Goal: Communication & Community: Answer question/provide support

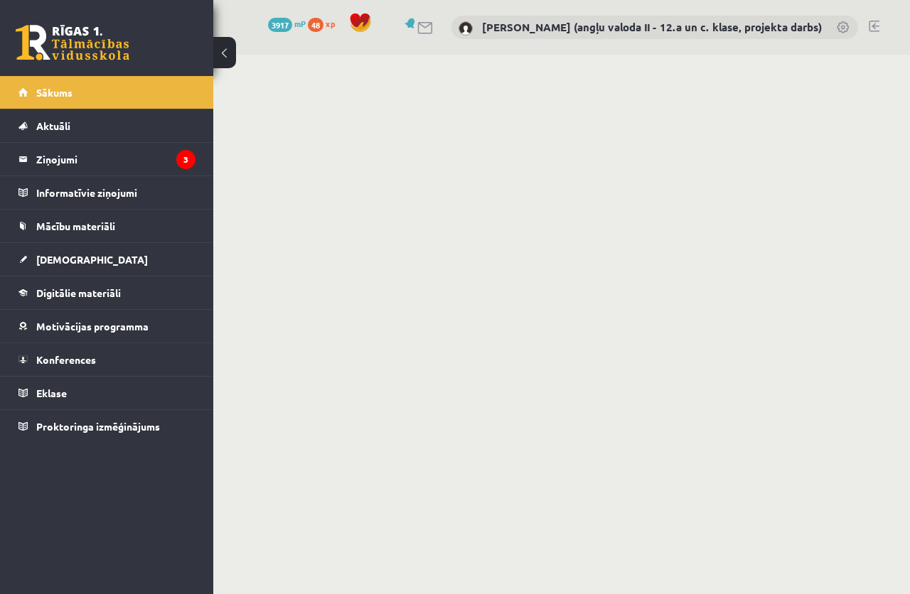
click at [67, 153] on legend "Ziņojumi 3" at bounding box center [115, 159] width 159 height 33
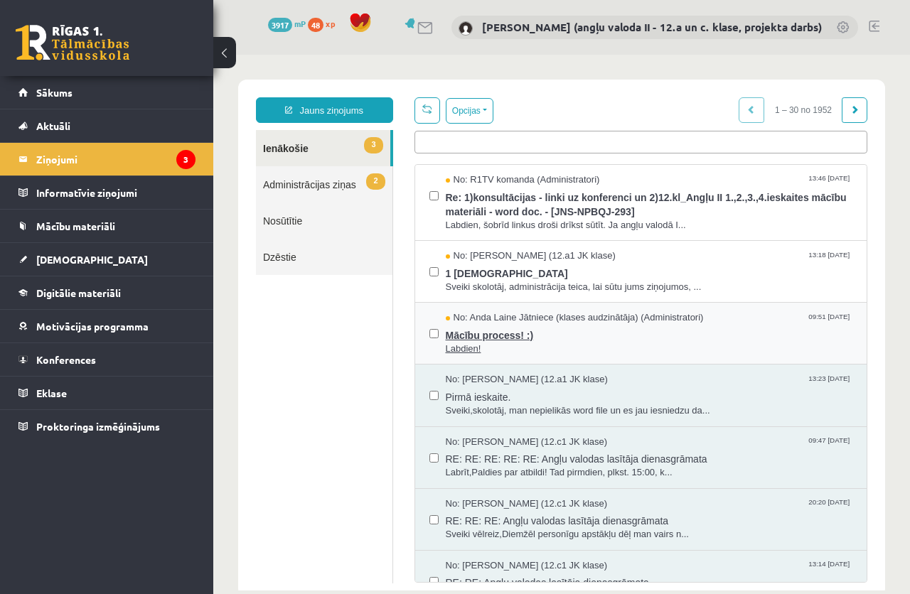
click at [474, 339] on span "Mācību process! :)" at bounding box center [649, 334] width 407 height 18
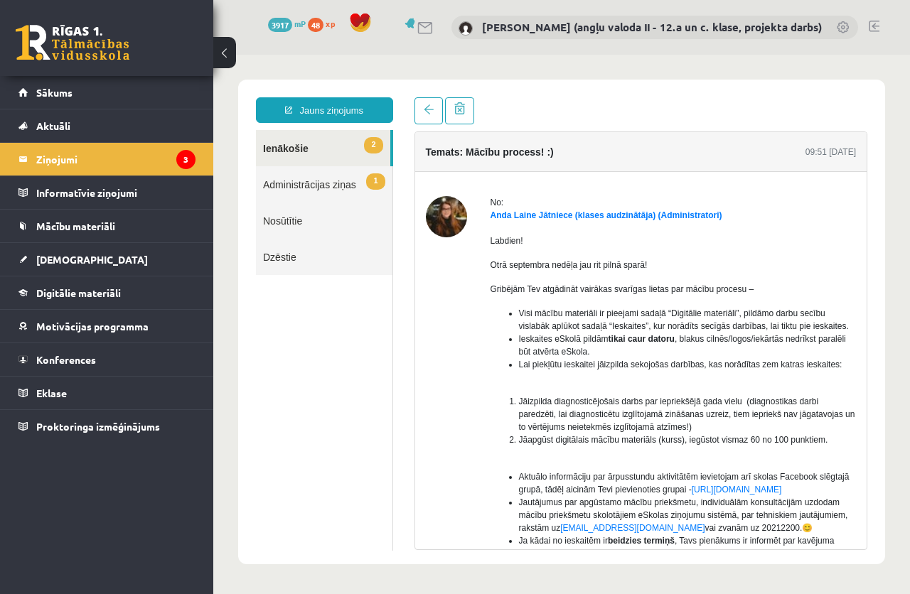
click at [454, 463] on div at bounding box center [446, 472] width 41 height 552
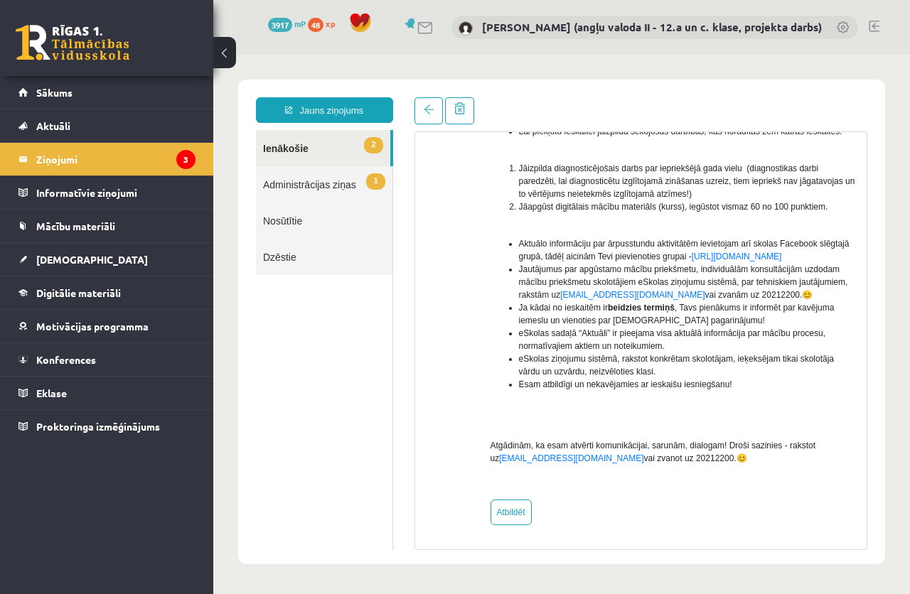
scroll to position [246, 0]
click at [74, 158] on legend "Ziņojumi 3" at bounding box center [115, 159] width 159 height 33
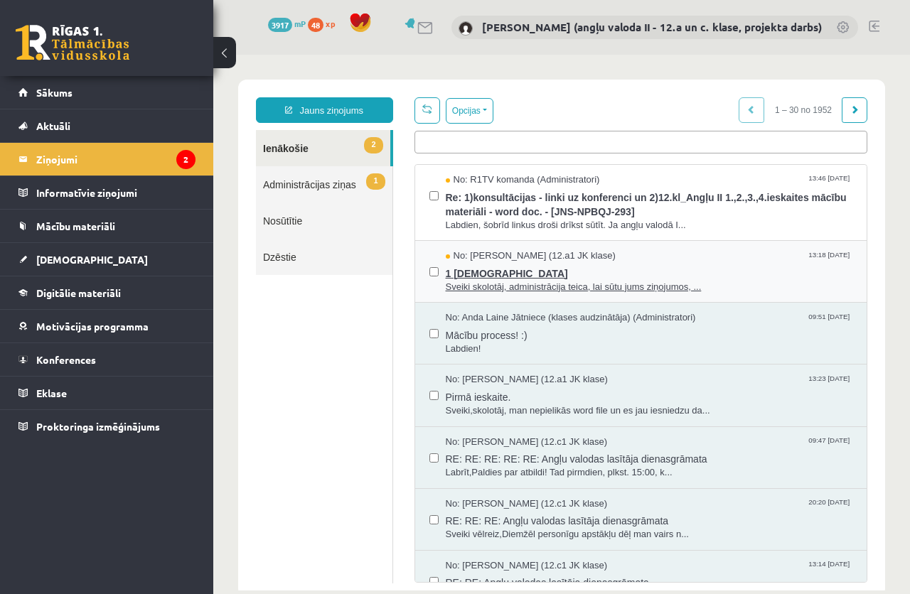
scroll to position [0, 0]
click at [465, 277] on span "1 ieskaite" at bounding box center [649, 272] width 407 height 18
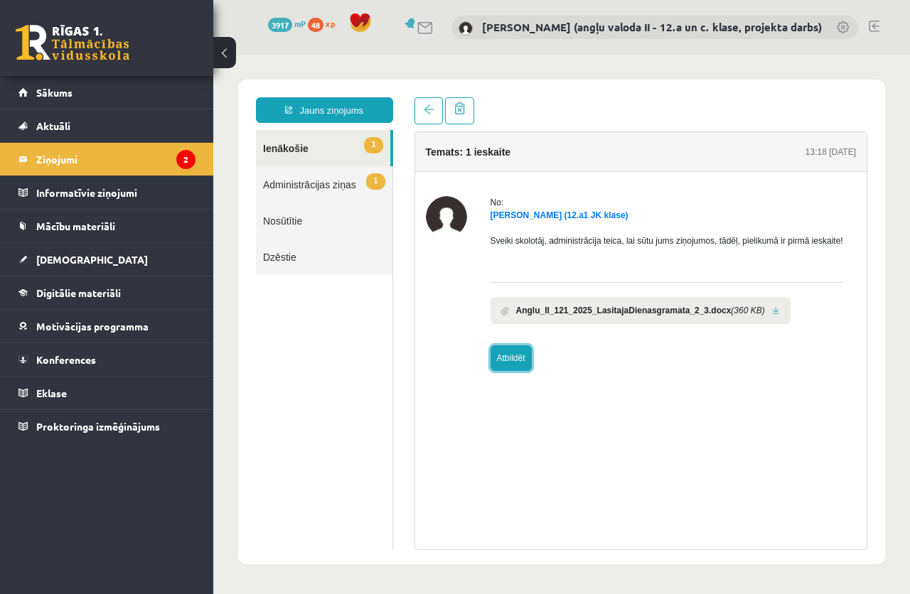
click at [511, 353] on link "Atbildēt" at bounding box center [511, 359] width 41 height 26
type input "**********"
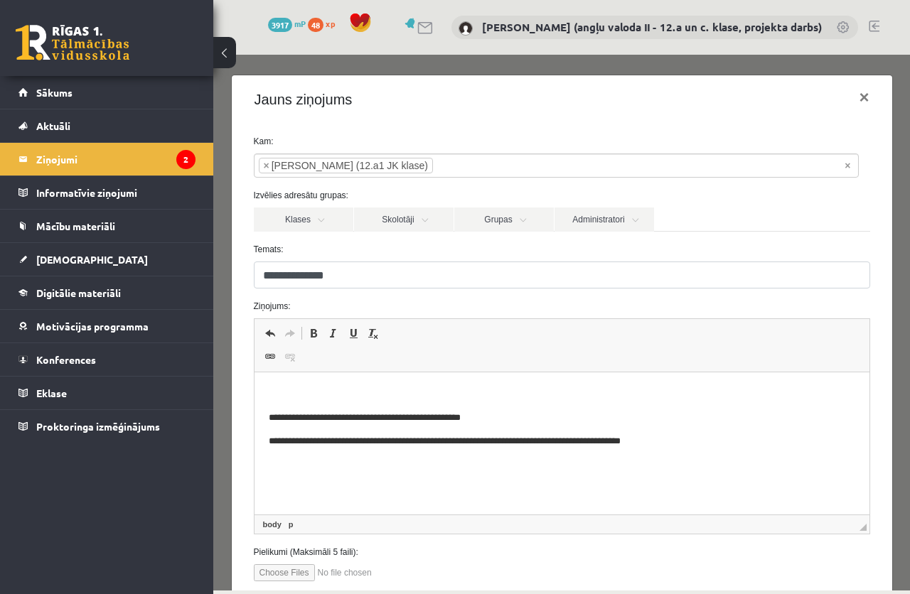
click at [311, 390] on p "Editor, wiswyg-editor-47024850376400-1757330530-515" at bounding box center [561, 394] width 587 height 15
click at [284, 378] on html "**********" at bounding box center [561, 418] width 615 height 91
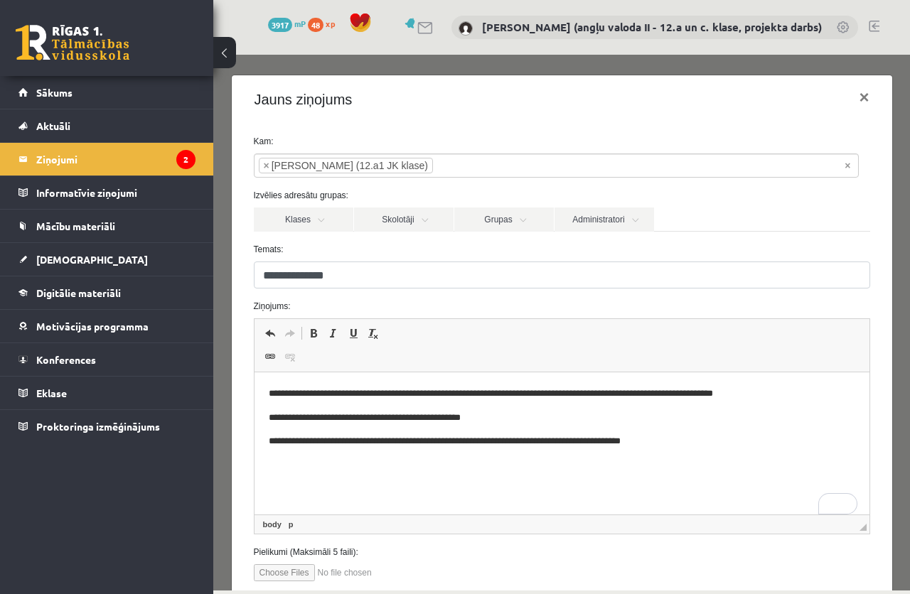
click at [779, 389] on p "**********" at bounding box center [555, 394] width 575 height 15
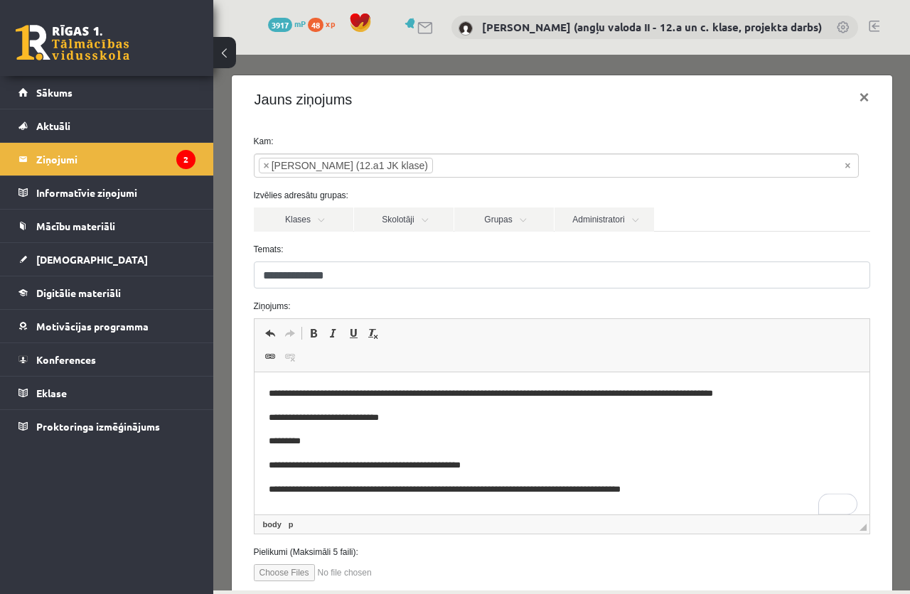
click at [267, 390] on html "**********" at bounding box center [561, 442] width 615 height 139
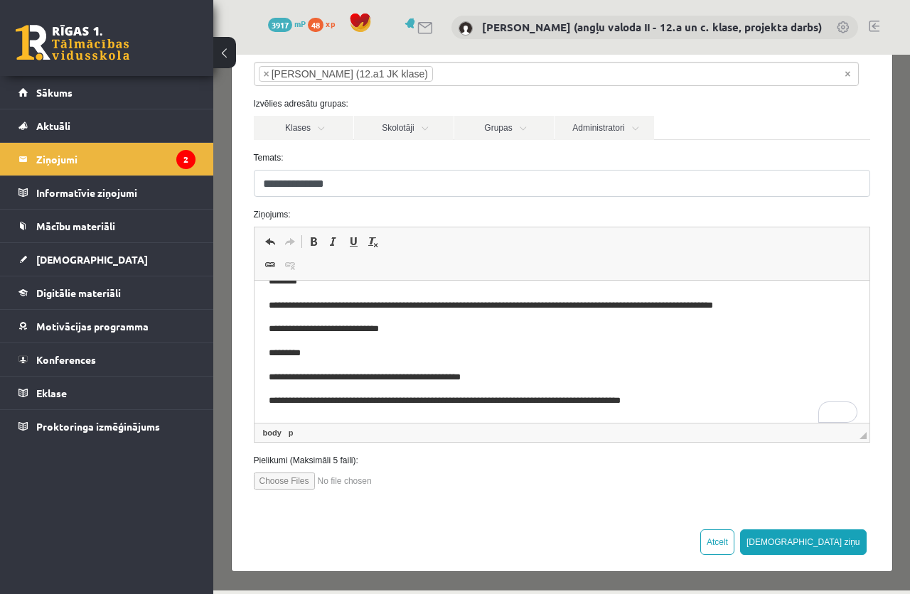
scroll to position [93, 0]
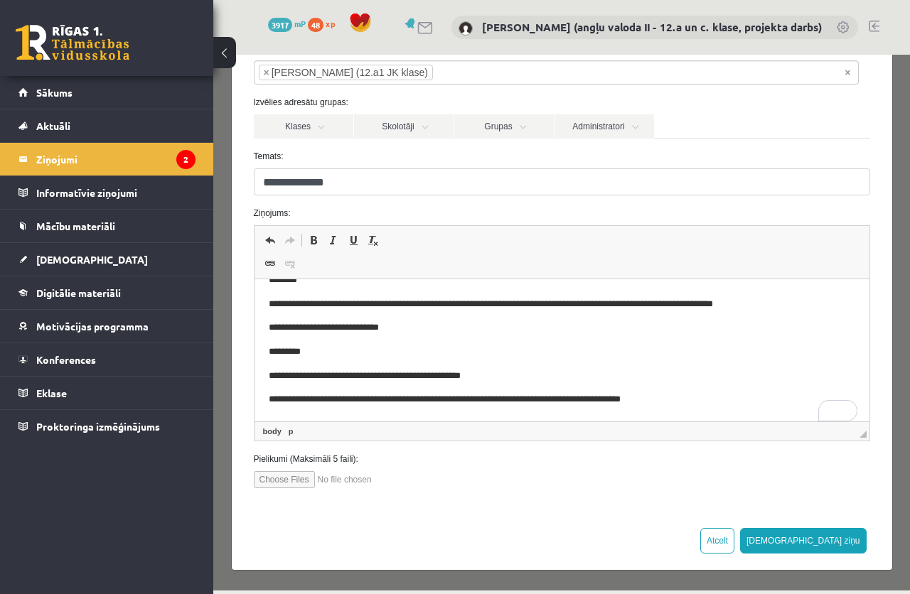
click at [420, 325] on p "**********" at bounding box center [549, 328] width 563 height 15
click at [841, 534] on button "Sūtīt ziņu" at bounding box center [803, 541] width 127 height 26
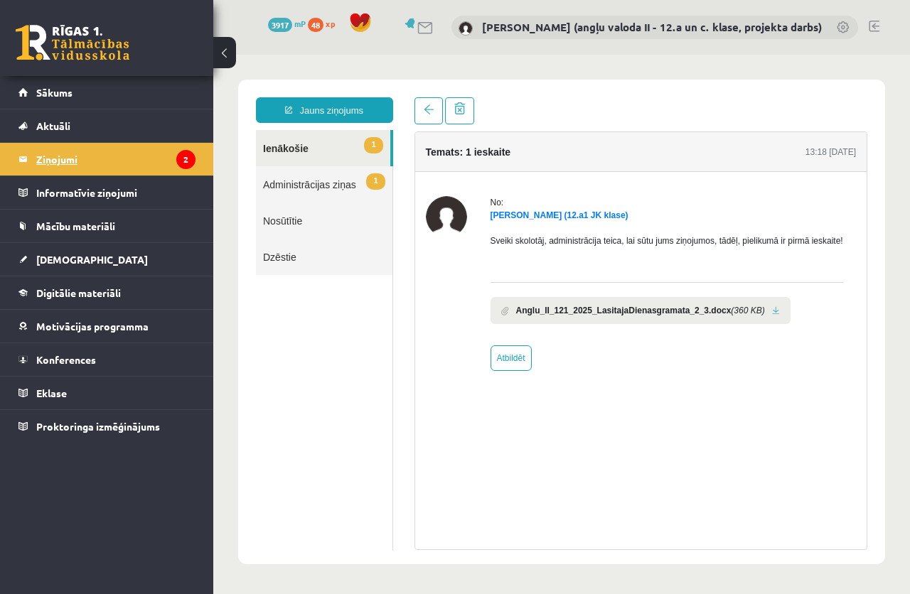
scroll to position [0, 0]
click at [38, 152] on legend "Ziņojumi 2" at bounding box center [115, 159] width 159 height 33
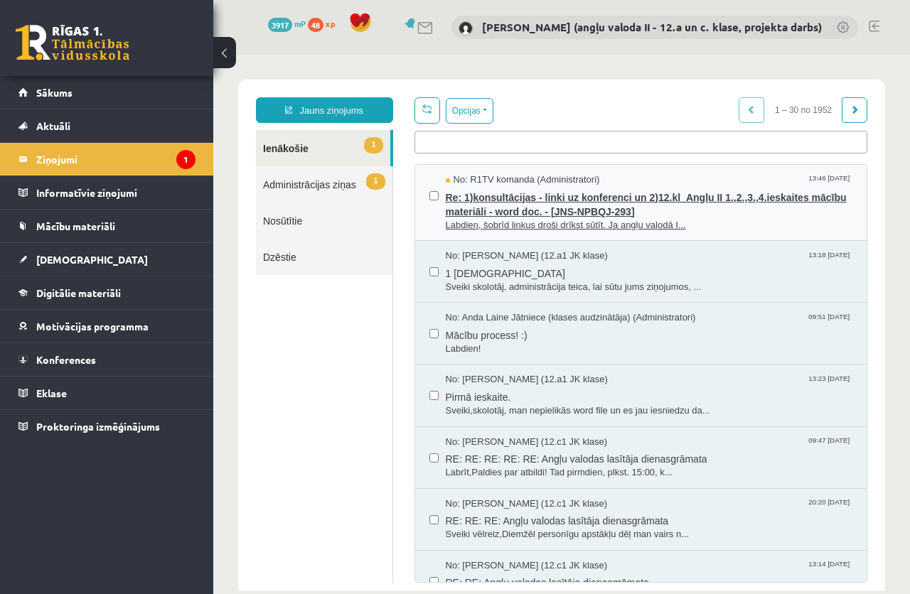
click at [506, 208] on span "Re: 1)konsultācijas - linki uz konferenci un 2)12.kl_Angļu II 1.,2.,3.,4.ieskai…" at bounding box center [649, 203] width 407 height 32
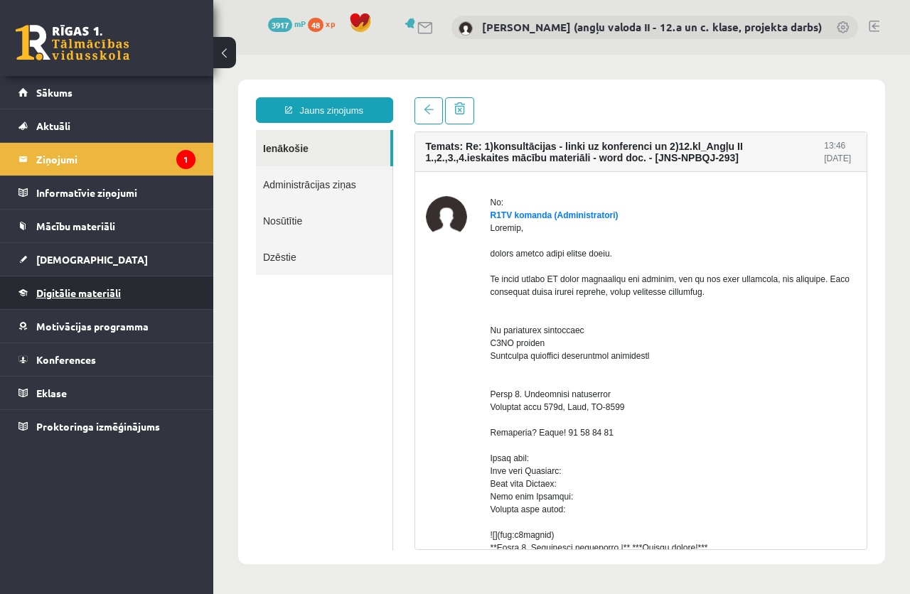
click at [74, 291] on span "Digitālie materiāli" at bounding box center [78, 293] width 85 height 13
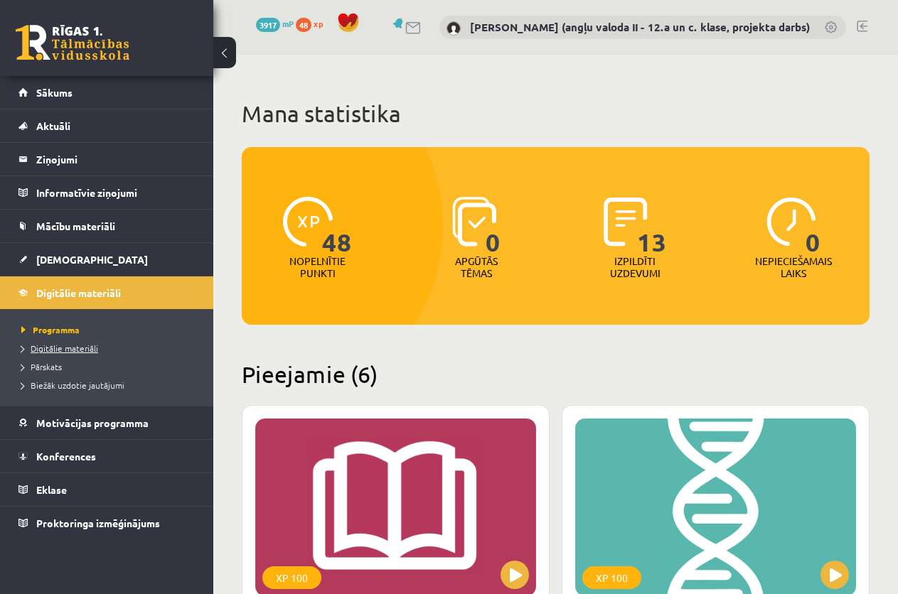
click at [62, 348] on span "Digitālie materiāli" at bounding box center [59, 348] width 77 height 11
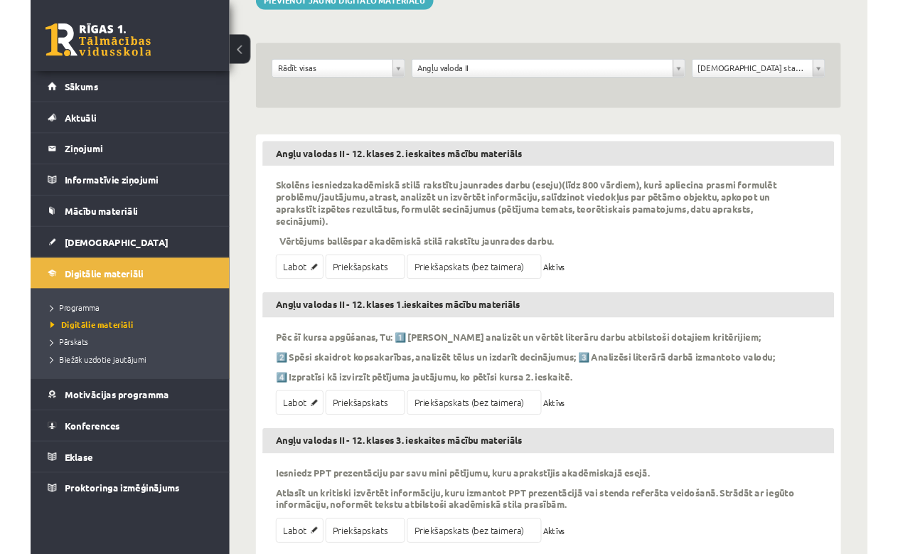
scroll to position [142, 0]
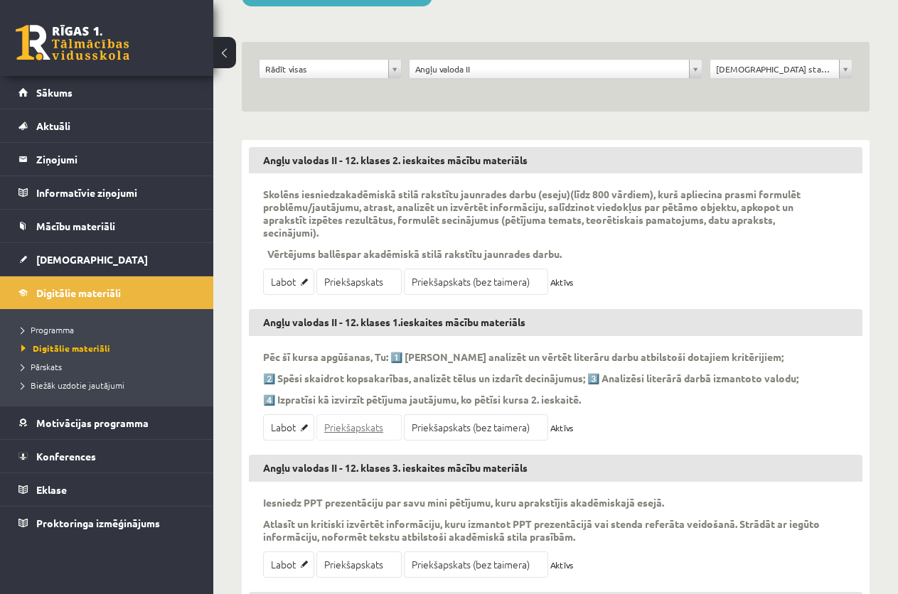
click at [357, 424] on link "Priekšapskats" at bounding box center [358, 428] width 85 height 26
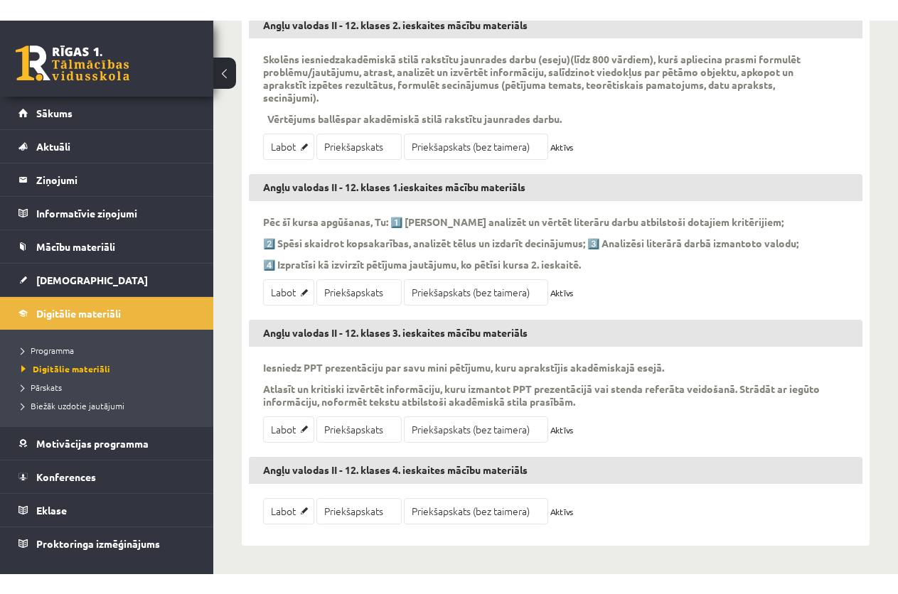
scroll to position [257, 0]
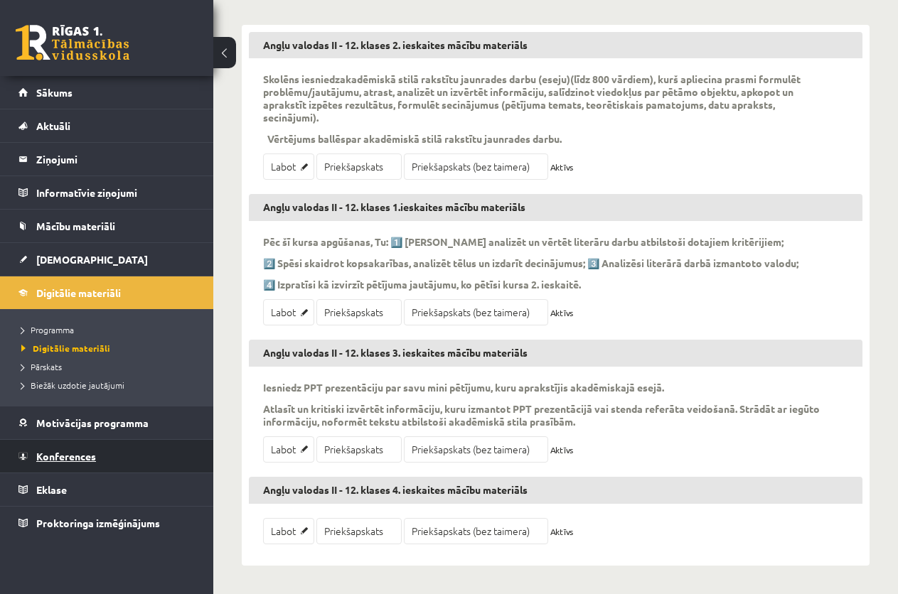
click at [85, 456] on span "Konferences" at bounding box center [66, 456] width 60 height 13
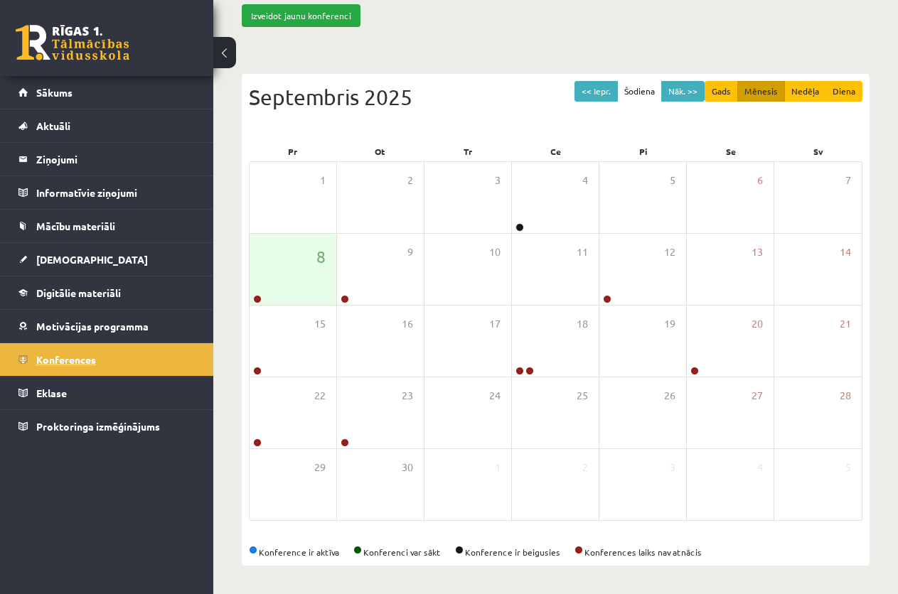
scroll to position [125, 0]
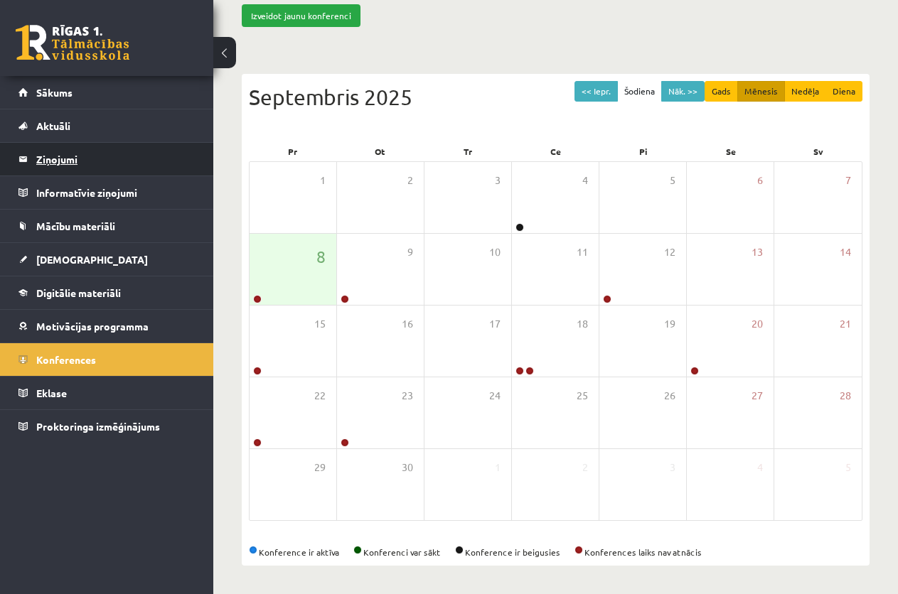
click at [65, 156] on legend "Ziņojumi 1" at bounding box center [115, 159] width 159 height 33
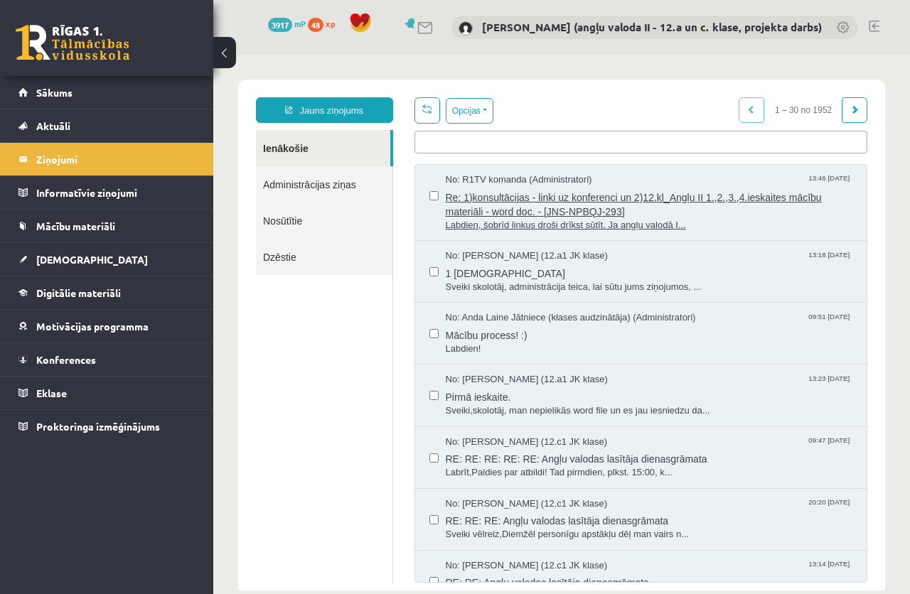
click at [554, 208] on span "Re: 1)konsultācijas - linki uz konferenci un 2)12.kl_Angļu II 1.,2.,3.,4.ieskai…" at bounding box center [649, 203] width 407 height 32
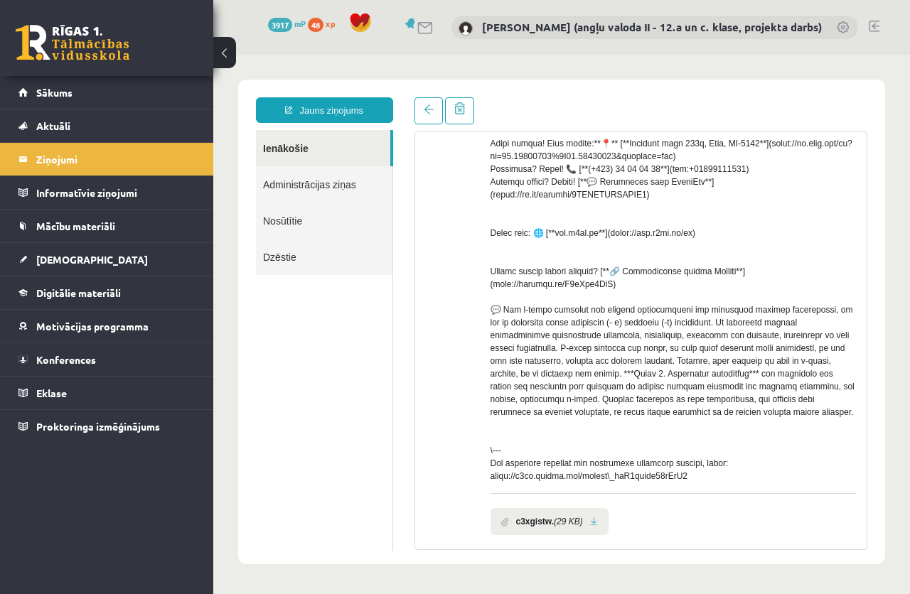
scroll to position [500, 0]
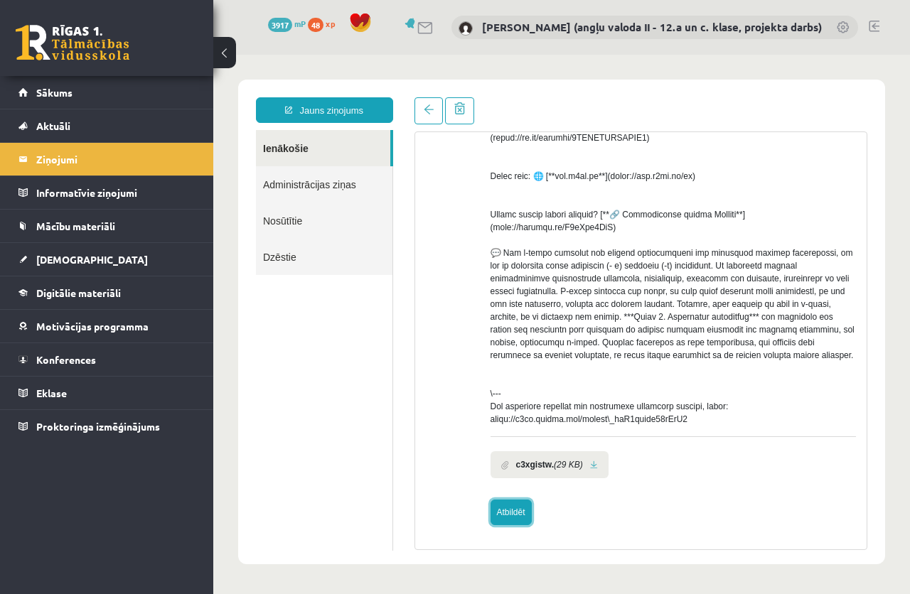
click at [513, 511] on link "Atbildēt" at bounding box center [511, 513] width 41 height 26
type input "**********"
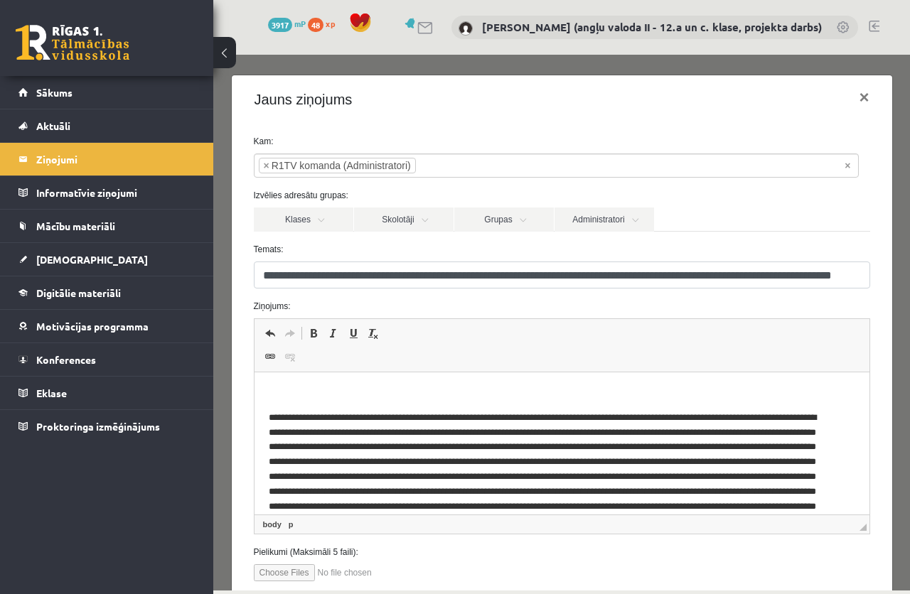
click at [312, 388] on p "Editor, wiswyg-editor-47024937127740-1757332064-446" at bounding box center [561, 394] width 587 height 15
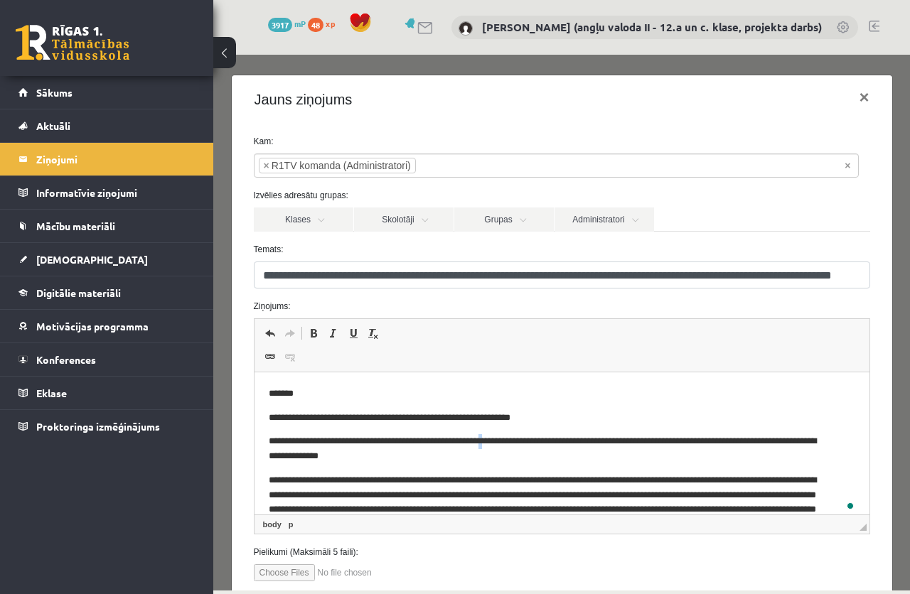
click at [506, 442] on p "**********" at bounding box center [549, 449] width 563 height 30
click at [410, 457] on p "**********" at bounding box center [549, 449] width 563 height 30
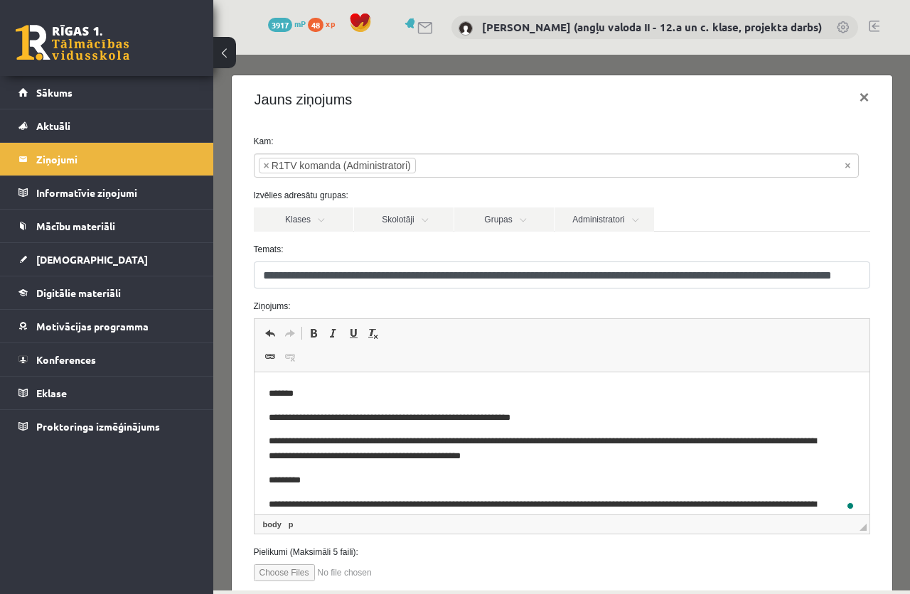
click at [597, 459] on p "**********" at bounding box center [549, 449] width 563 height 30
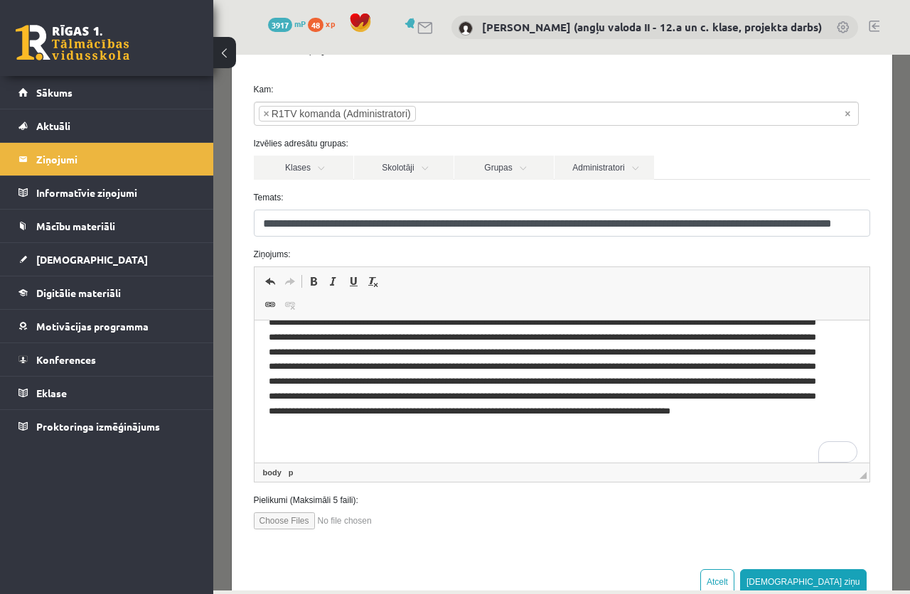
scroll to position [93, 0]
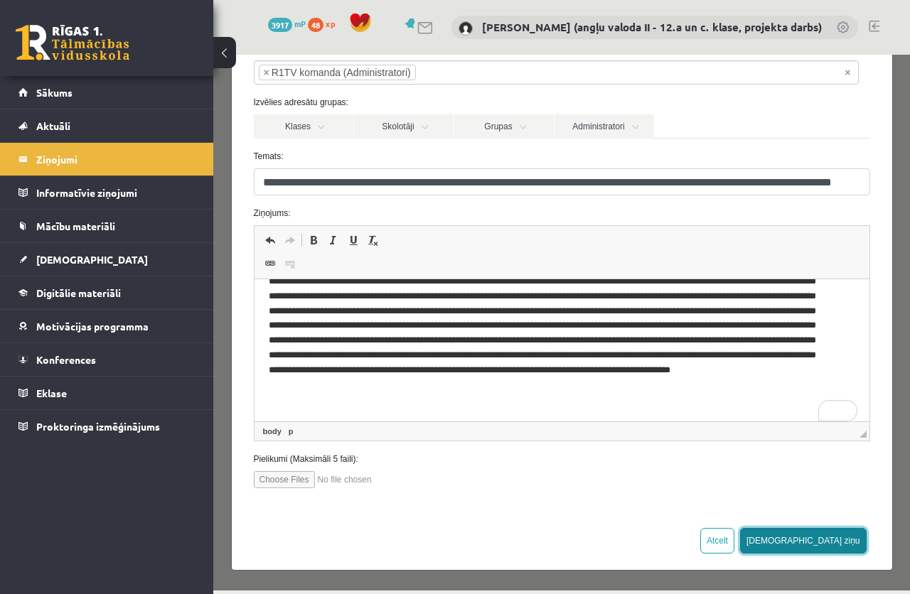
click at [823, 536] on button "[DEMOGRAPHIC_DATA] ziņu" at bounding box center [803, 541] width 127 height 26
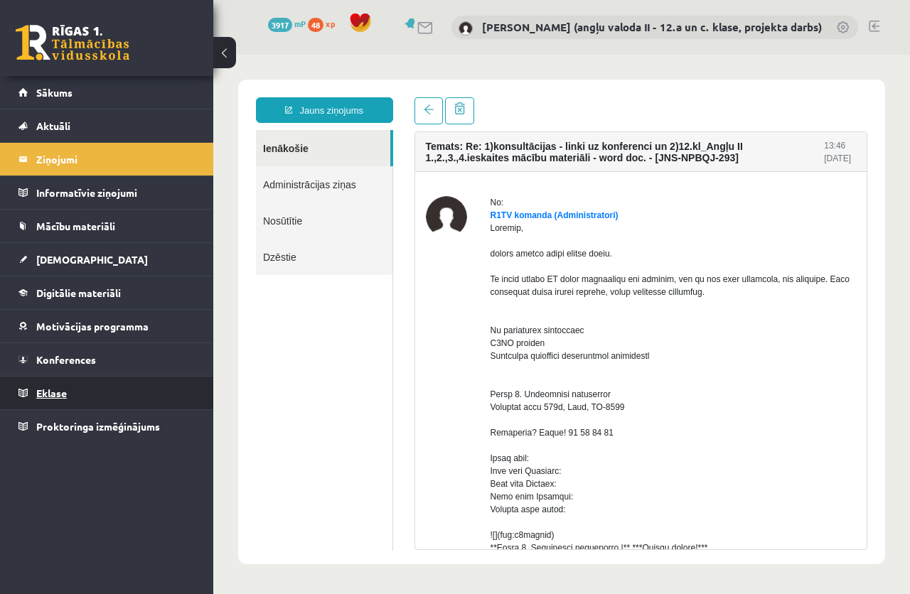
scroll to position [0, 0]
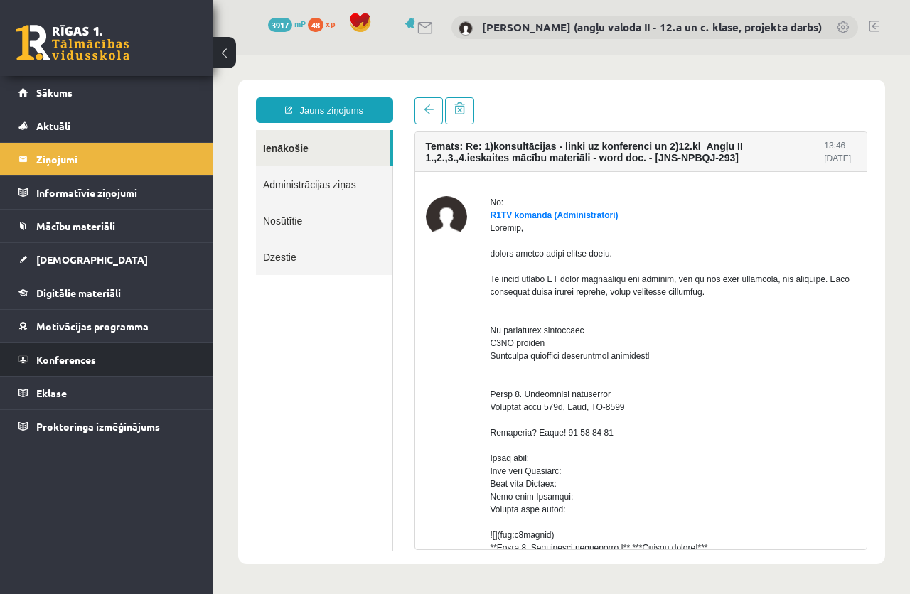
click at [71, 353] on link "Konferences" at bounding box center [106, 359] width 177 height 33
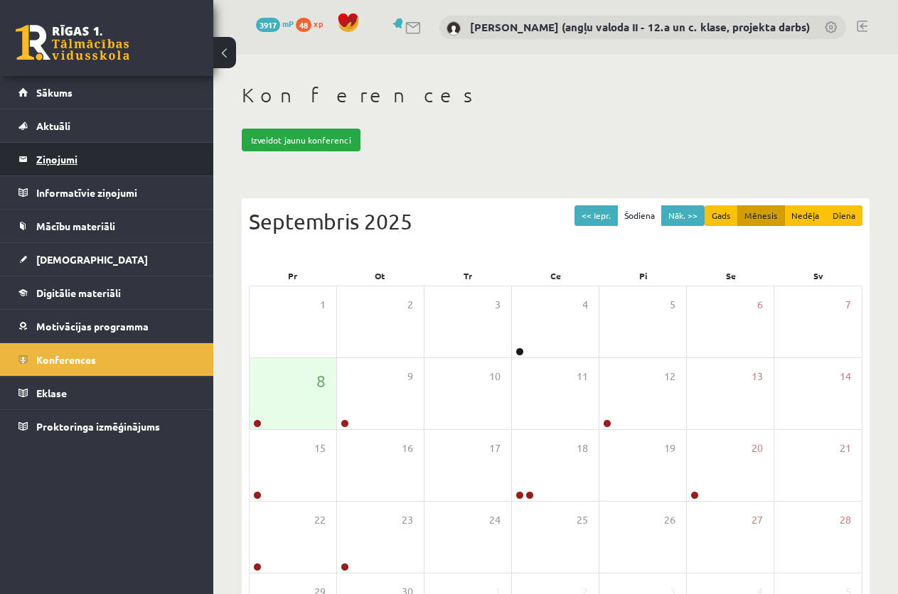
click at [60, 152] on legend "Ziņojumi 1" at bounding box center [115, 159] width 159 height 33
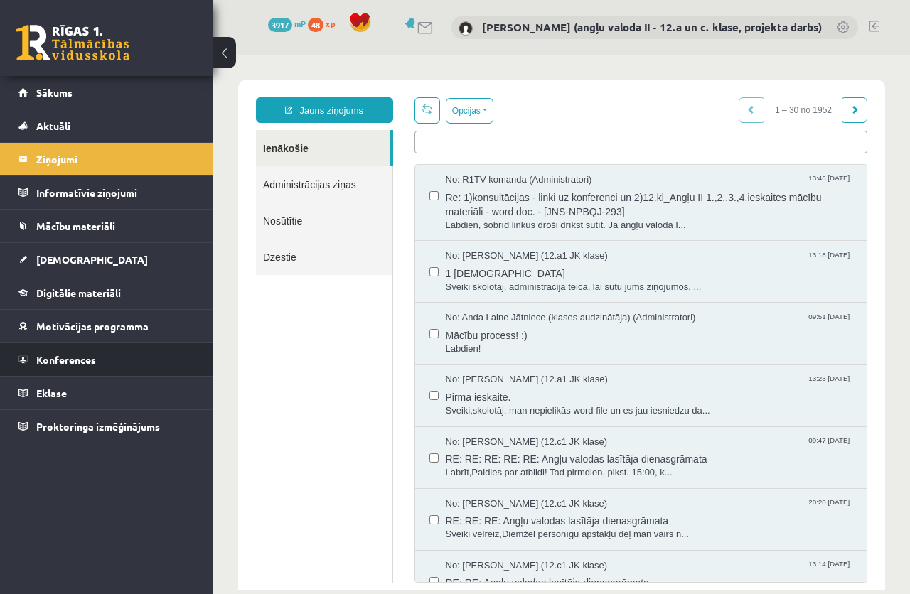
click at [90, 356] on span "Konferences" at bounding box center [66, 359] width 60 height 13
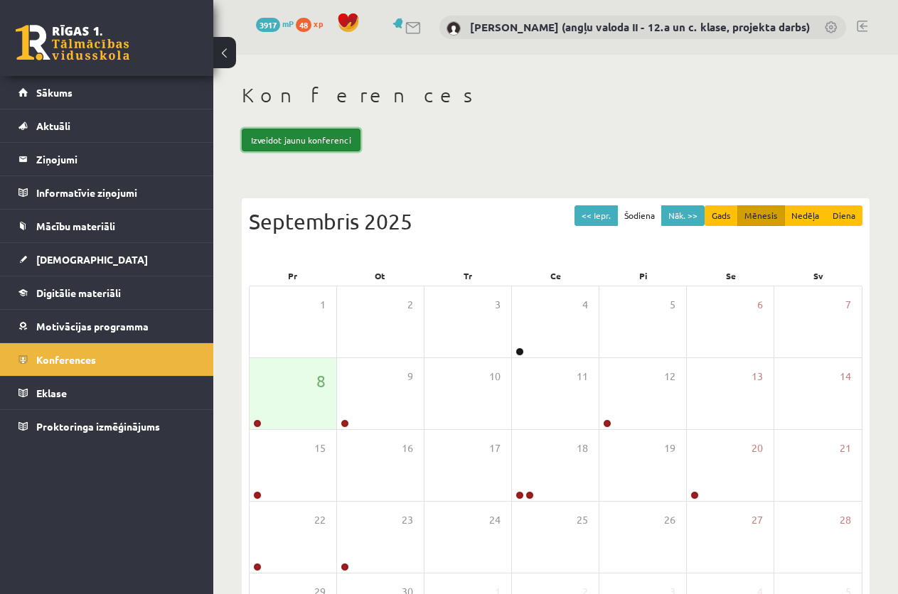
click at [299, 134] on link "Izveidot jaunu konferenci" at bounding box center [301, 140] width 119 height 23
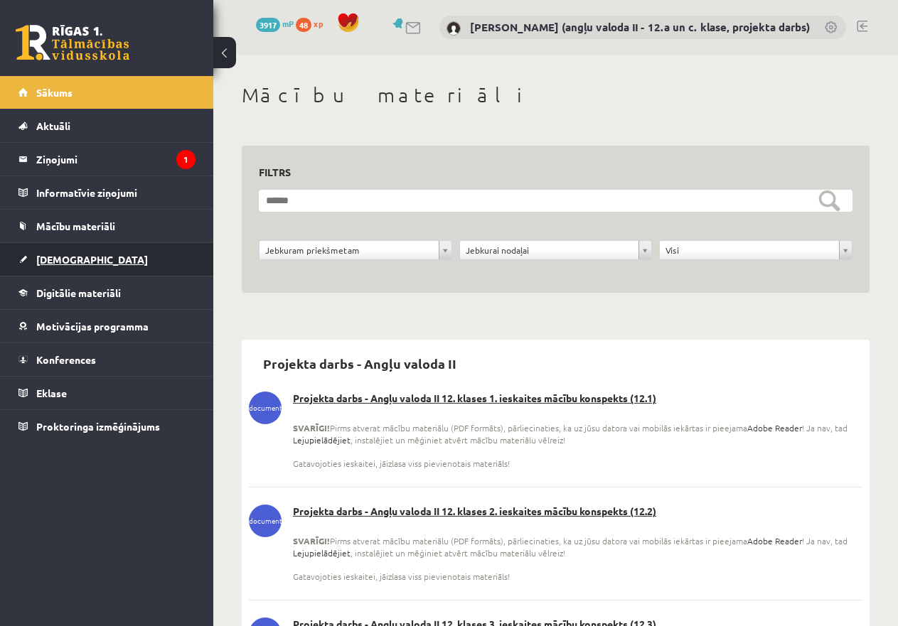
click at [70, 256] on span "[DEMOGRAPHIC_DATA]" at bounding box center [92, 259] width 112 height 13
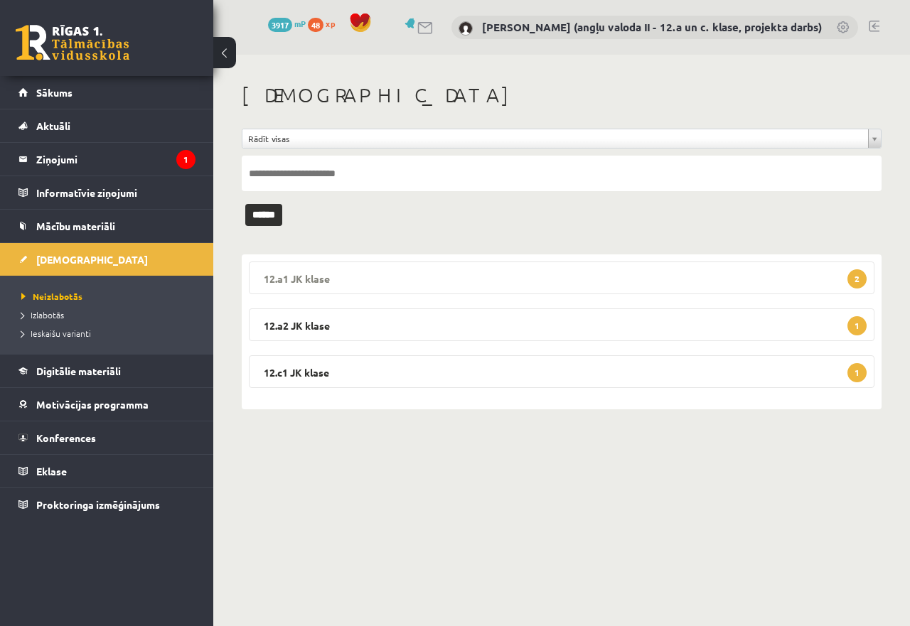
click at [324, 275] on legend "12.a1 JK klase 2" at bounding box center [562, 278] width 626 height 33
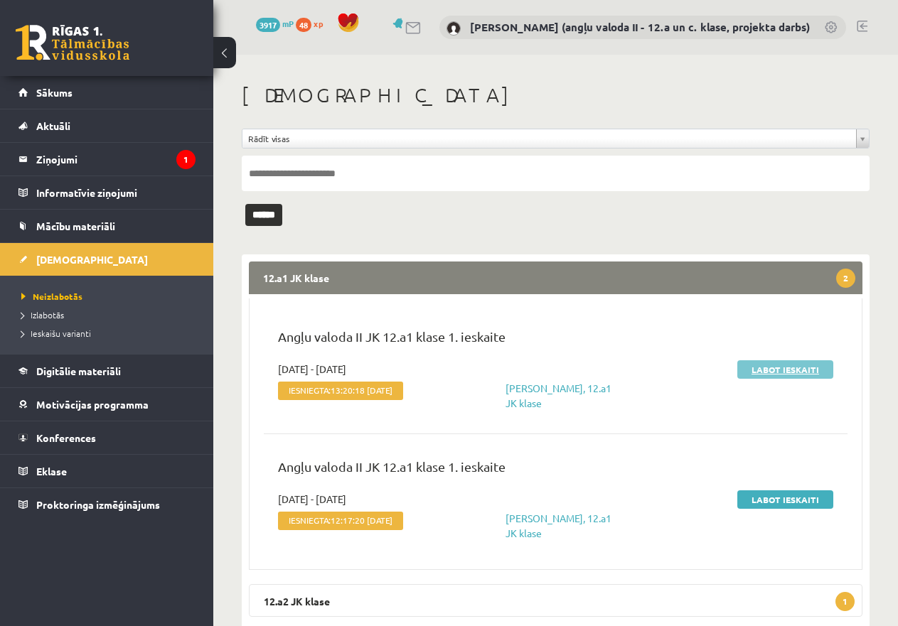
click at [778, 363] on link "Labot ieskaiti" at bounding box center [785, 370] width 96 height 18
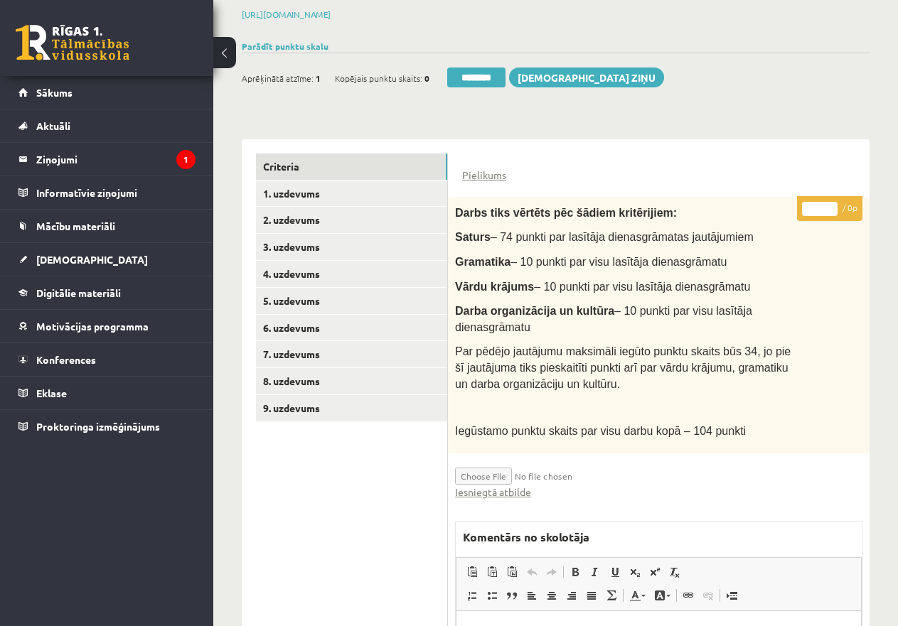
scroll to position [284, 0]
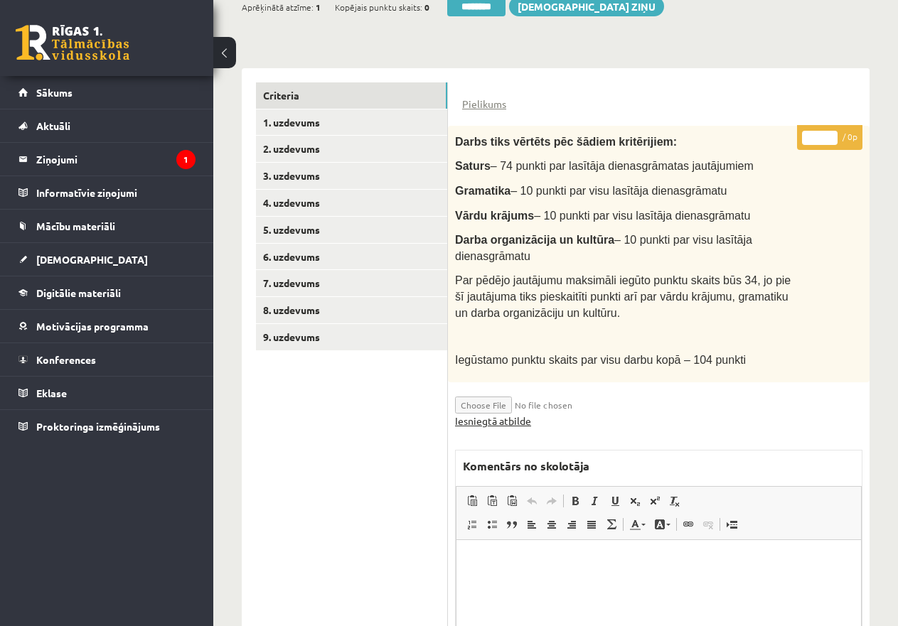
click at [489, 420] on link "Iesniegtā atbilde" at bounding box center [493, 421] width 76 height 15
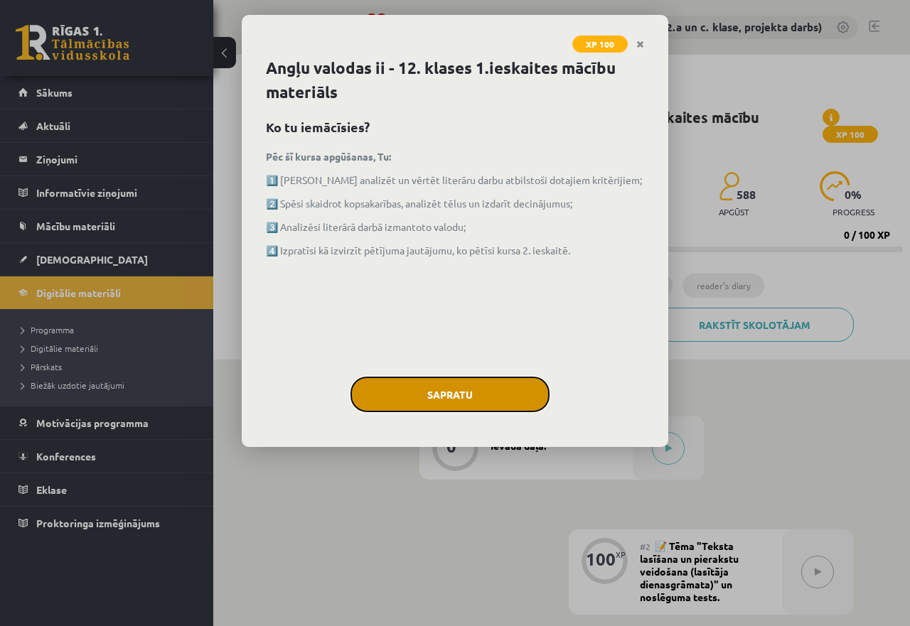
click at [463, 393] on button "Sapratu" at bounding box center [450, 395] width 199 height 36
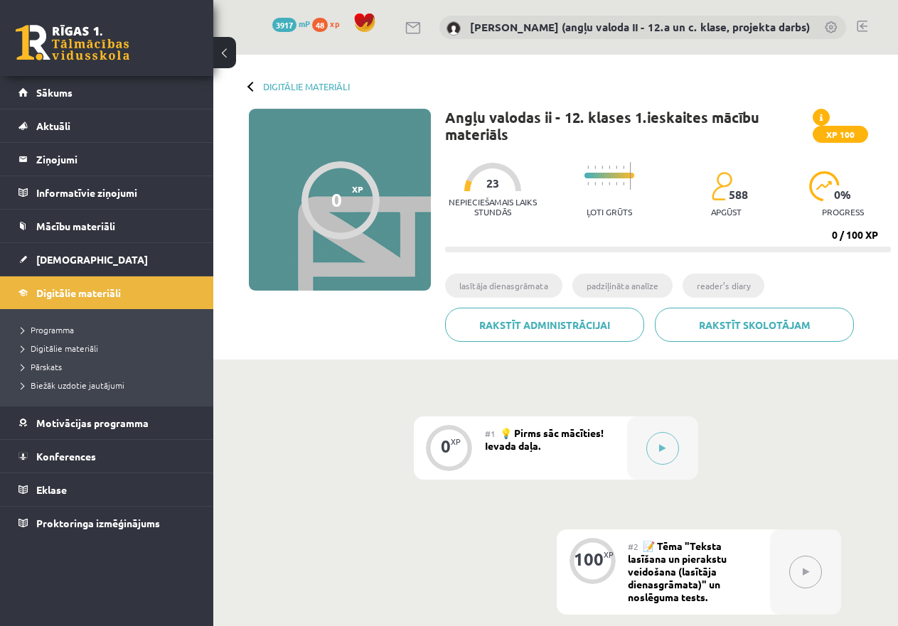
click at [485, 285] on li "lasītāja dienasgrāmata" at bounding box center [503, 286] width 117 height 24
click at [81, 223] on span "Mācību materiāli" at bounding box center [75, 226] width 79 height 13
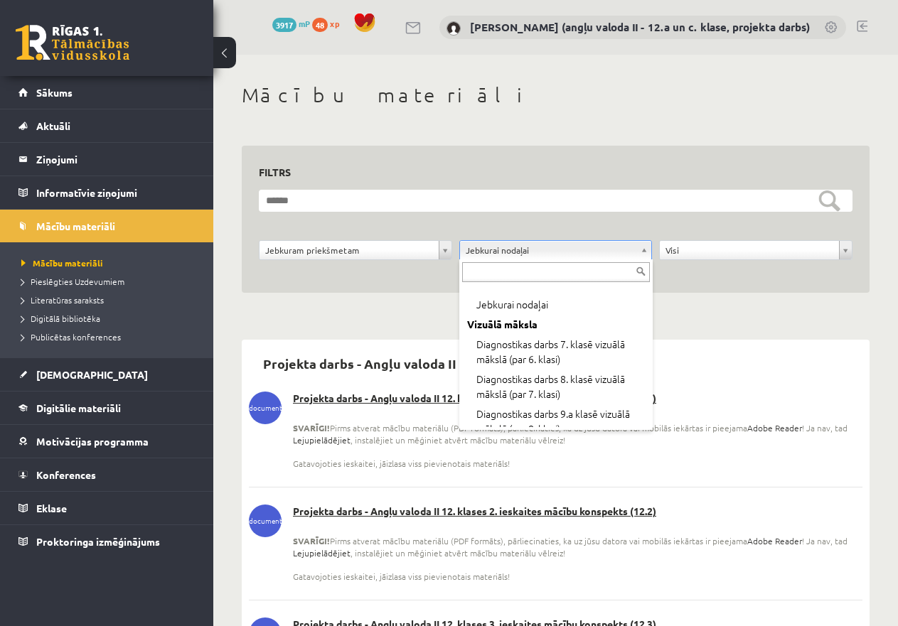
click at [479, 274] on input "text" at bounding box center [556, 272] width 188 height 20
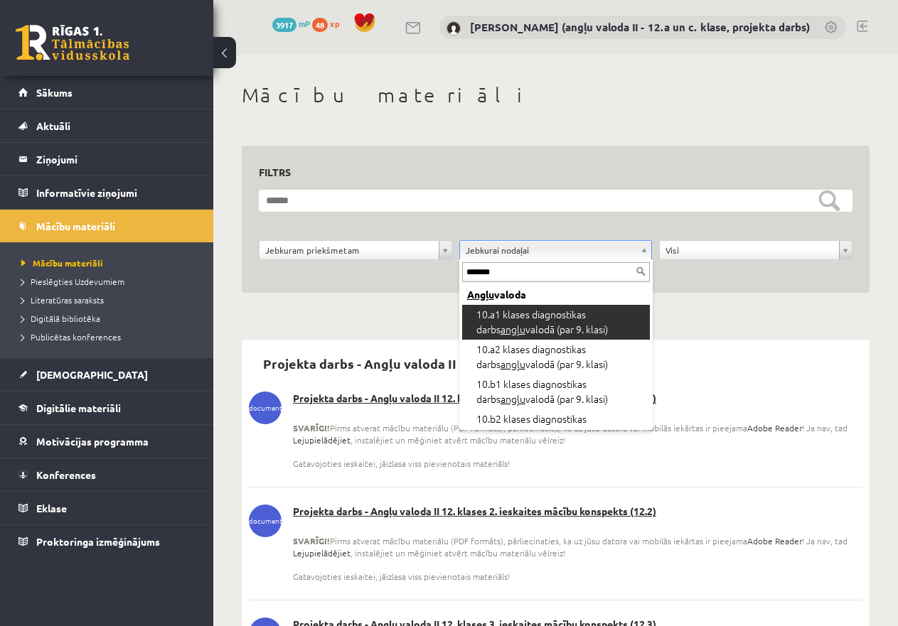
type input "********"
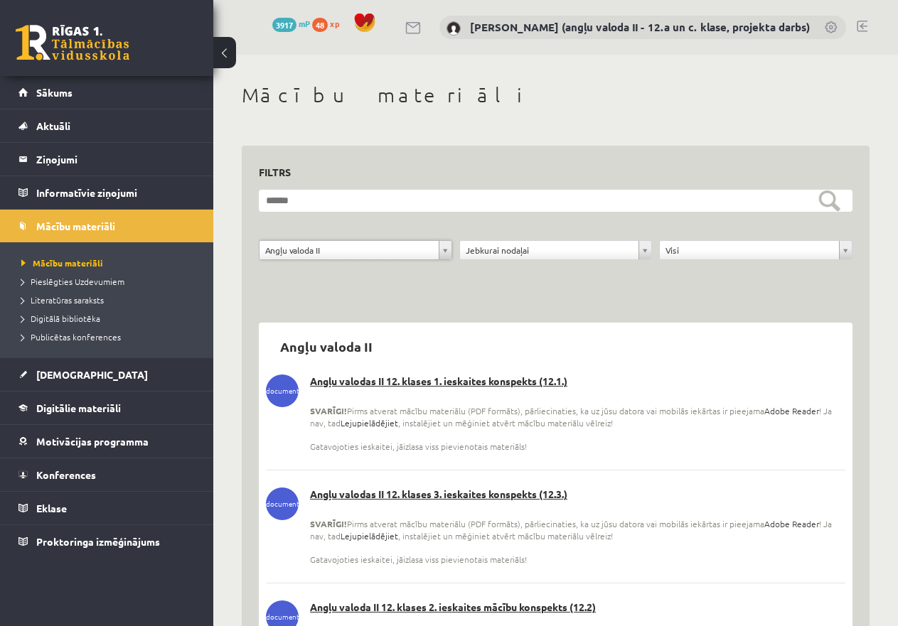
drag, startPoint x: 818, startPoint y: 480, endPoint x: 818, endPoint y: 455, distance: 24.9
drag, startPoint x: 732, startPoint y: 405, endPoint x: 449, endPoint y: 379, distance: 284.2
click at [449, 379] on link "Angļu valodas II 12. klases 1. ieskaites konspekts (12.1.)" at bounding box center [556, 382] width 580 height 14
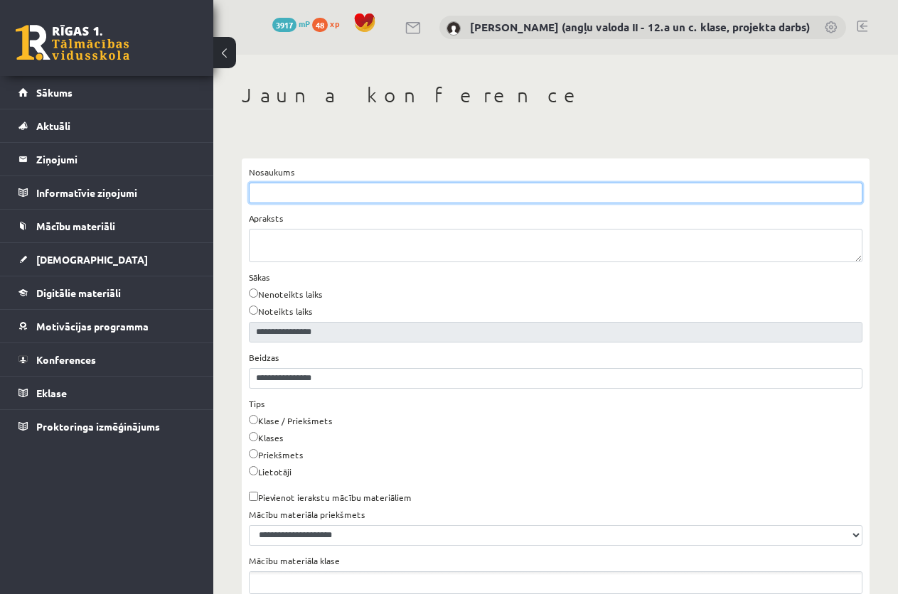
click at [285, 194] on input "Nosaukums" at bounding box center [556, 193] width 614 height 21
type input "**********"
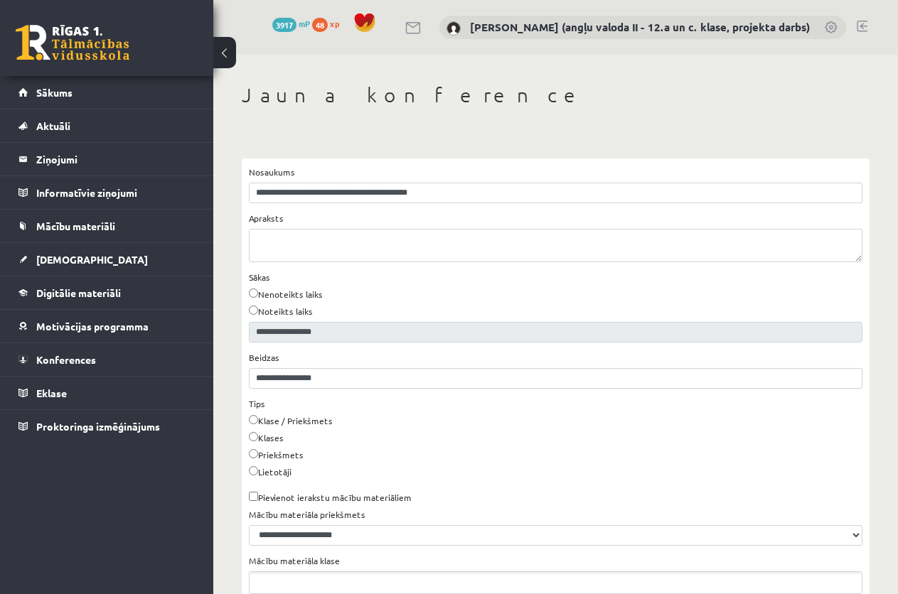
click at [286, 314] on label "Noteikts laiks" at bounding box center [281, 311] width 64 height 13
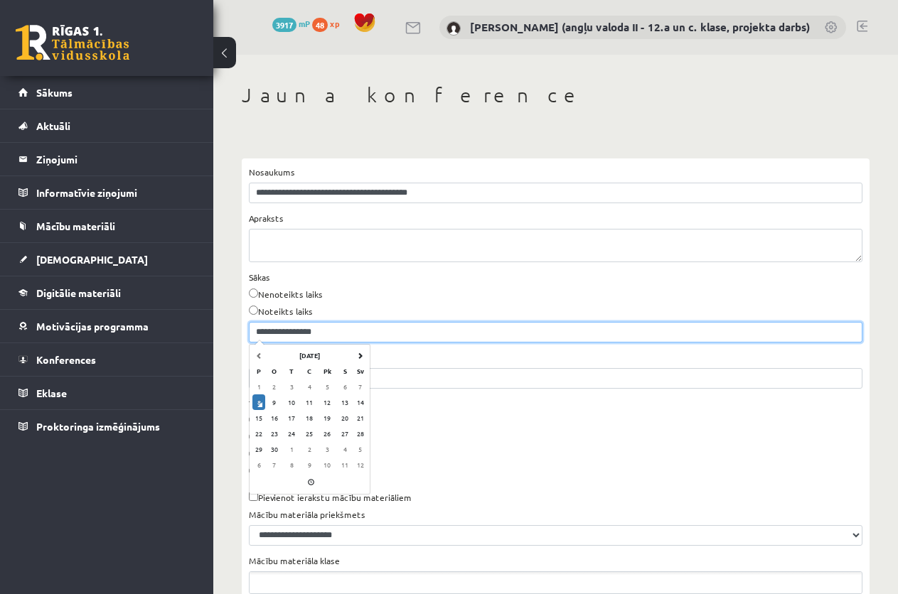
click at [308, 336] on input "**********" at bounding box center [556, 332] width 614 height 21
drag, startPoint x: 326, startPoint y: 331, endPoint x: 311, endPoint y: 330, distance: 14.3
click at [306, 330] on input "**********" at bounding box center [556, 332] width 614 height 21
click at [305, 332] on input "**********" at bounding box center [556, 332] width 614 height 21
type input "**********"
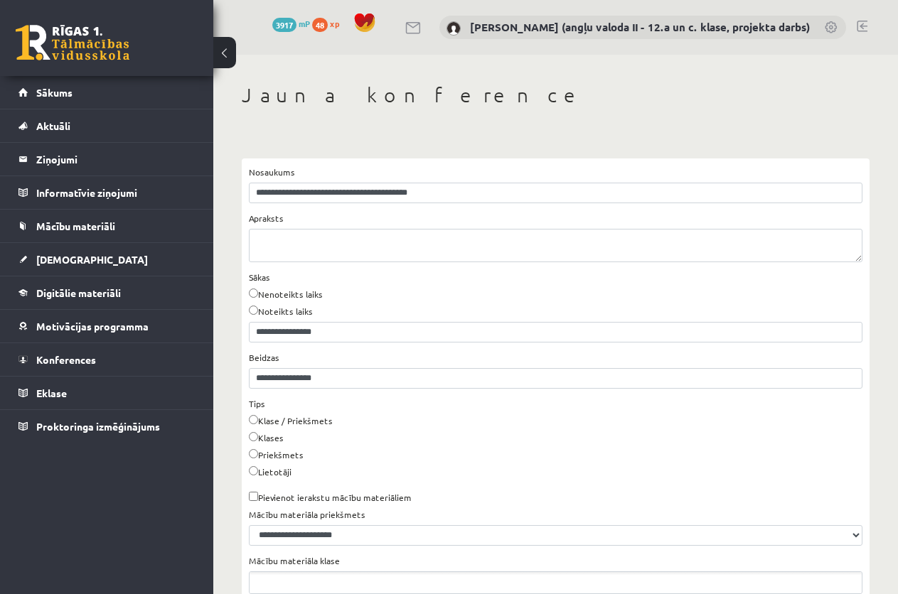
click at [492, 432] on div "Klases" at bounding box center [556, 440] width 614 height 17
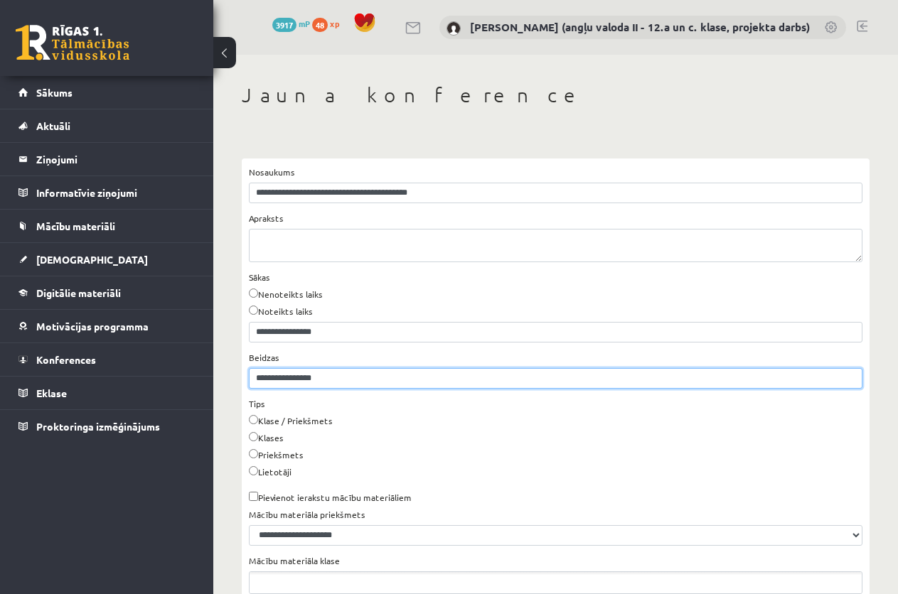
click at [343, 379] on input "**********" at bounding box center [556, 378] width 614 height 21
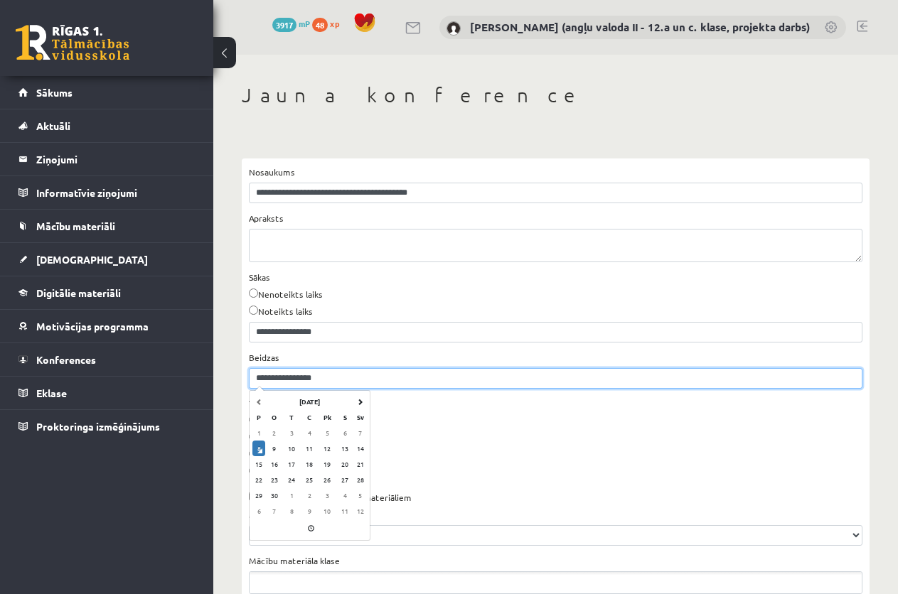
drag, startPoint x: 343, startPoint y: 379, endPoint x: 302, endPoint y: 373, distance: 42.3
click at [302, 373] on input "**********" at bounding box center [556, 378] width 614 height 21
type input "**********"
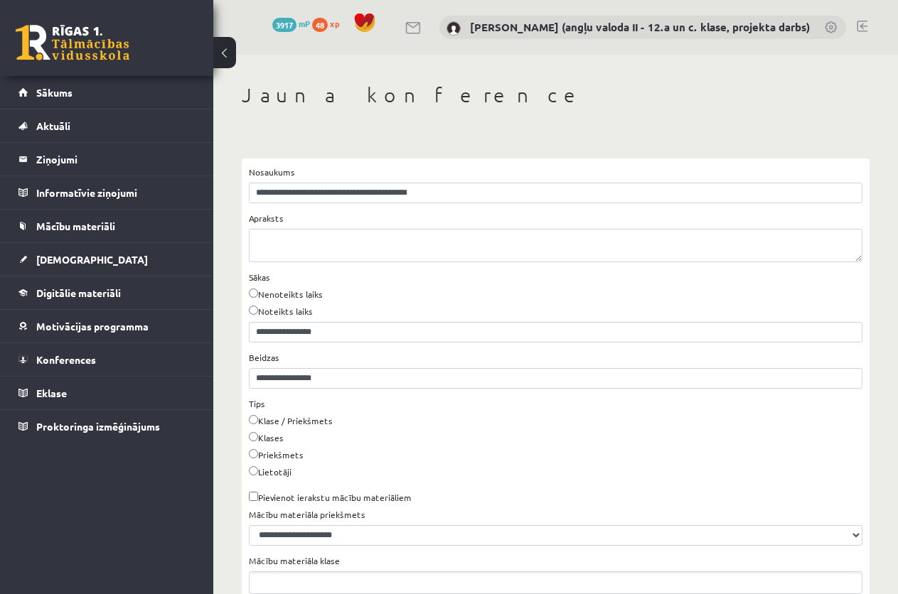
click at [455, 469] on div "Lietotāji" at bounding box center [556, 474] width 614 height 17
click at [264, 471] on label "Lietotāji" at bounding box center [270, 472] width 43 height 13
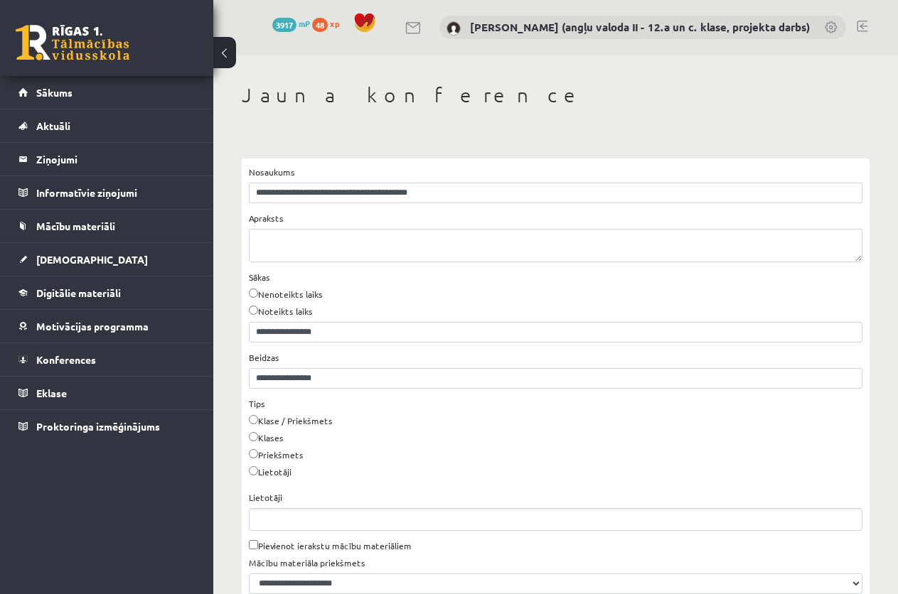
drag, startPoint x: 279, startPoint y: 521, endPoint x: 287, endPoint y: 524, distance: 9.0
click at [280, 521] on ul "Lietotāji" at bounding box center [556, 519] width 612 height 21
click at [287, 524] on ul "Lietotāji" at bounding box center [556, 519] width 612 height 21
click at [265, 518] on ul "Lietotāji" at bounding box center [556, 519] width 612 height 21
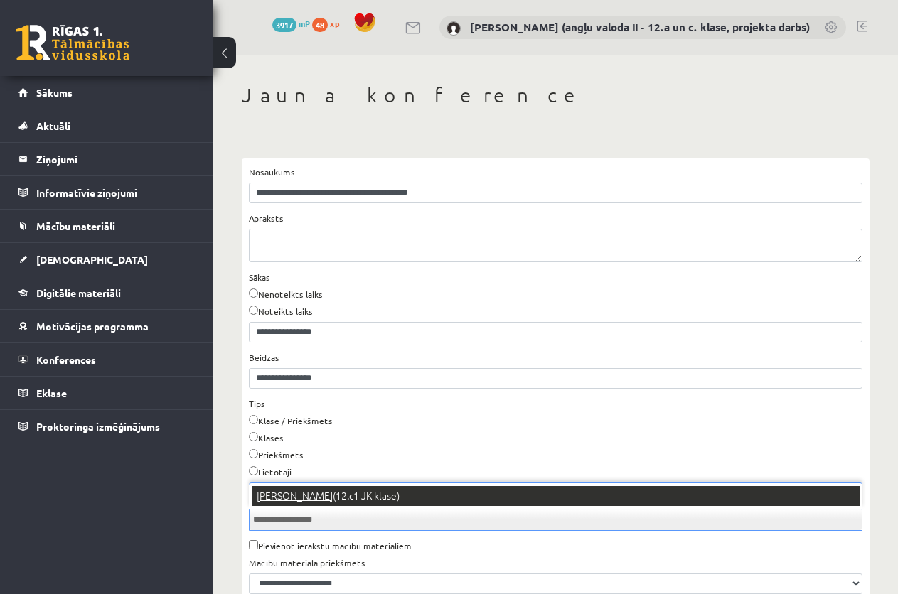
type input "**********"
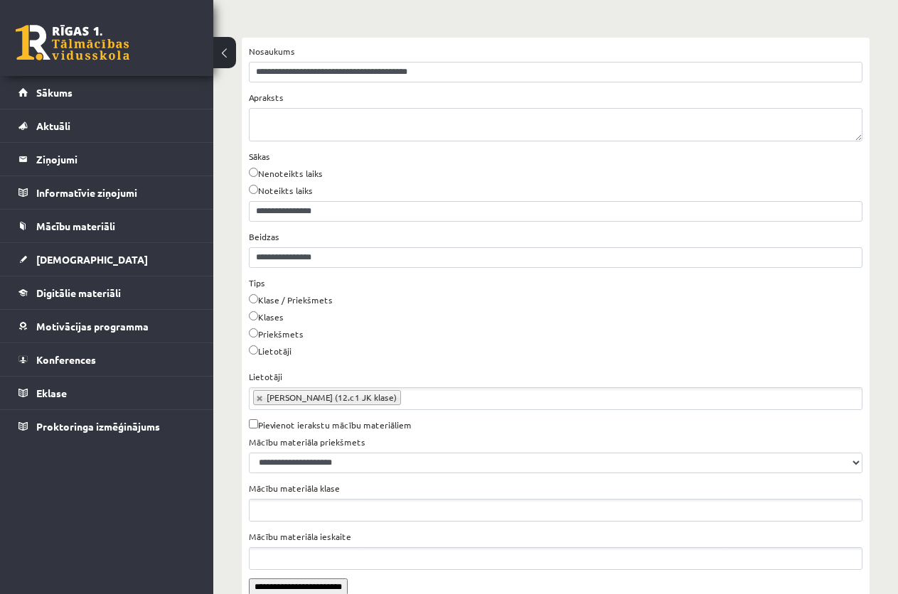
scroll to position [142, 0]
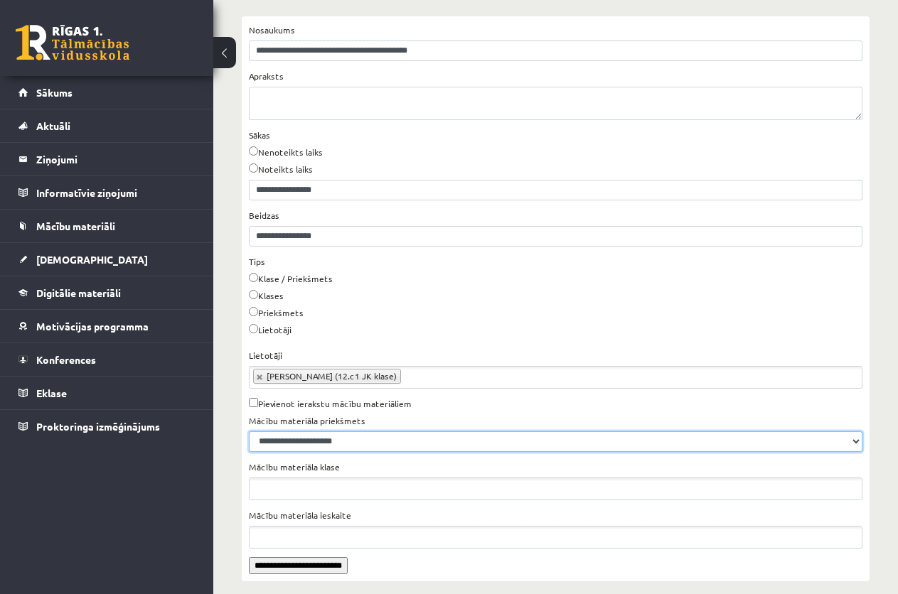
click at [851, 440] on select "**********" at bounding box center [556, 442] width 614 height 21
select select "**"
click at [249, 432] on select "**********" at bounding box center [556, 442] width 614 height 21
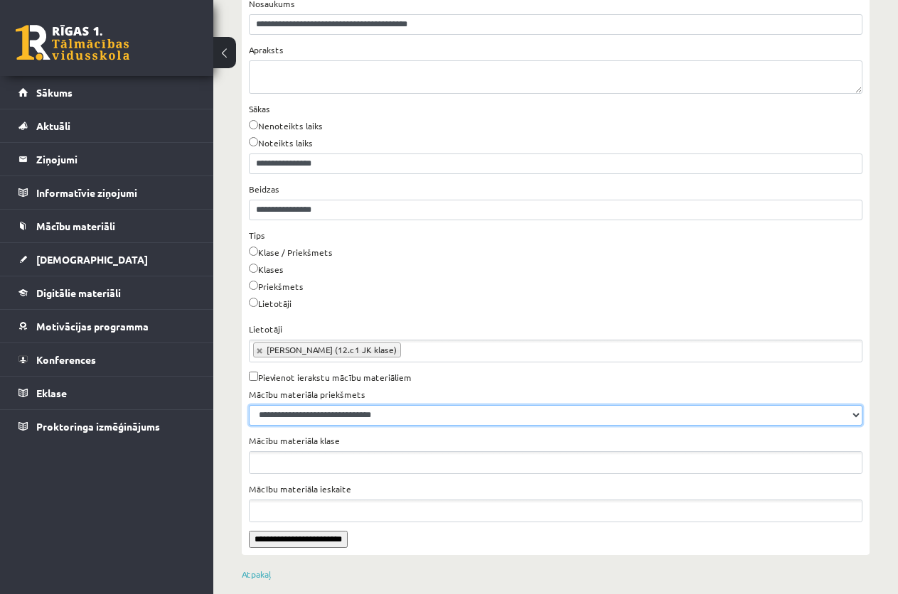
scroll to position [183, 0]
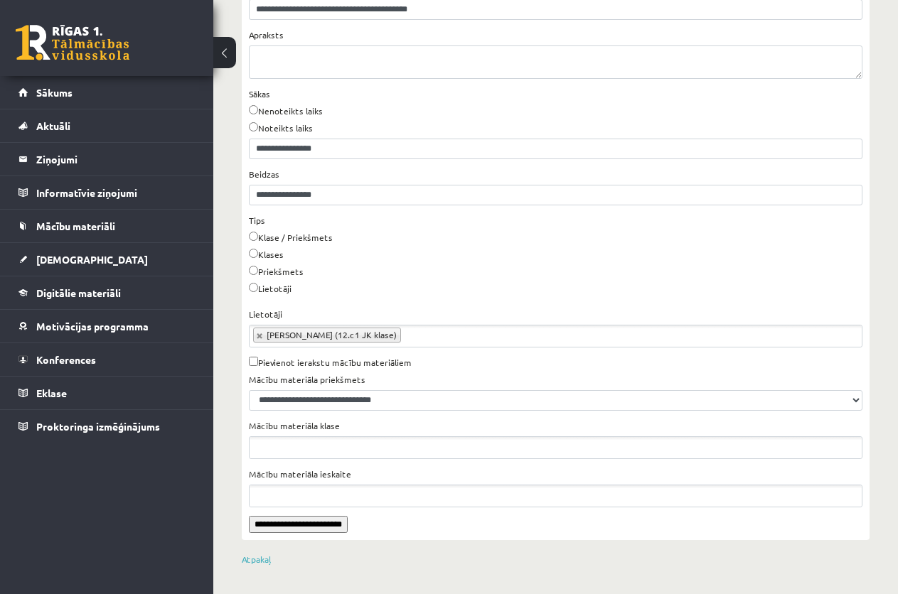
click at [334, 523] on input "**********" at bounding box center [298, 524] width 99 height 17
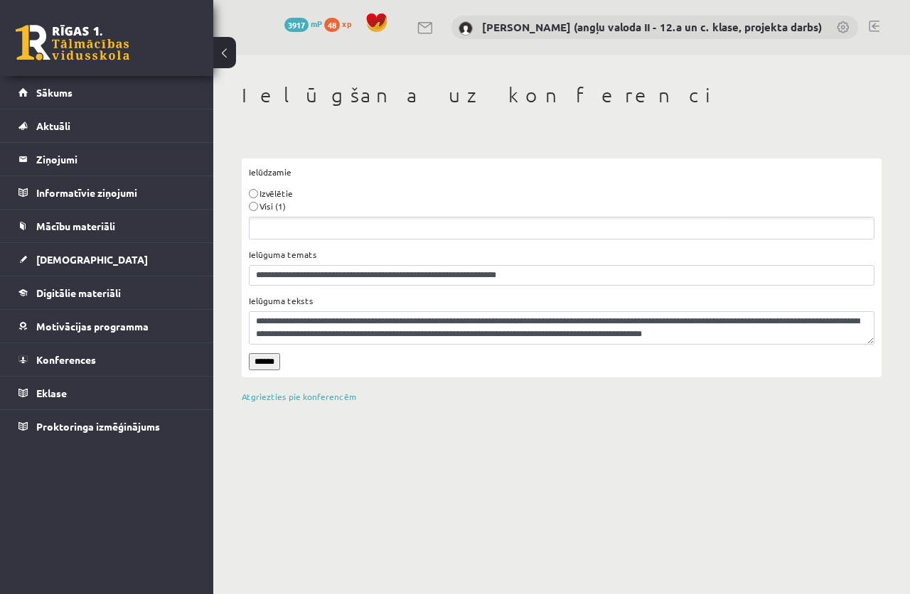
click at [292, 228] on ul "Ielūdzamie" at bounding box center [562, 228] width 624 height 21
click at [270, 360] on input "******" at bounding box center [264, 361] width 31 height 17
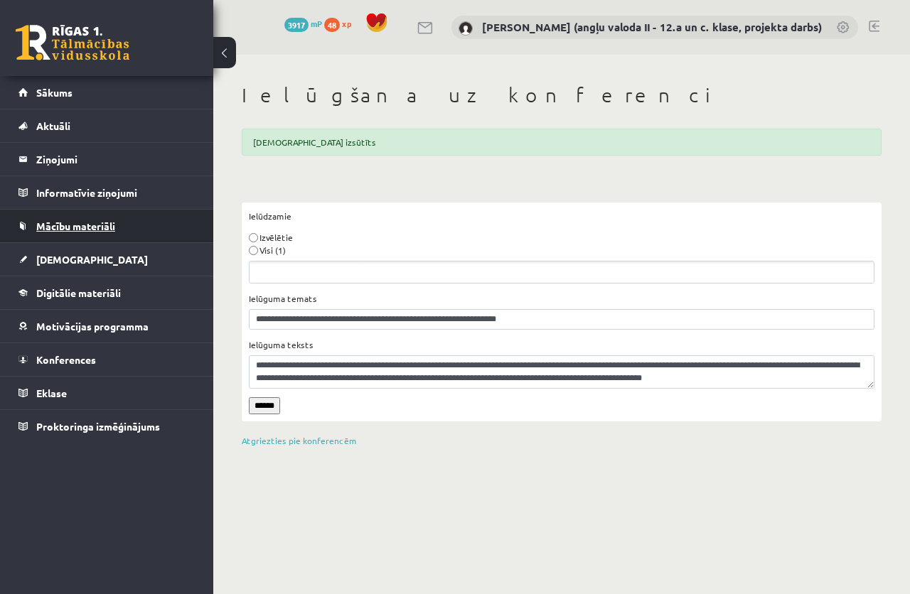
click at [60, 228] on span "Mācību materiāli" at bounding box center [75, 226] width 79 height 13
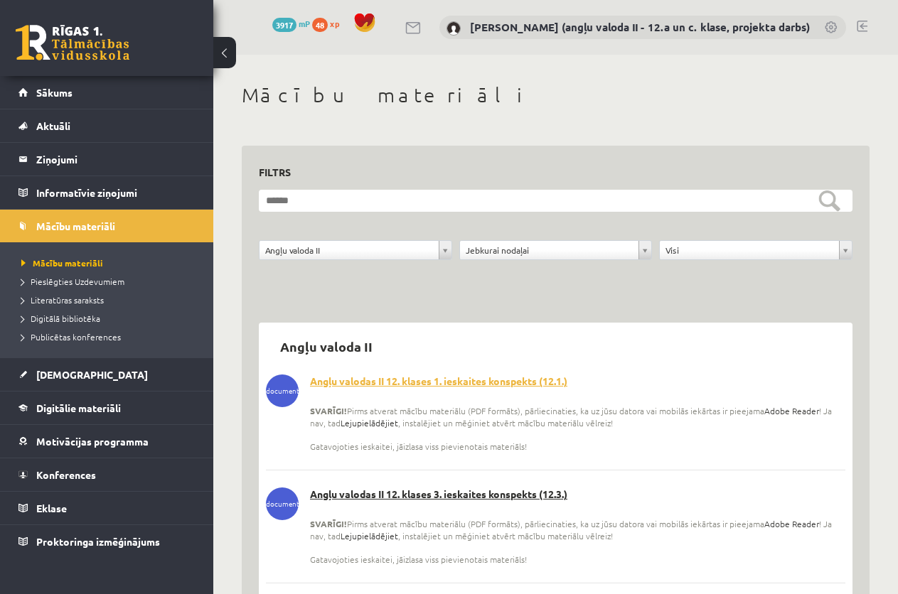
click at [448, 381] on link "Angļu valodas II 12. klases 1. ieskaites konspekts (12.1.)" at bounding box center [556, 382] width 580 height 14
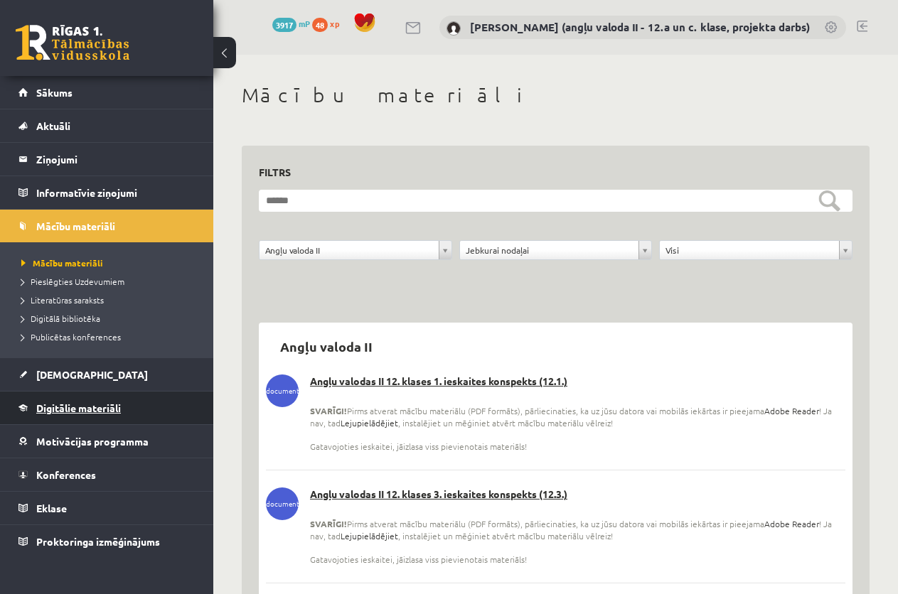
click at [94, 405] on span "Digitālie materiāli" at bounding box center [78, 408] width 85 height 13
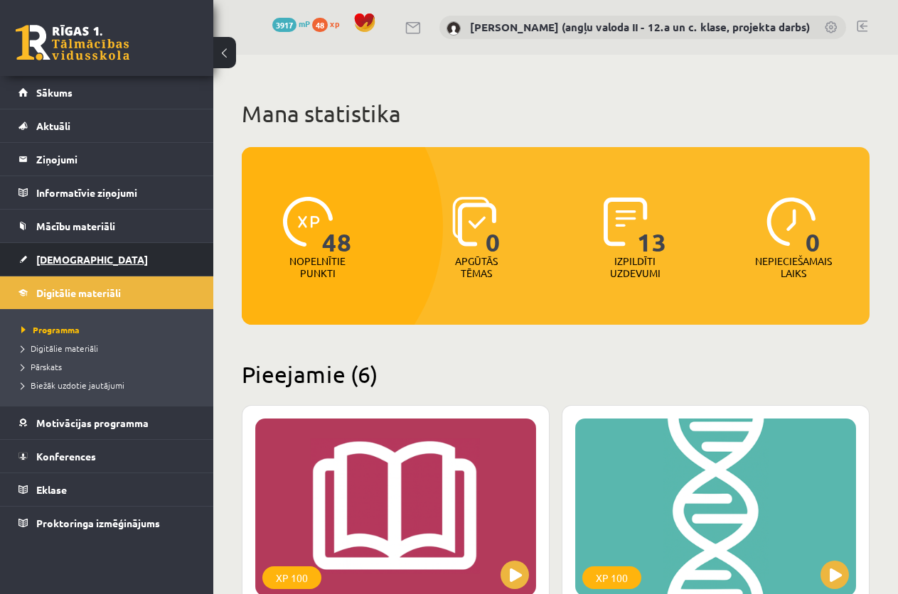
click at [73, 256] on span "[DEMOGRAPHIC_DATA]" at bounding box center [92, 259] width 112 height 13
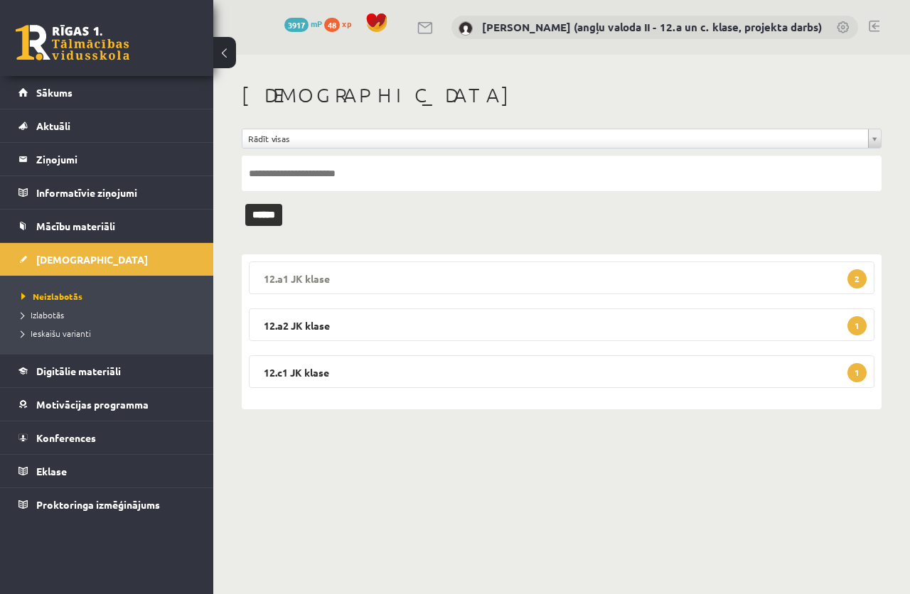
click at [511, 275] on legend "12.a1 JK klase 2" at bounding box center [562, 278] width 626 height 33
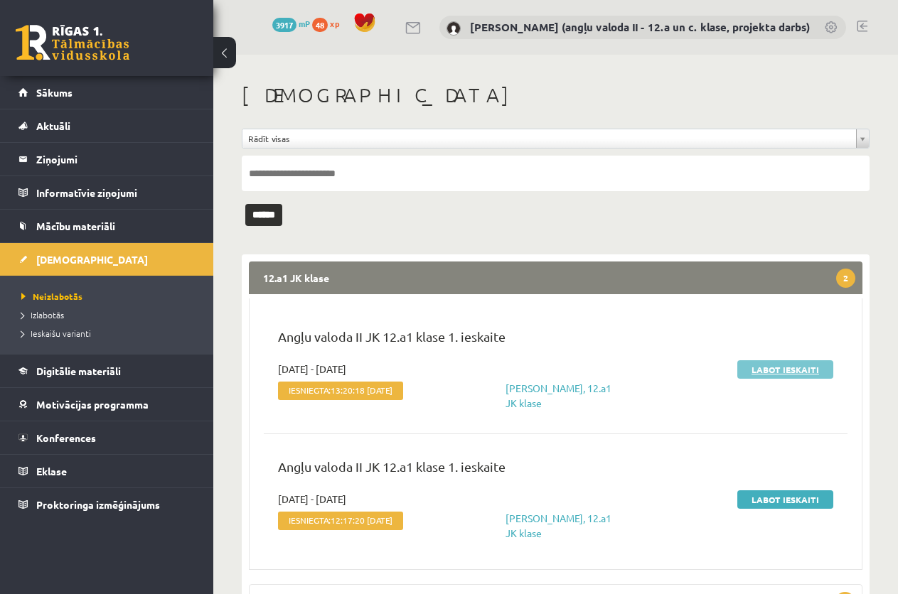
click at [768, 362] on link "Labot ieskaiti" at bounding box center [785, 370] width 96 height 18
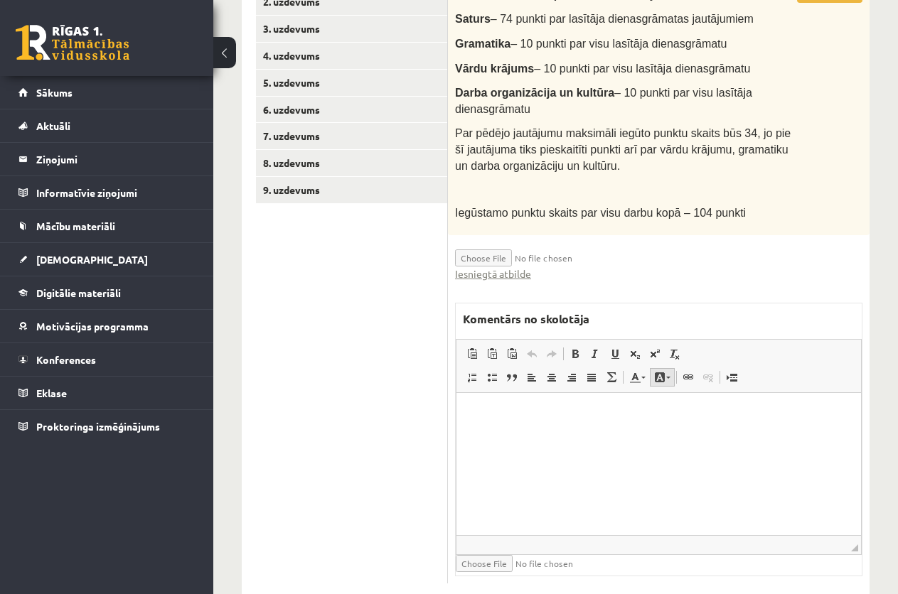
scroll to position [462, 0]
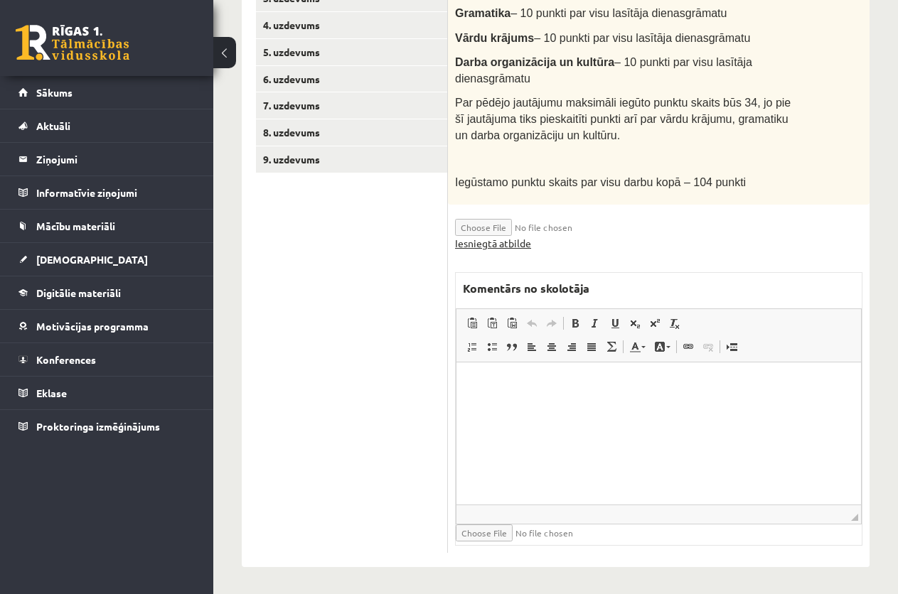
click at [491, 241] on link "Iesniegtā atbilde" at bounding box center [493, 243] width 76 height 15
click at [503, 406] on html at bounding box center [659, 384] width 405 height 43
drag, startPoint x: 503, startPoint y: 432, endPoint x: 475, endPoint y: 374, distance: 64.2
click at [475, 374] on html at bounding box center [659, 384] width 405 height 43
paste body "To enrich screen reader interactions, please activate Accessibility in Grammarl…"
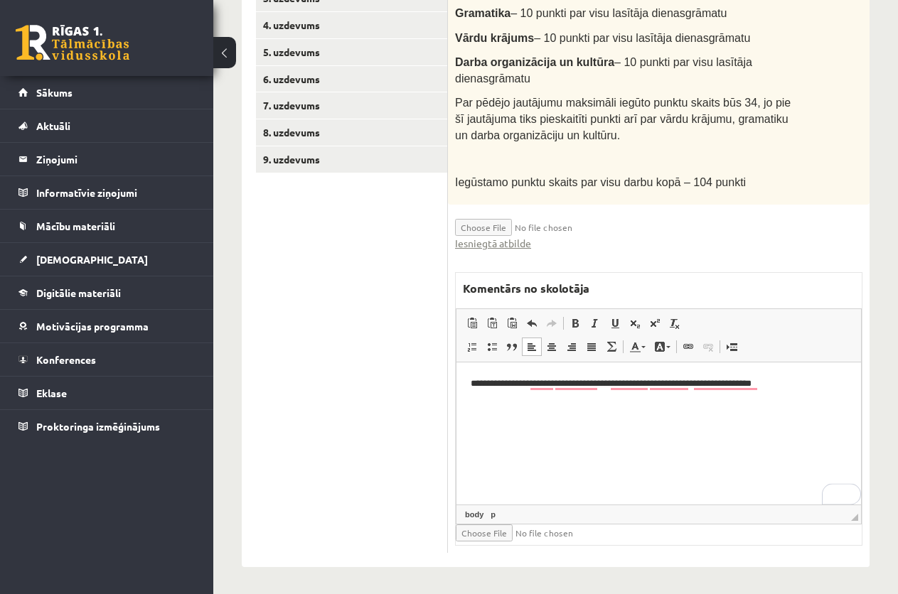
click at [816, 387] on p "**********" at bounding box center [659, 384] width 376 height 15
click at [467, 385] on html "**********" at bounding box center [659, 384] width 405 height 43
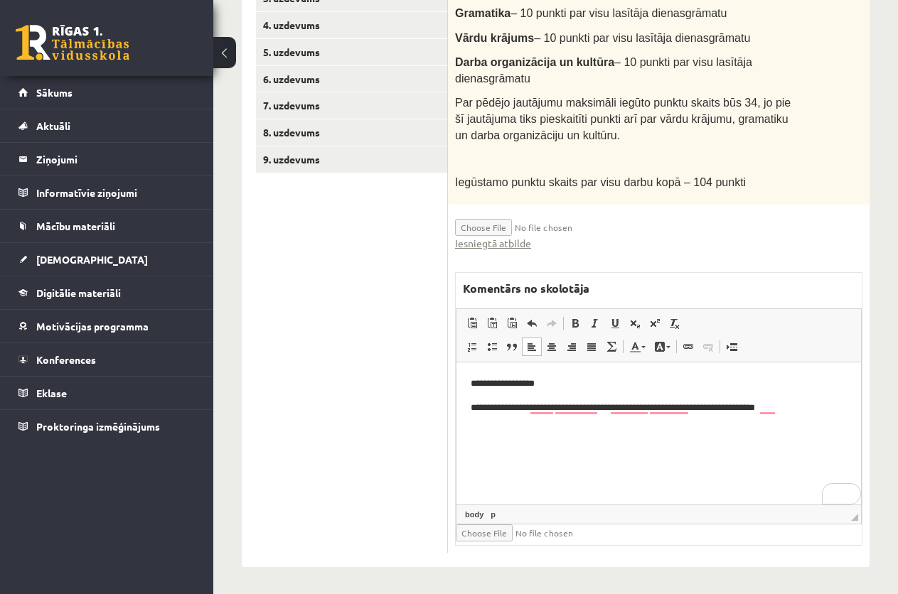
click at [813, 413] on p "**********" at bounding box center [659, 408] width 376 height 15
drag, startPoint x: 519, startPoint y: 440, endPoint x: 477, endPoint y: 437, distance: 42.1
click at [514, 446] on span "Paste" at bounding box center [517, 445] width 44 height 21
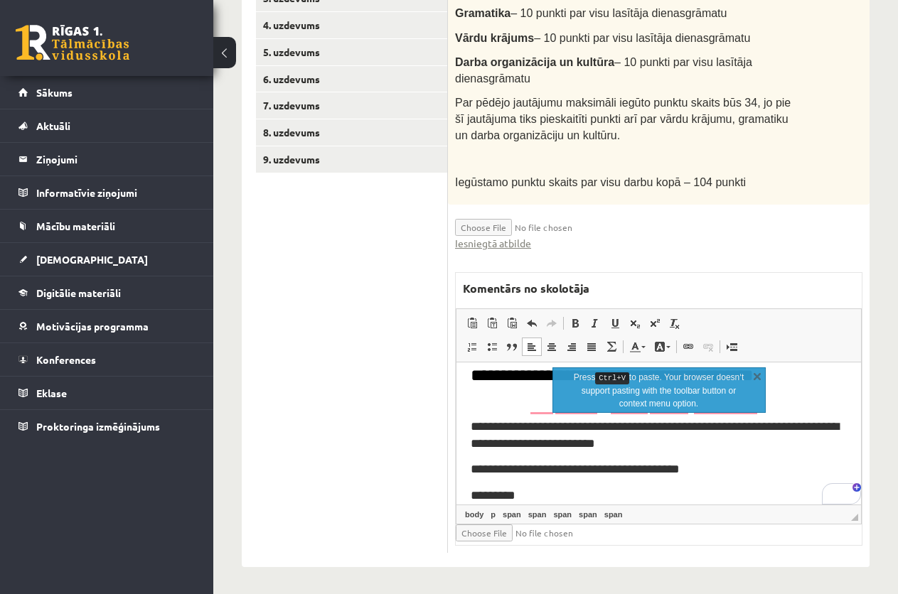
scroll to position [235, 0]
click at [763, 466] on p "**********" at bounding box center [659, 470] width 376 height 16
click at [477, 405] on p "To enrich screen reader interactions, please activate Accessibility in Grammarl…" at bounding box center [659, 402] width 376 height 15
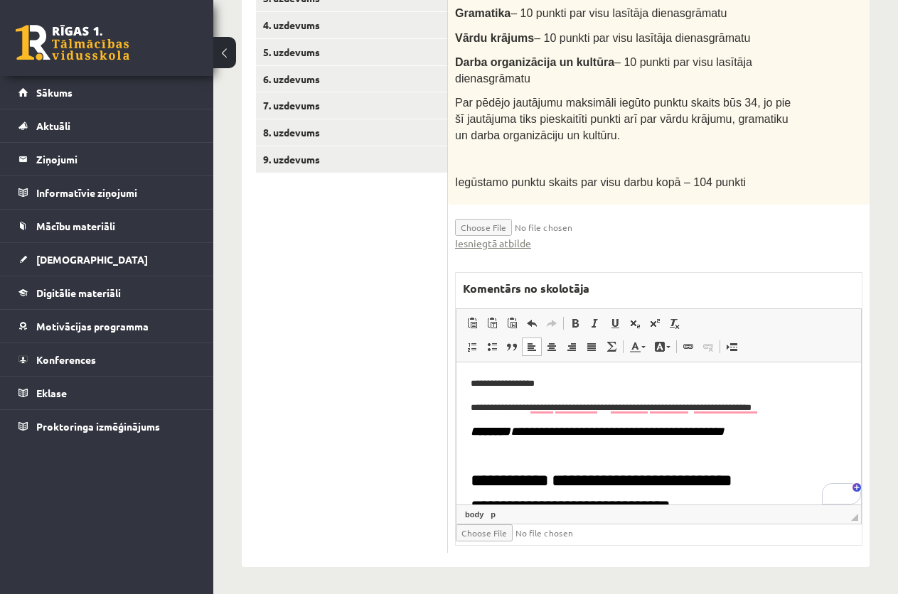
scroll to position [0, 0]
click at [562, 457] on p "To enrich screen reader interactions, please activate Accessibility in Grammarl…" at bounding box center [659, 458] width 376 height 15
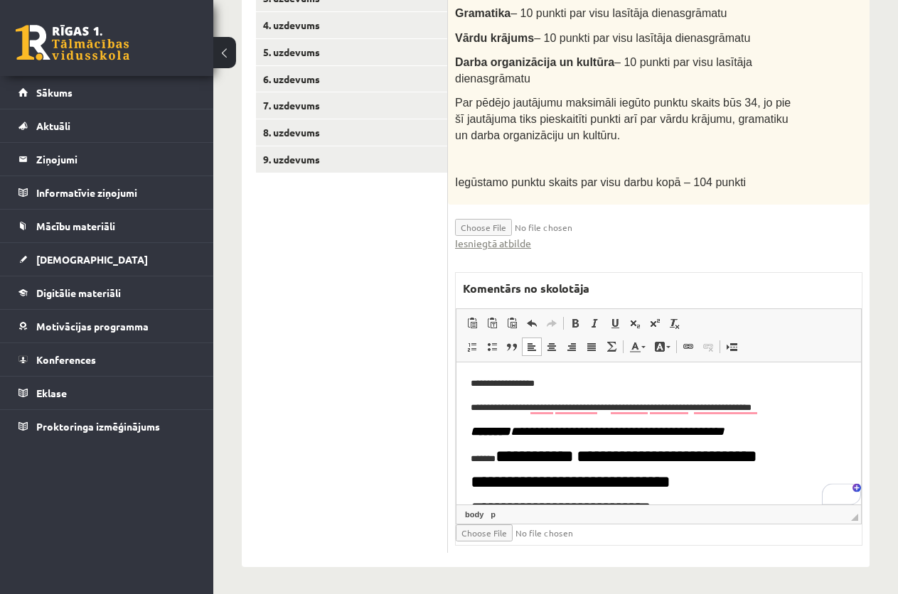
click at [811, 403] on p "**********" at bounding box center [653, 408] width 364 height 15
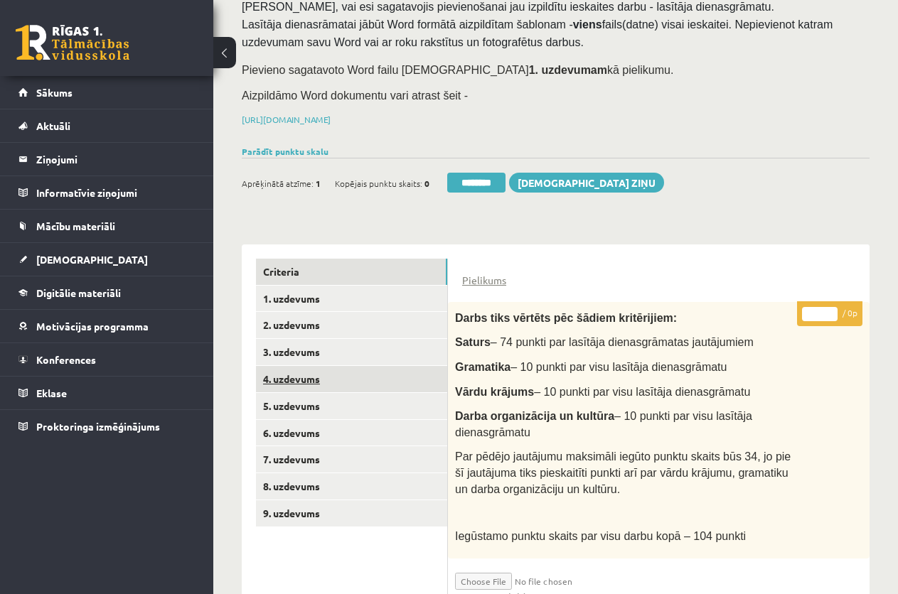
scroll to position [356, 0]
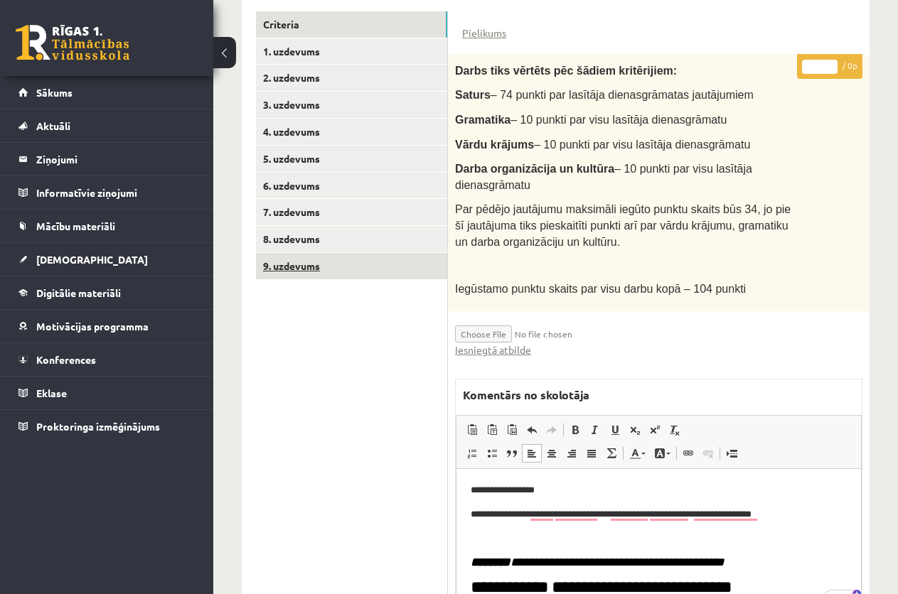
click at [304, 265] on link "9. uzdevums" at bounding box center [351, 266] width 191 height 26
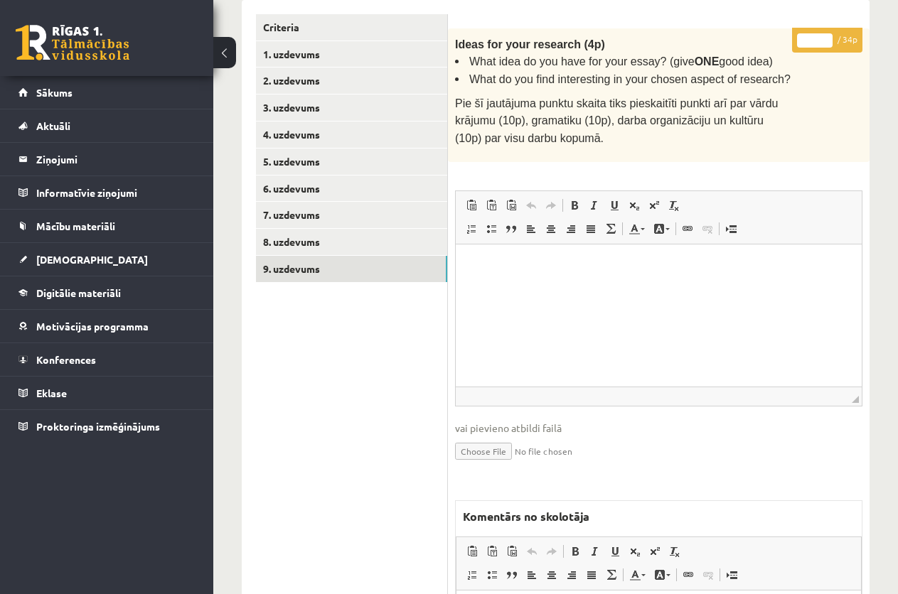
scroll to position [161, 0]
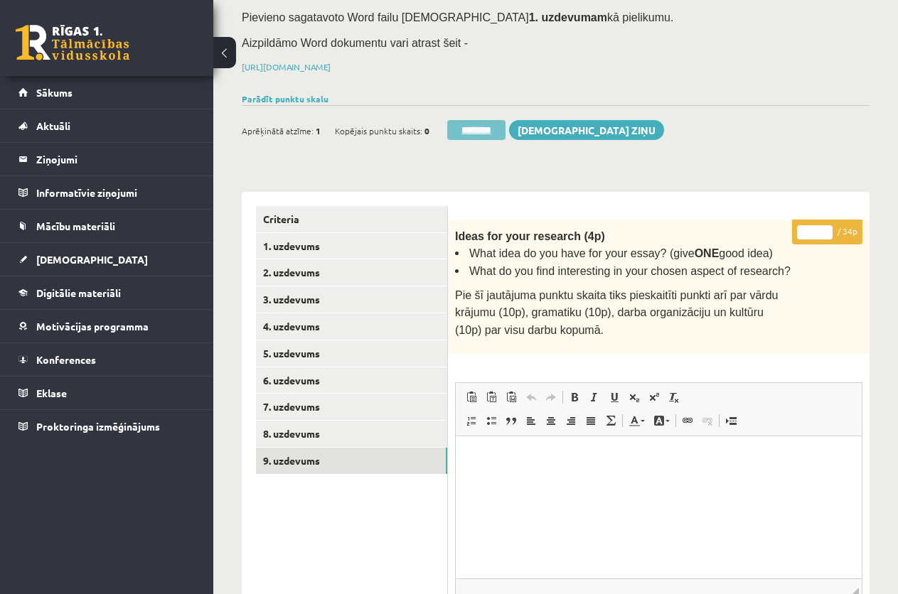
click at [472, 127] on input "********" at bounding box center [476, 130] width 58 height 20
click at [290, 246] on link "1. uzdevums" at bounding box center [351, 246] width 191 height 26
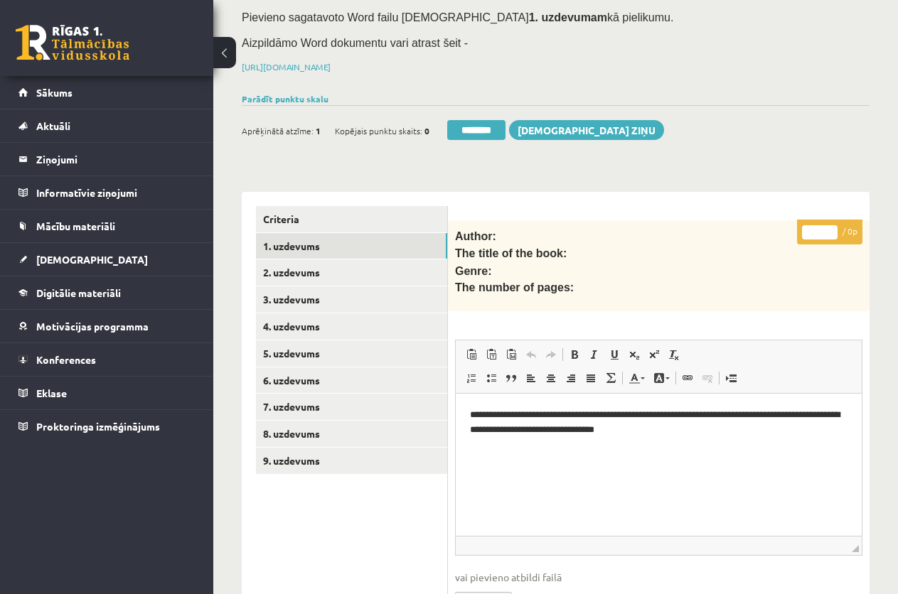
scroll to position [0, 0]
click at [284, 237] on link "1. uzdevums" at bounding box center [351, 246] width 191 height 26
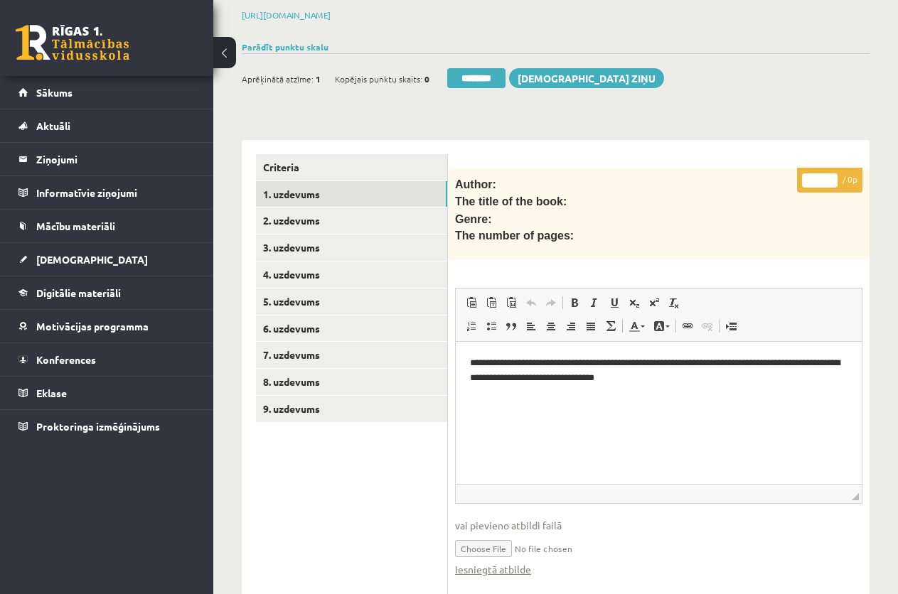
scroll to position [206, 0]
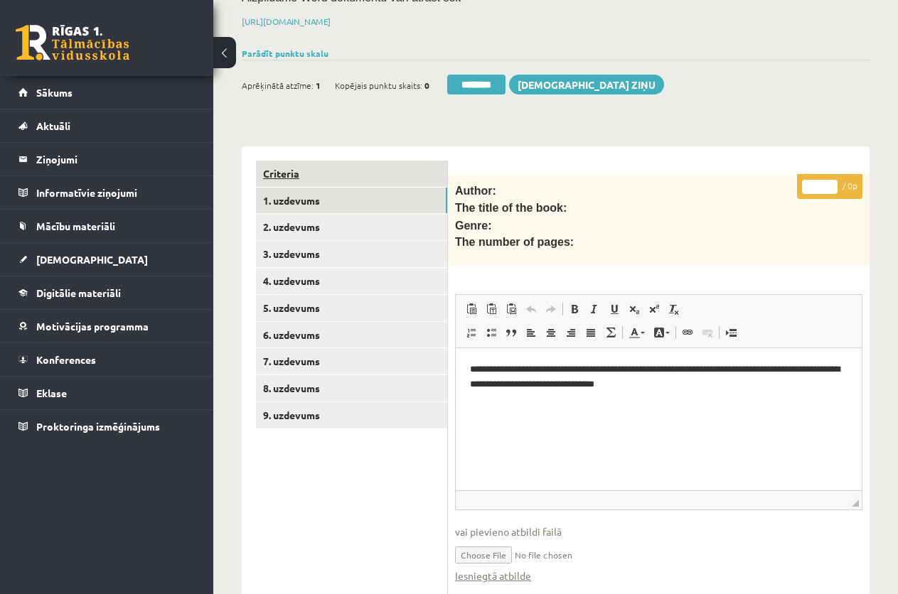
click at [282, 167] on link "Criteria" at bounding box center [351, 174] width 191 height 26
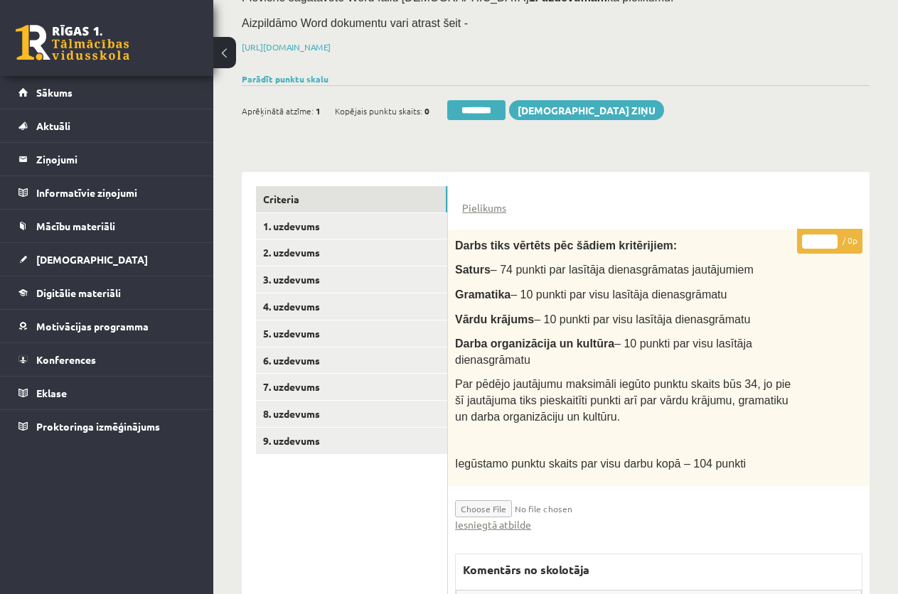
scroll to position [178, 0]
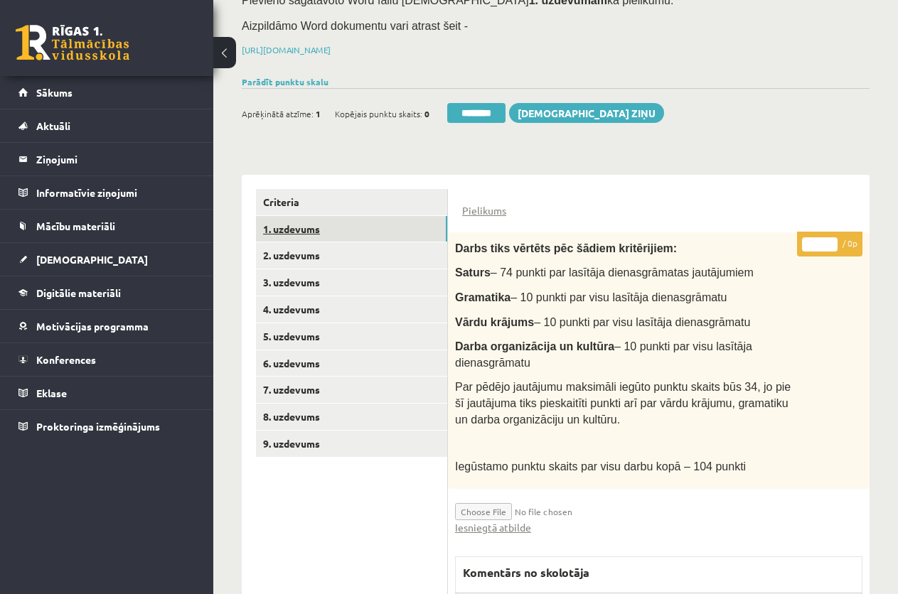
click at [297, 229] on link "1. uzdevums" at bounding box center [351, 229] width 191 height 26
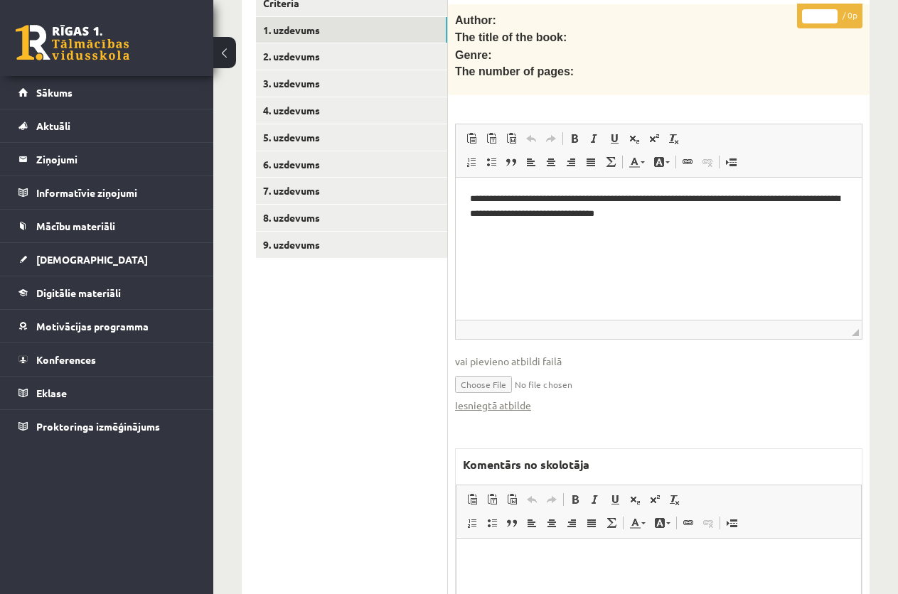
scroll to position [562, 0]
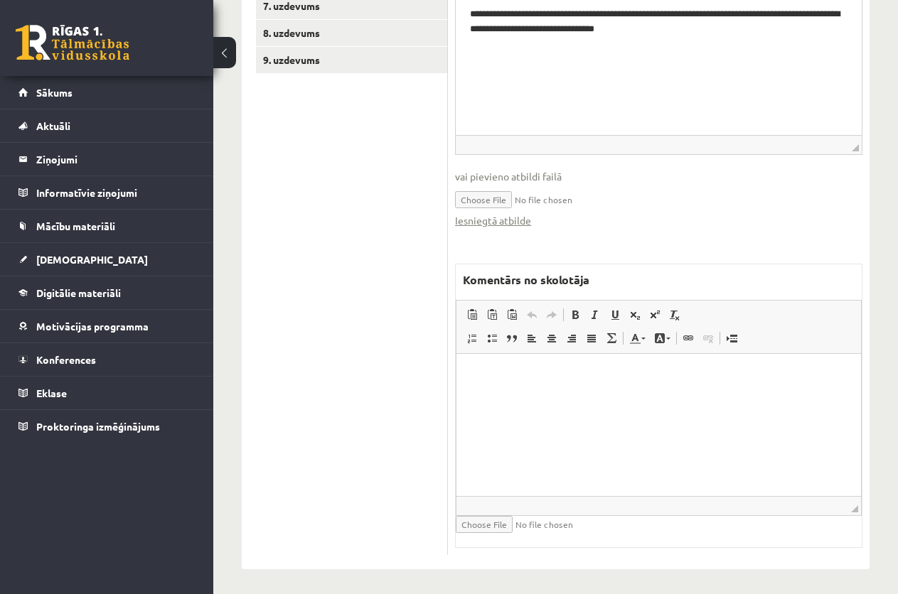
click at [513, 384] on html at bounding box center [659, 375] width 405 height 43
drag, startPoint x: 513, startPoint y: 384, endPoint x: 494, endPoint y: 370, distance: 23.5
click at [494, 370] on p "To enrich screen reader interactions, please activate Accessibility in Grammarl…" at bounding box center [659, 375] width 376 height 15
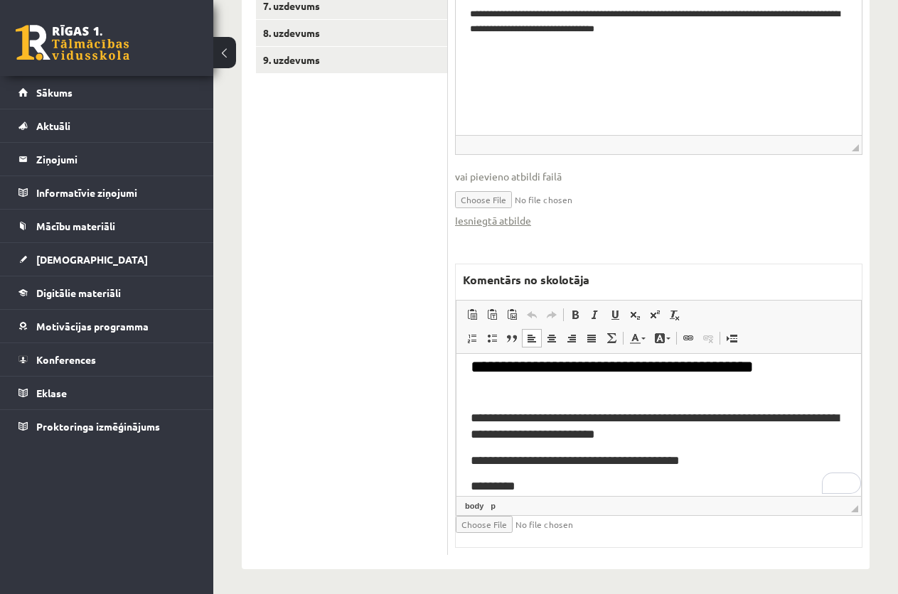
scroll to position [187, 0]
click at [530, 309] on span at bounding box center [531, 314] width 11 height 11
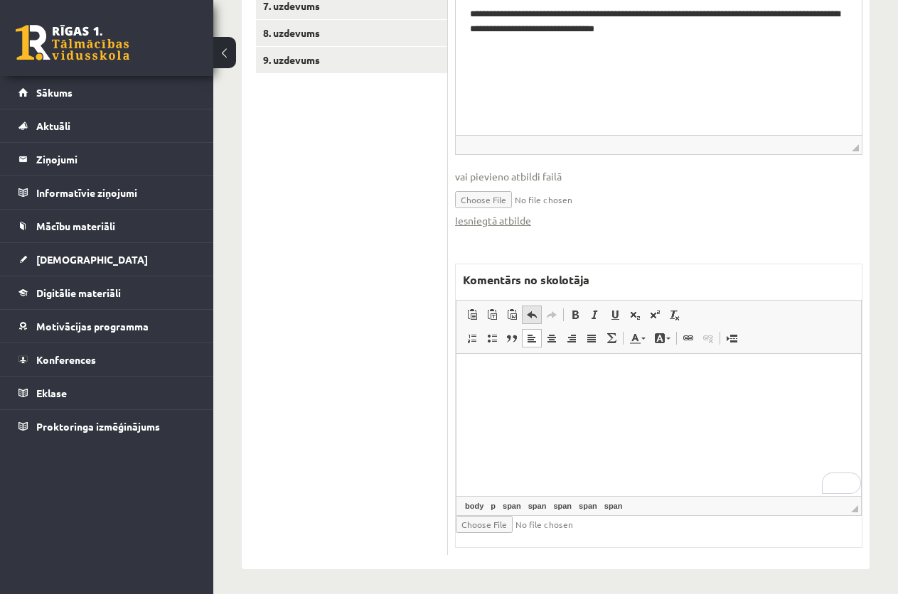
scroll to position [0, 0]
click at [493, 378] on p "To enrich screen reader interactions, please activate Accessibility in Grammarl…" at bounding box center [659, 375] width 376 height 15
click at [524, 382] on span "Paste" at bounding box center [533, 385] width 44 height 21
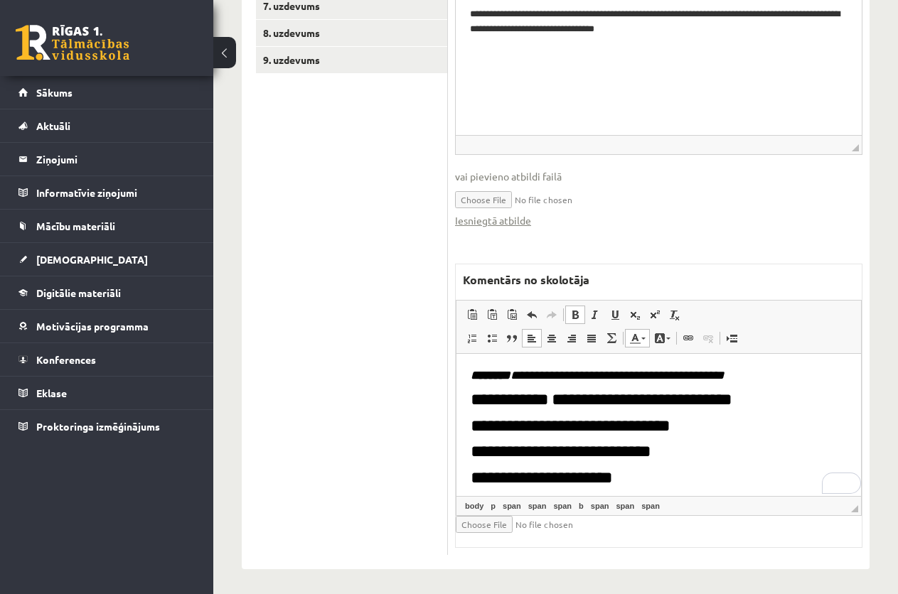
click at [470, 357] on html "**********" at bounding box center [659, 501] width 405 height 295
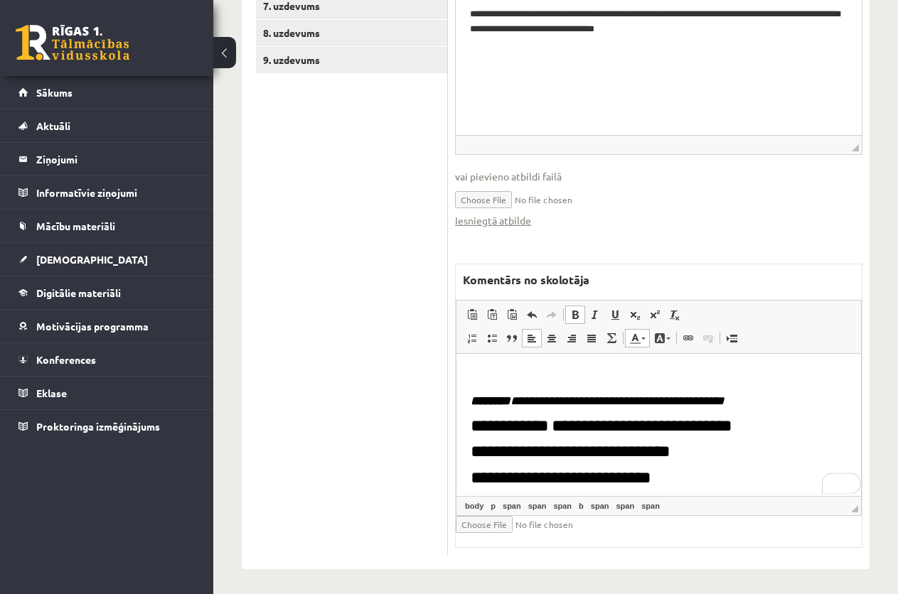
click at [481, 371] on p "To enrich screen reader interactions, please activate Accessibility in Grammarl…" at bounding box center [659, 376] width 376 height 16
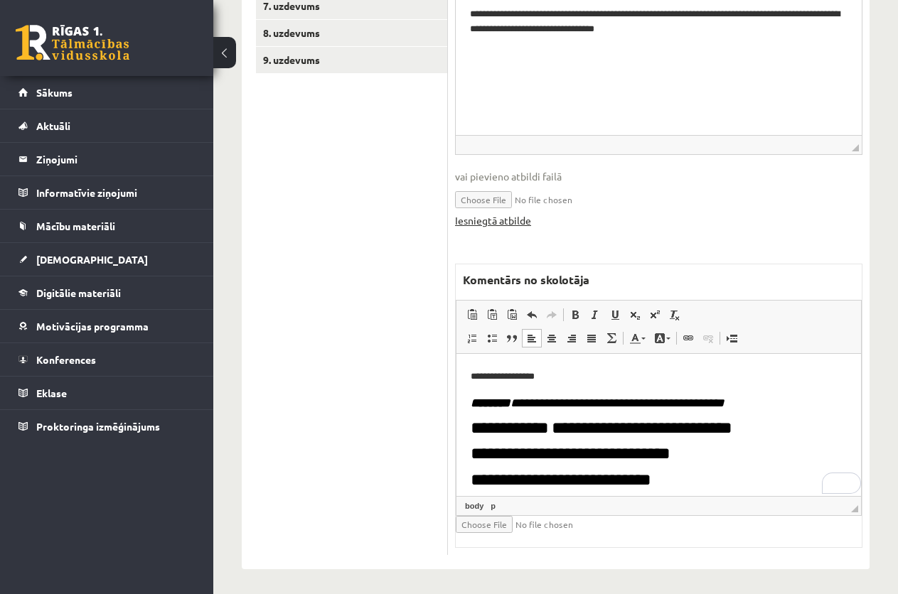
click at [481, 215] on link "Iesniegtā atbilde" at bounding box center [493, 220] width 76 height 15
click at [561, 380] on p "**********" at bounding box center [653, 377] width 364 height 18
click at [596, 386] on span "Paste" at bounding box center [601, 388] width 44 height 21
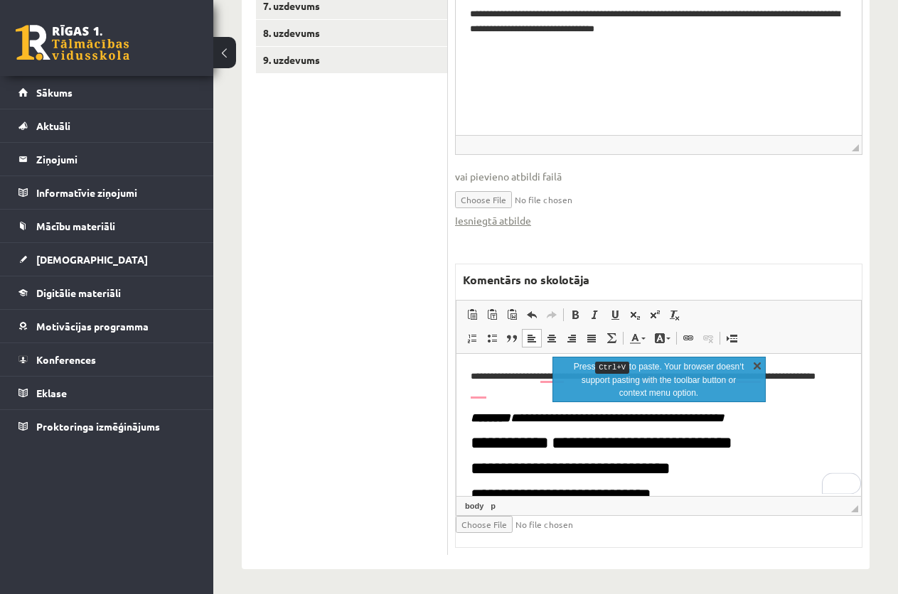
click at [757, 364] on link "X" at bounding box center [757, 365] width 14 height 14
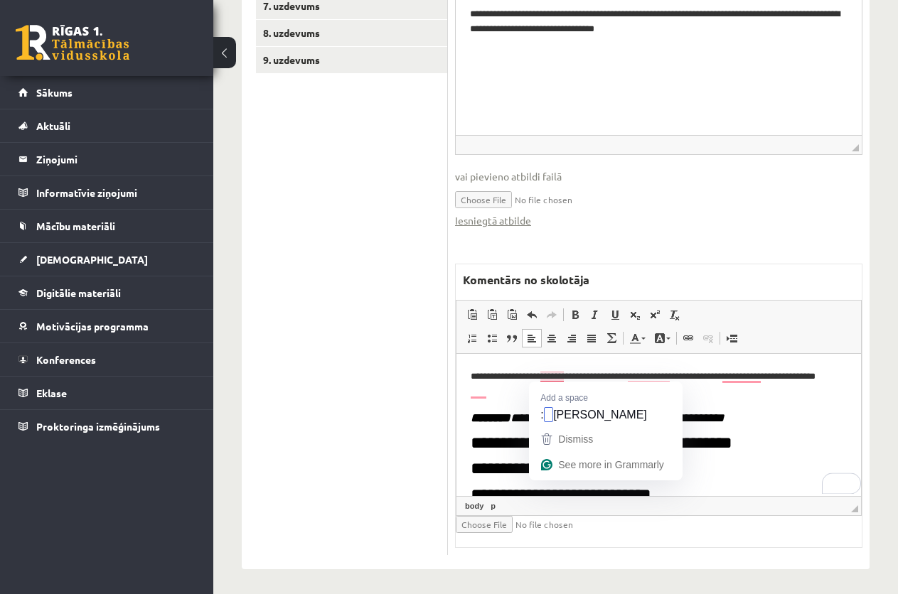
click at [543, 379] on p "**********" at bounding box center [653, 384] width 364 height 33
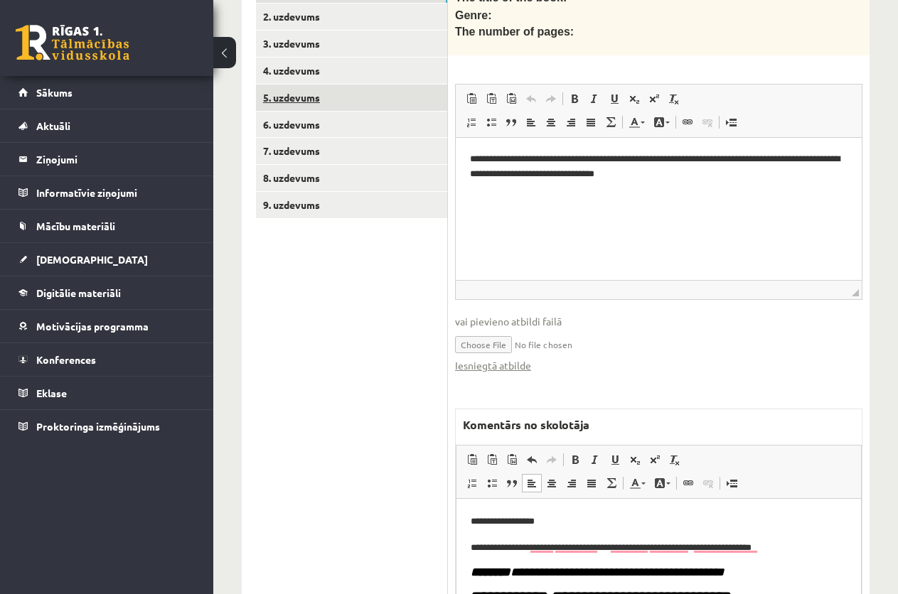
scroll to position [206, 0]
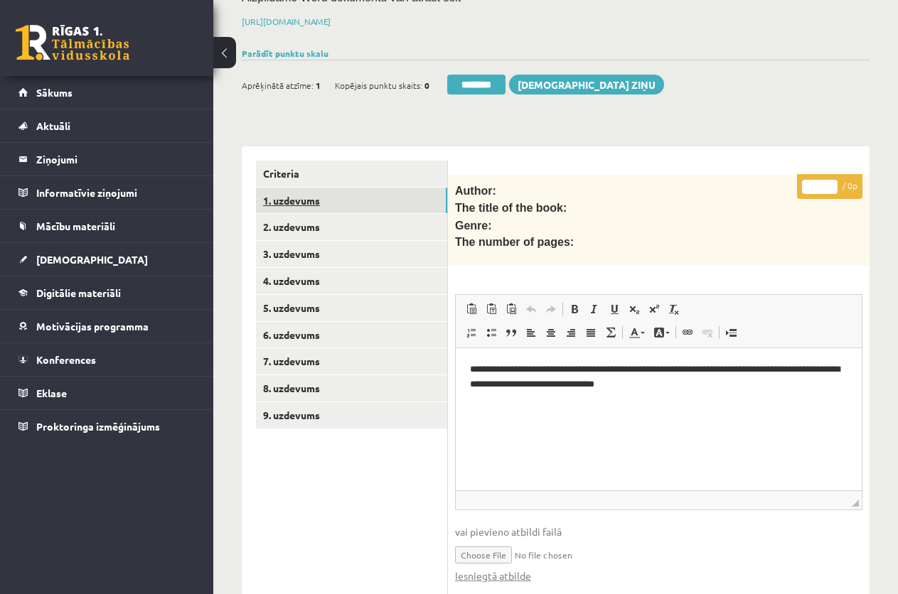
click at [292, 198] on link "1. uzdevums" at bounding box center [351, 201] width 191 height 26
click at [833, 181] on input "*" at bounding box center [820, 187] width 36 height 14
click at [831, 181] on input "*" at bounding box center [820, 187] width 36 height 14
click at [475, 78] on input "********" at bounding box center [476, 85] width 58 height 20
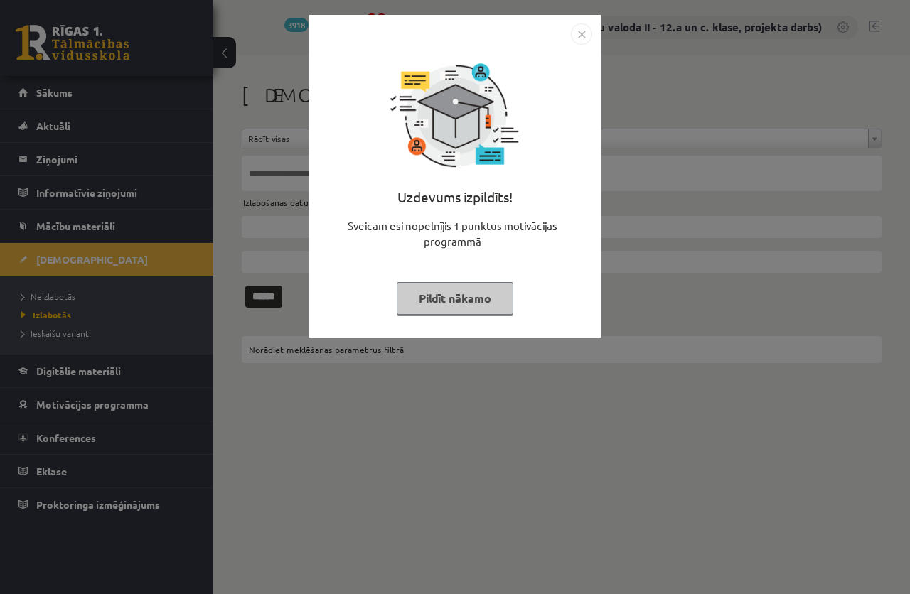
click at [442, 299] on button "Pildīt nākamo" at bounding box center [455, 298] width 117 height 33
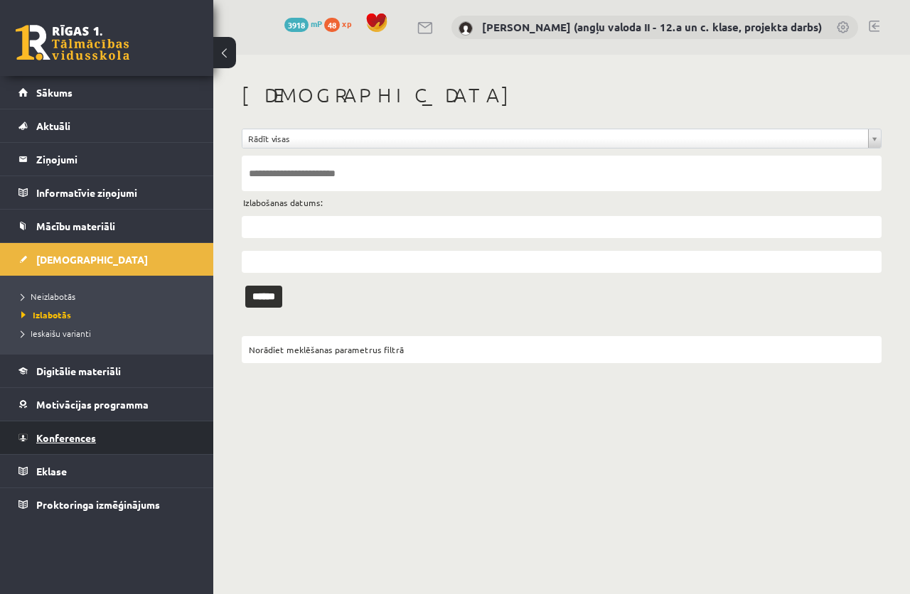
click at [65, 436] on span "Konferences" at bounding box center [66, 438] width 60 height 13
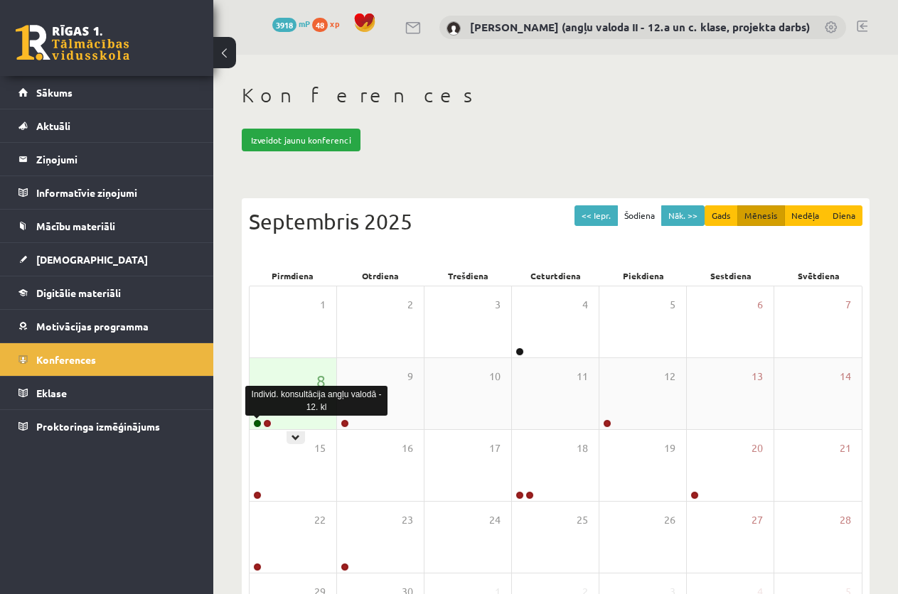
click at [254, 423] on link at bounding box center [257, 424] width 9 height 9
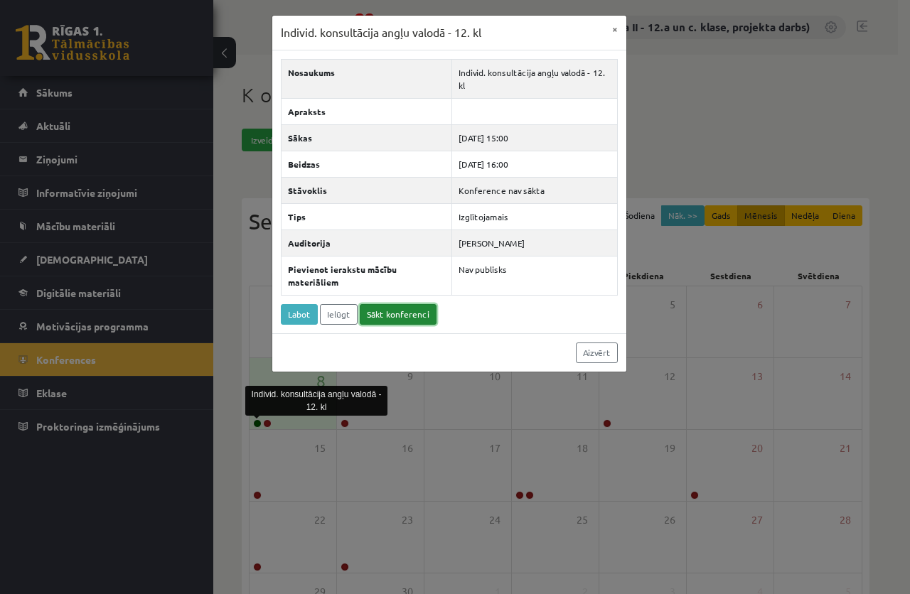
click at [390, 311] on link "Sākt konferenci" at bounding box center [398, 314] width 77 height 21
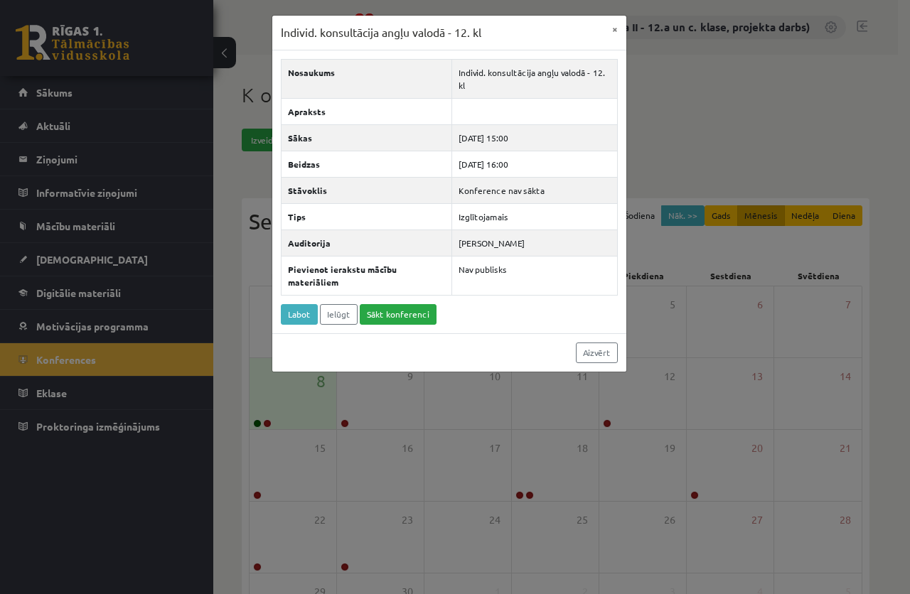
click at [64, 257] on div "Individ. konsultācija angļu valodā - 12. kl × Nosaukums Individ. konsultācija a…" at bounding box center [455, 297] width 910 height 594
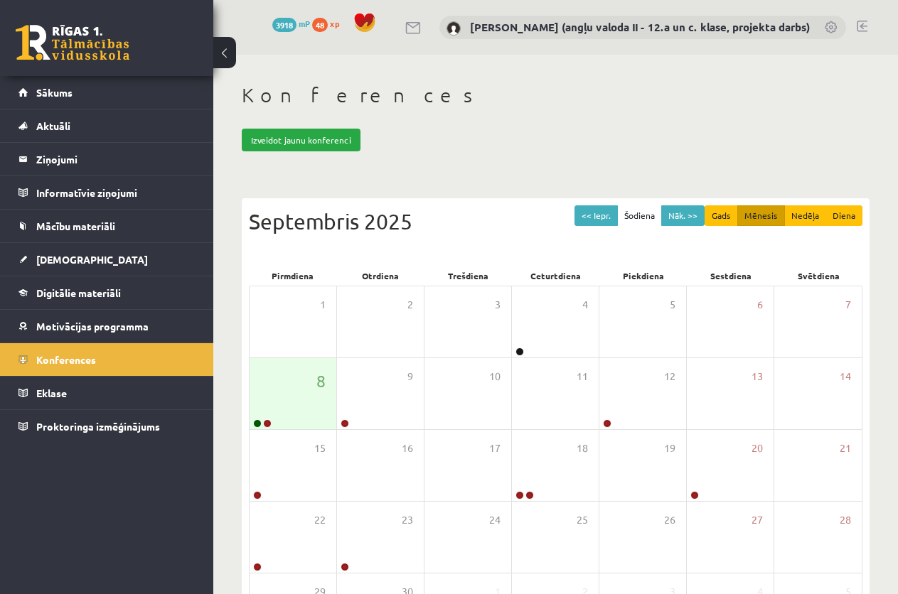
click at [63, 258] on span "[DEMOGRAPHIC_DATA]" at bounding box center [92, 259] width 112 height 13
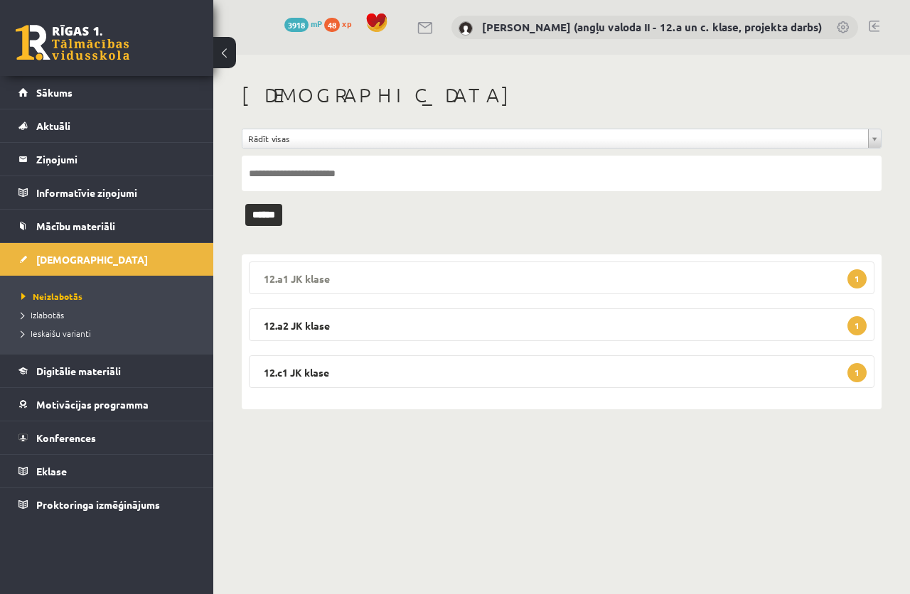
click at [361, 277] on legend "12.a1 JK klase 1" at bounding box center [562, 278] width 626 height 33
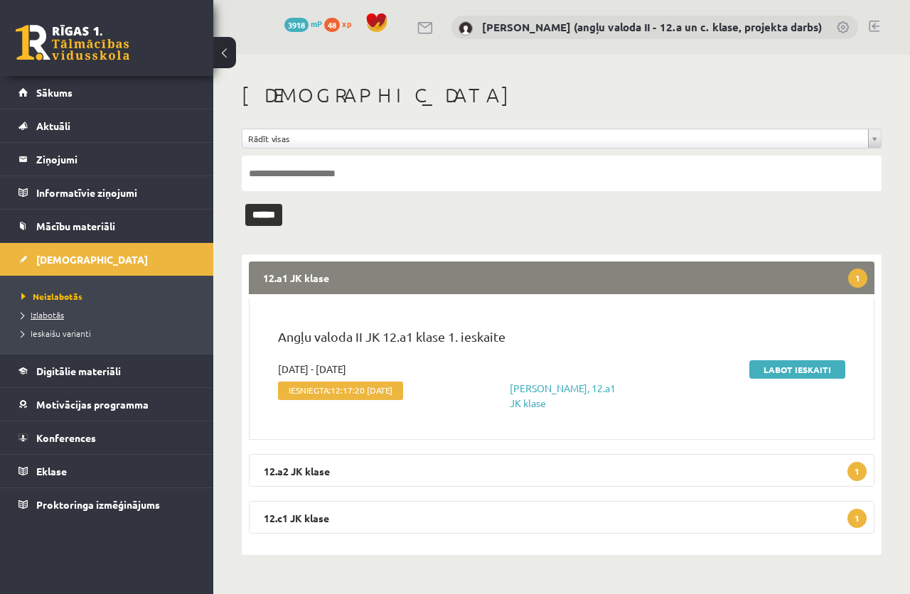
click at [44, 316] on span "Izlabotās" at bounding box center [42, 314] width 43 height 11
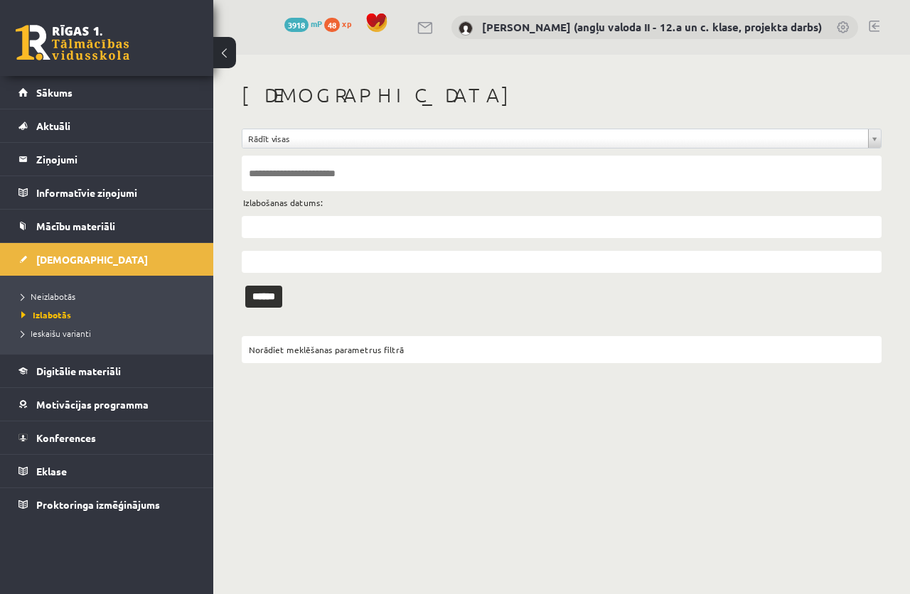
click at [270, 174] on input "text" at bounding box center [562, 174] width 640 height 36
click at [268, 233] on input "text" at bounding box center [562, 227] width 640 height 22
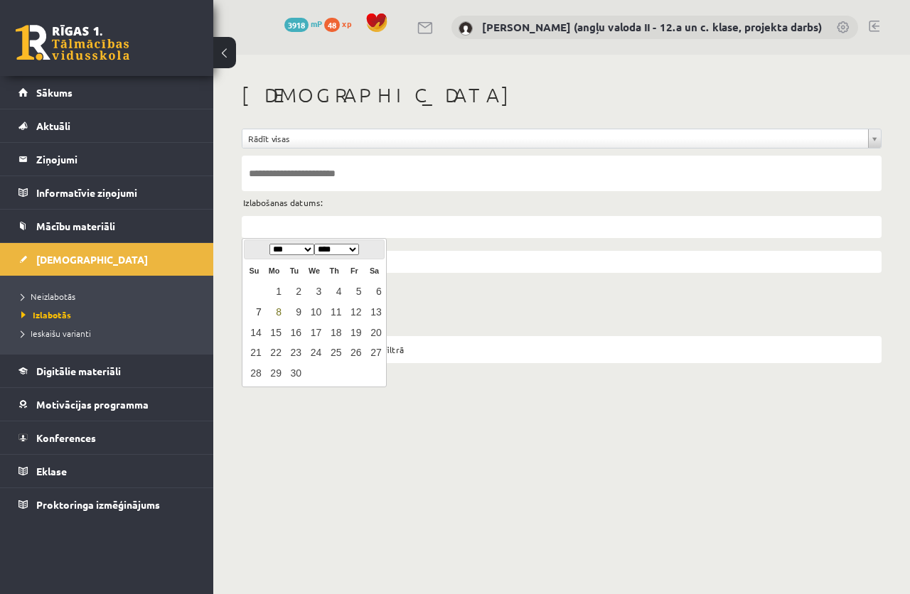
click at [255, 305] on link "7" at bounding box center [254, 312] width 18 height 19
type input "**********"
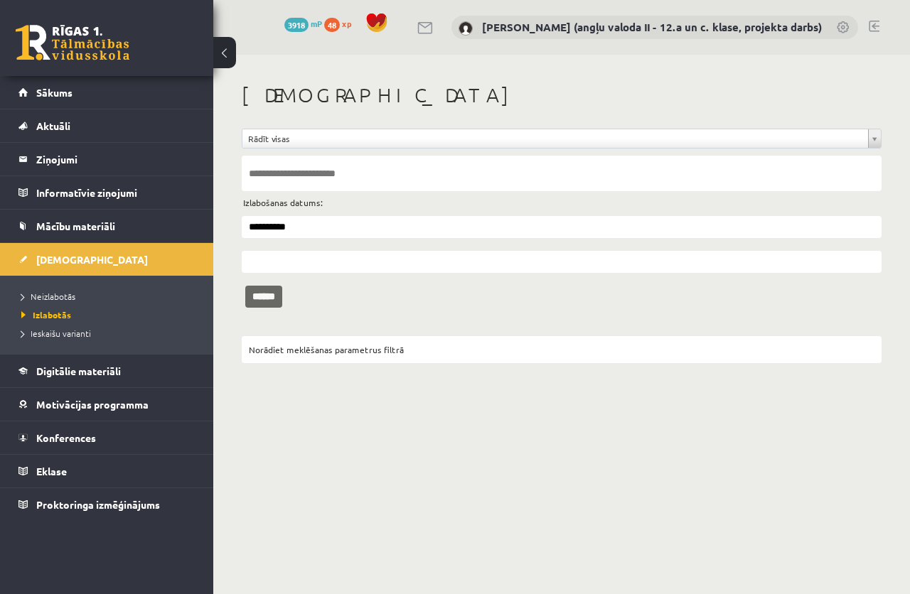
click at [271, 288] on input "******" at bounding box center [263, 297] width 37 height 22
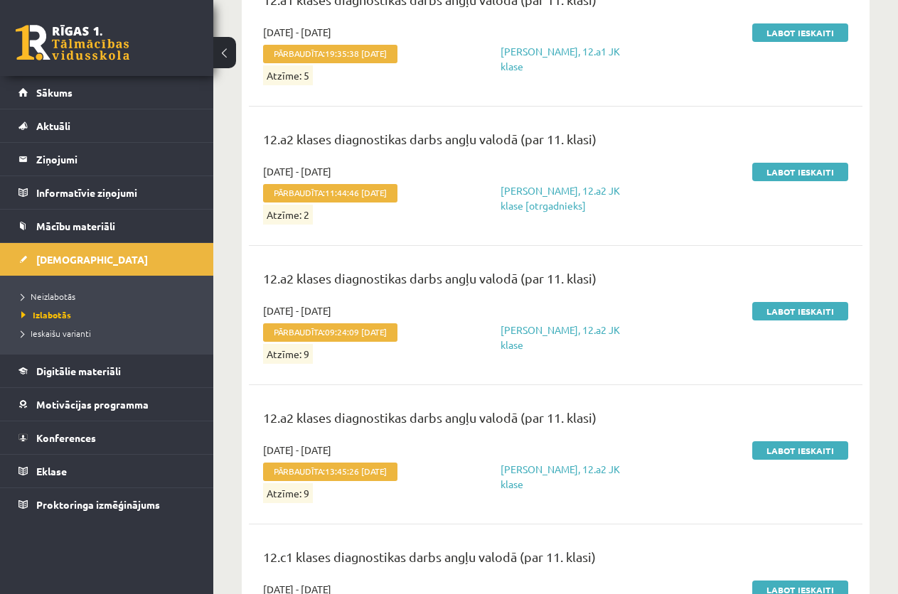
scroll to position [213, 0]
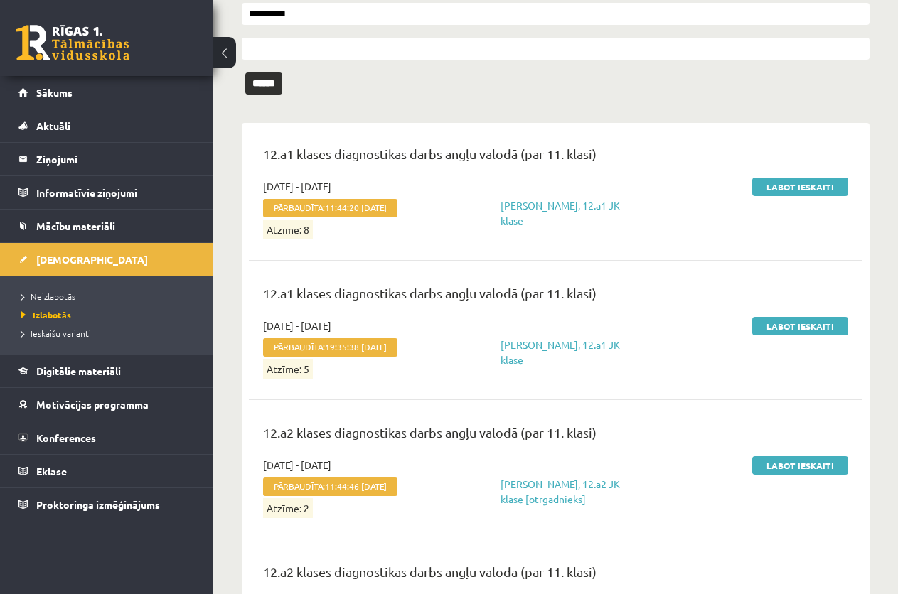
click at [53, 291] on link "Neizlabotās" at bounding box center [110, 296] width 178 height 13
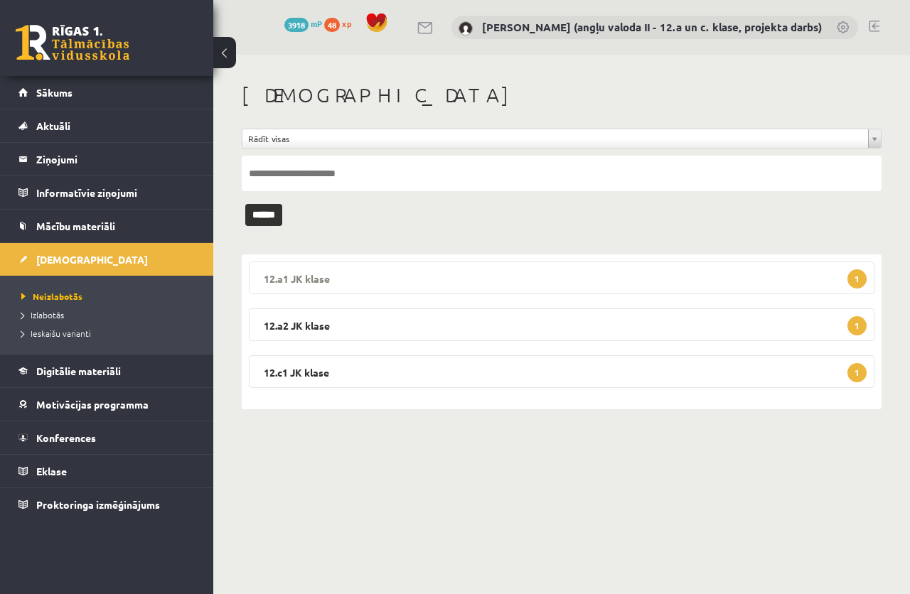
click at [337, 282] on legend "12.a1 JK klase 1" at bounding box center [562, 278] width 626 height 33
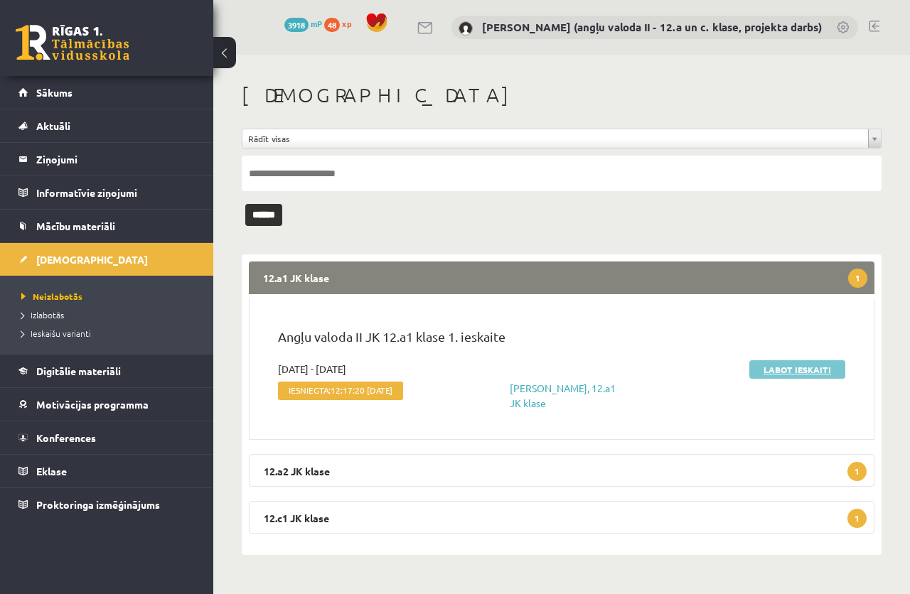
click at [775, 371] on link "Labot ieskaiti" at bounding box center [797, 370] width 96 height 18
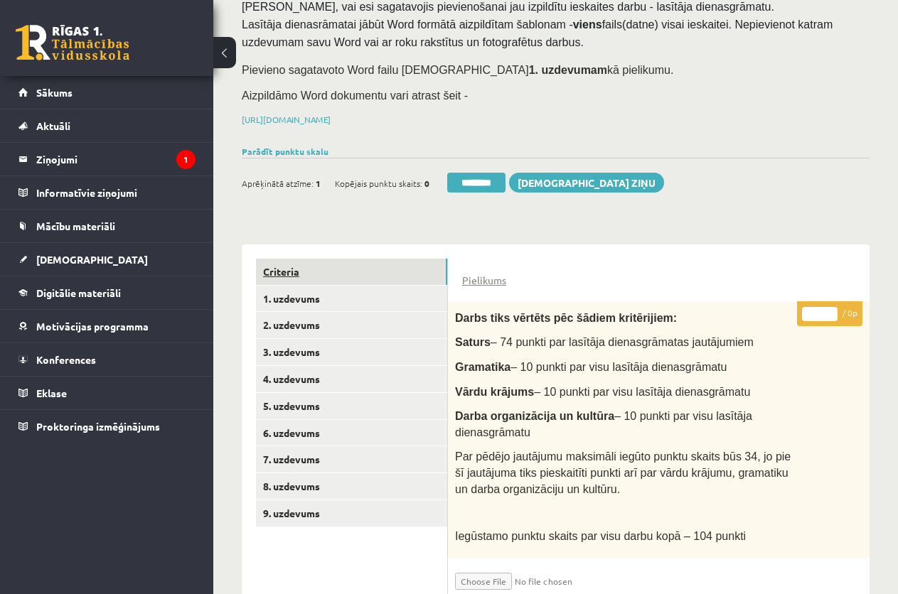
scroll to position [104, 0]
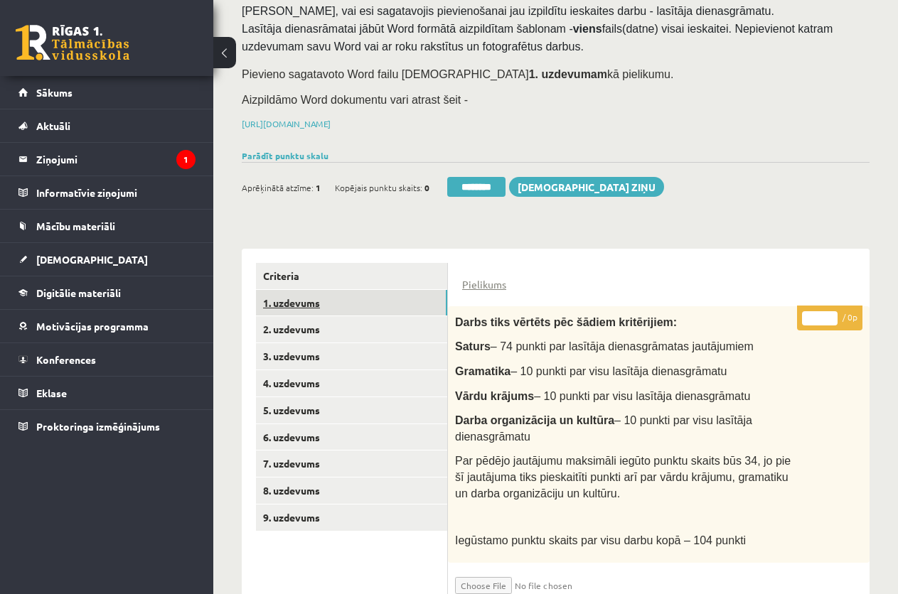
click at [309, 294] on link "1. uzdevums" at bounding box center [351, 303] width 191 height 26
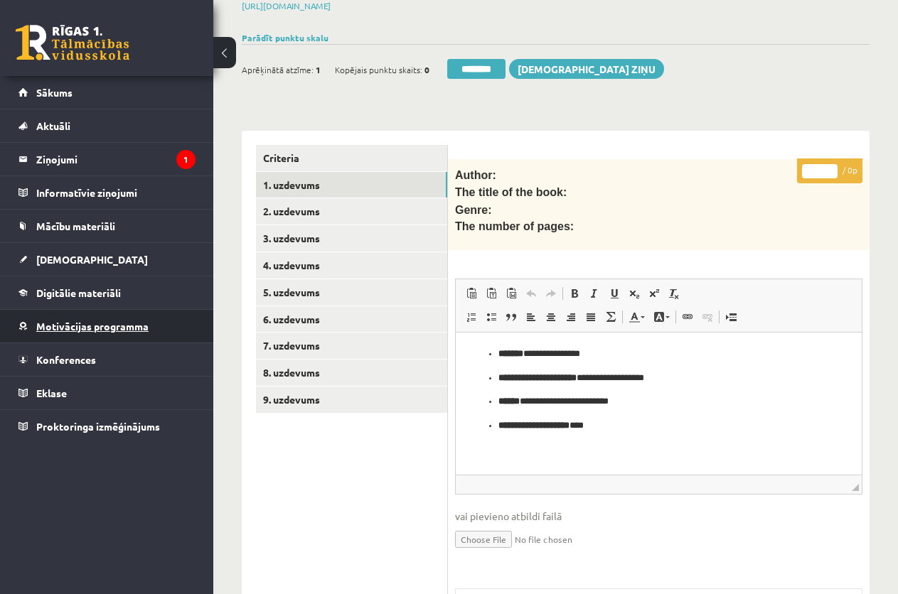
scroll to position [205, 0]
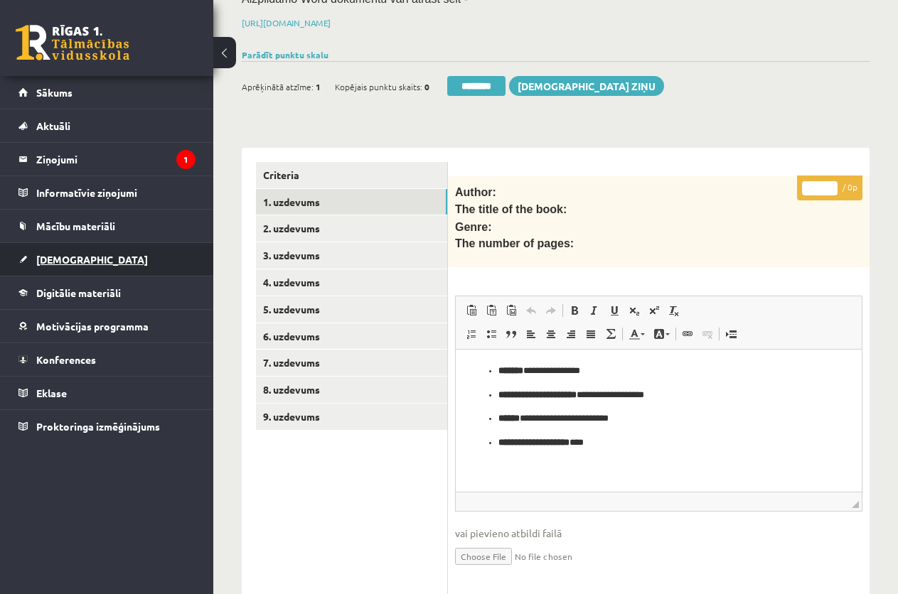
click at [52, 253] on link "[DEMOGRAPHIC_DATA]" at bounding box center [106, 259] width 177 height 33
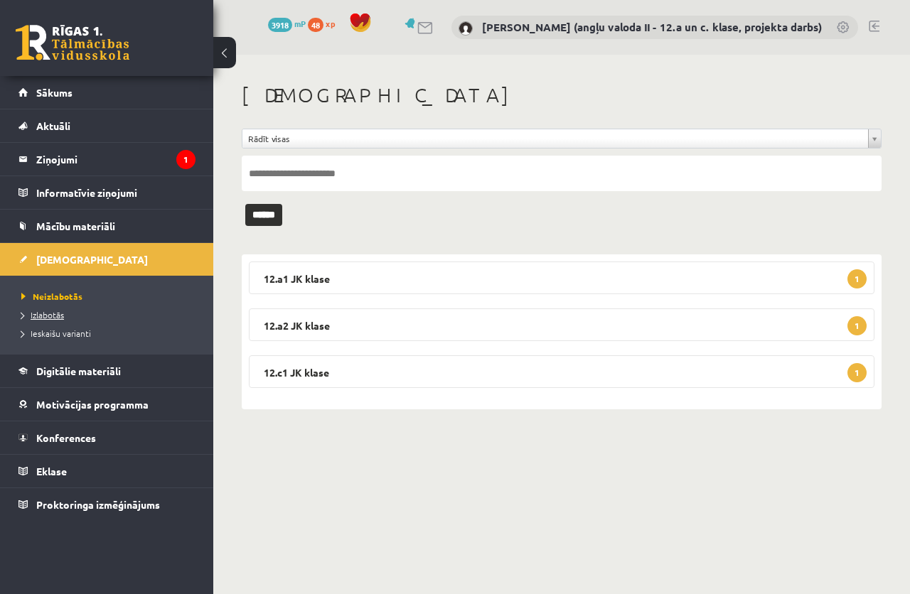
click at [56, 312] on span "Izlabotās" at bounding box center [42, 314] width 43 height 11
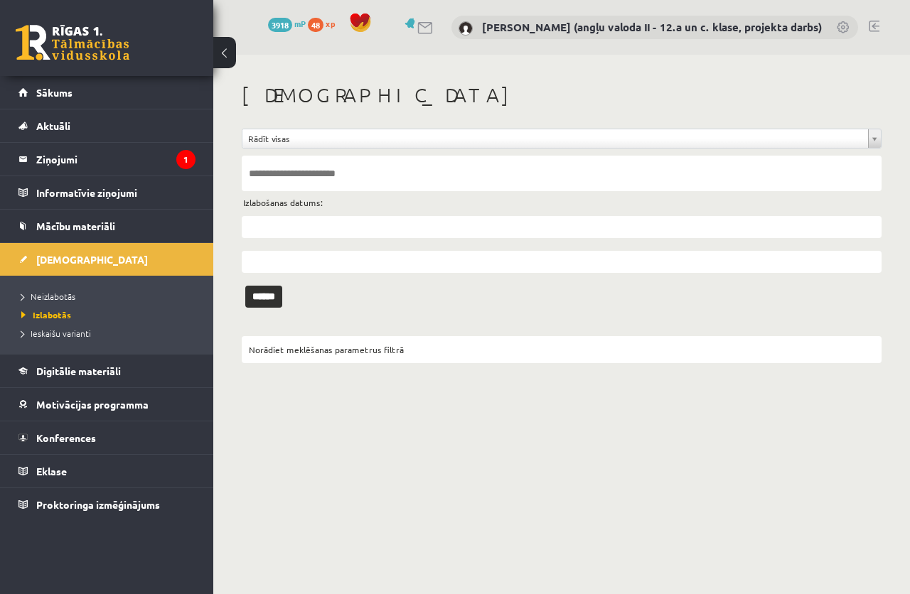
click at [270, 174] on input "text" at bounding box center [562, 174] width 640 height 36
type input "*****"
click at [245, 286] on input "******" at bounding box center [263, 297] width 37 height 22
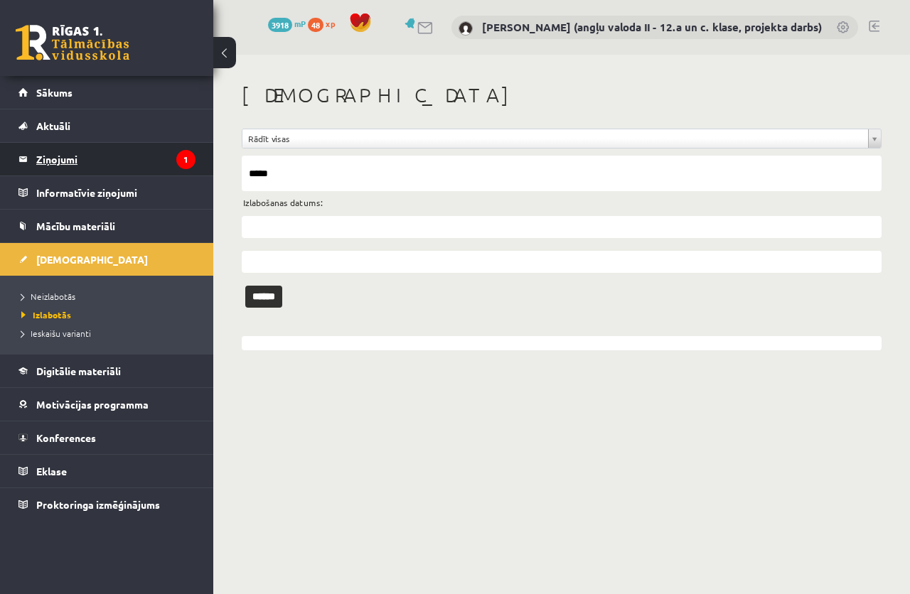
click at [50, 154] on legend "Ziņojumi 1" at bounding box center [115, 159] width 159 height 33
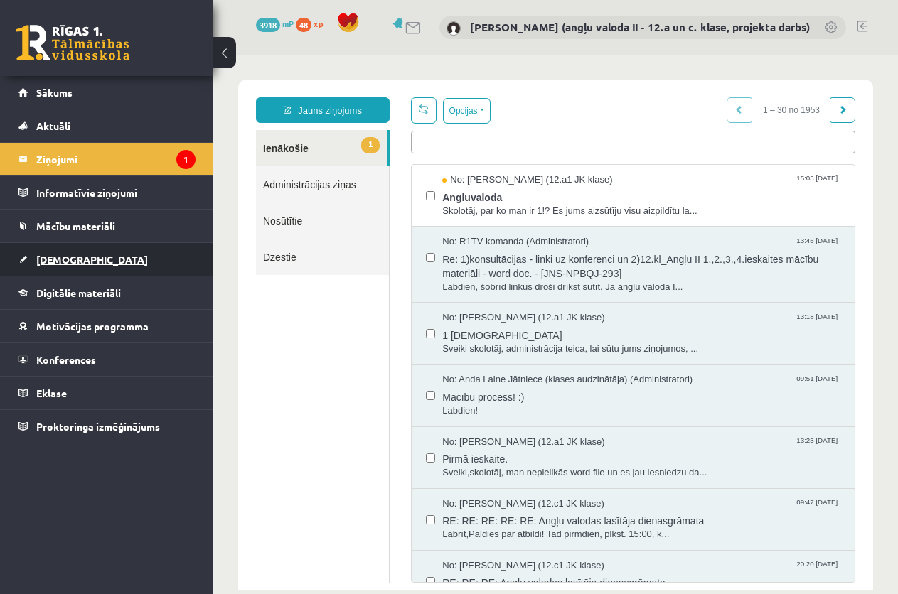
click at [67, 260] on span "[DEMOGRAPHIC_DATA]" at bounding box center [92, 259] width 112 height 13
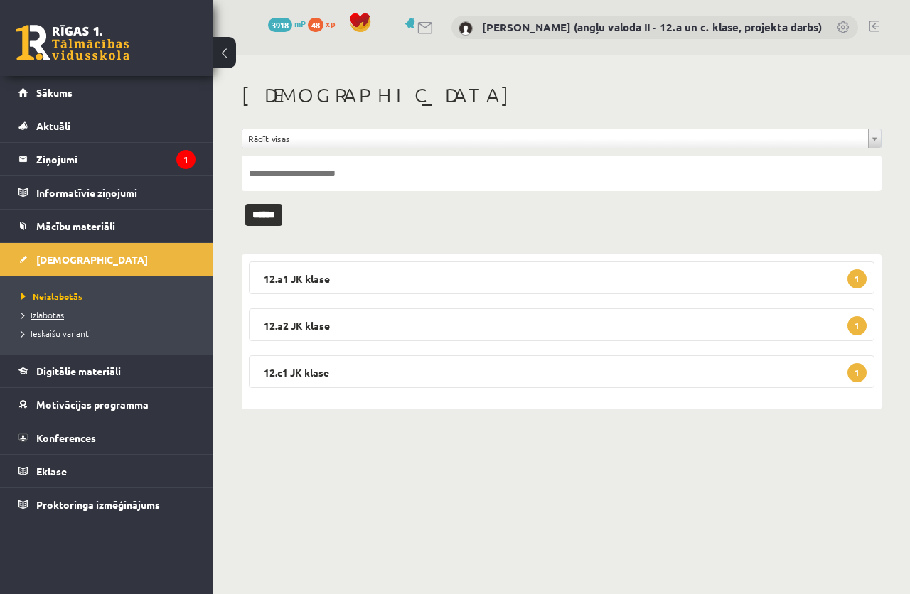
click at [55, 310] on span "Izlabotās" at bounding box center [42, 314] width 43 height 11
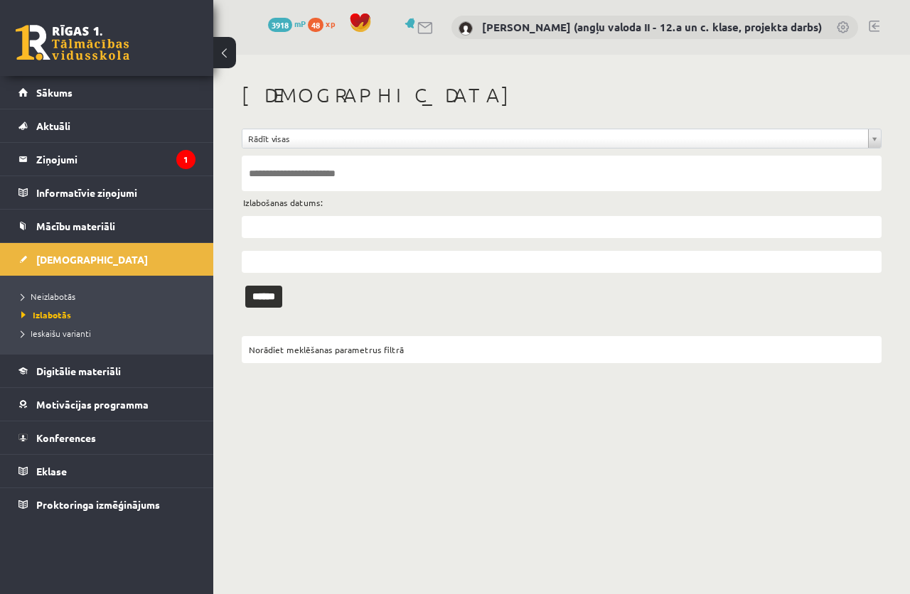
click at [277, 176] on input "text" at bounding box center [562, 174] width 640 height 36
type input "****"
click at [245, 286] on input "******" at bounding box center [263, 297] width 37 height 22
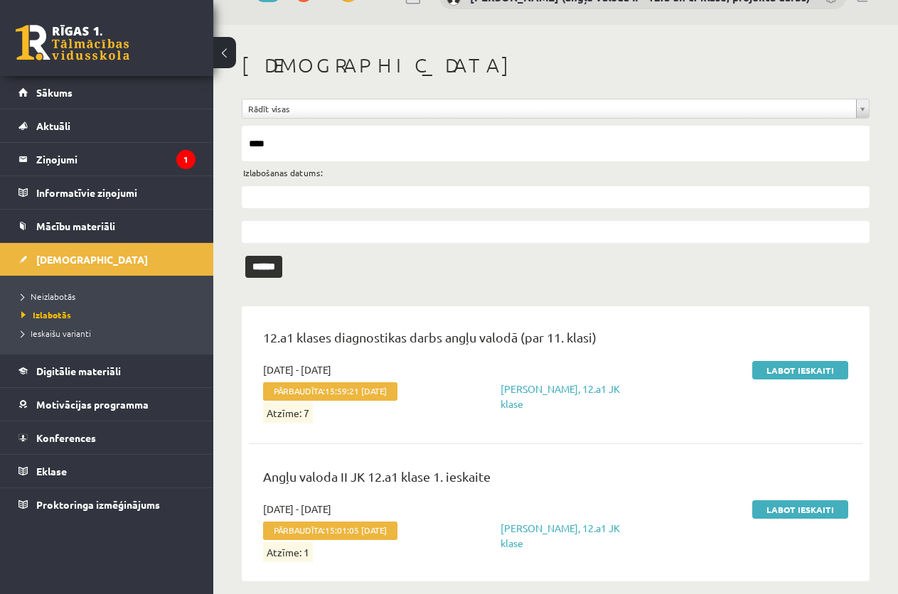
scroll to position [46, 0]
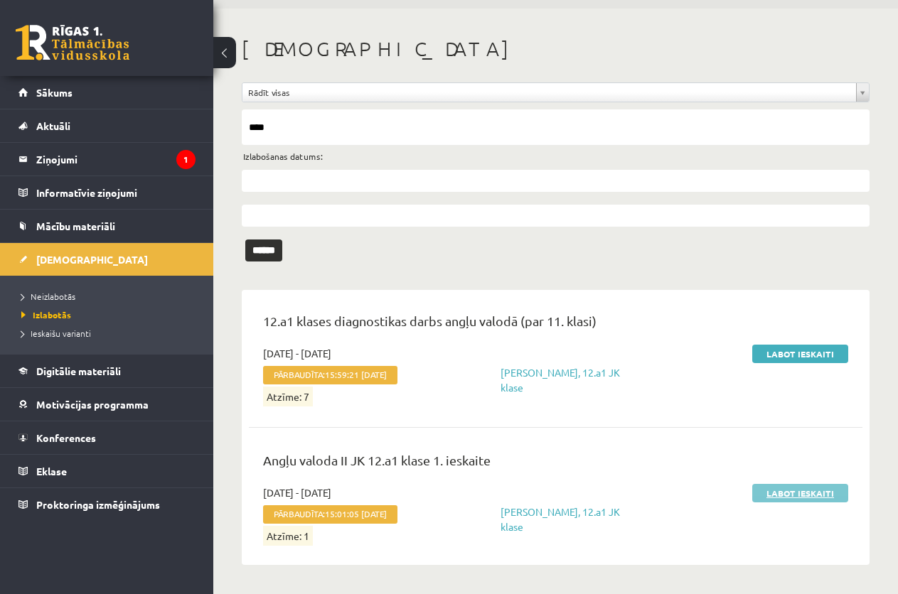
click at [784, 491] on link "Labot ieskaiti" at bounding box center [800, 493] width 96 height 18
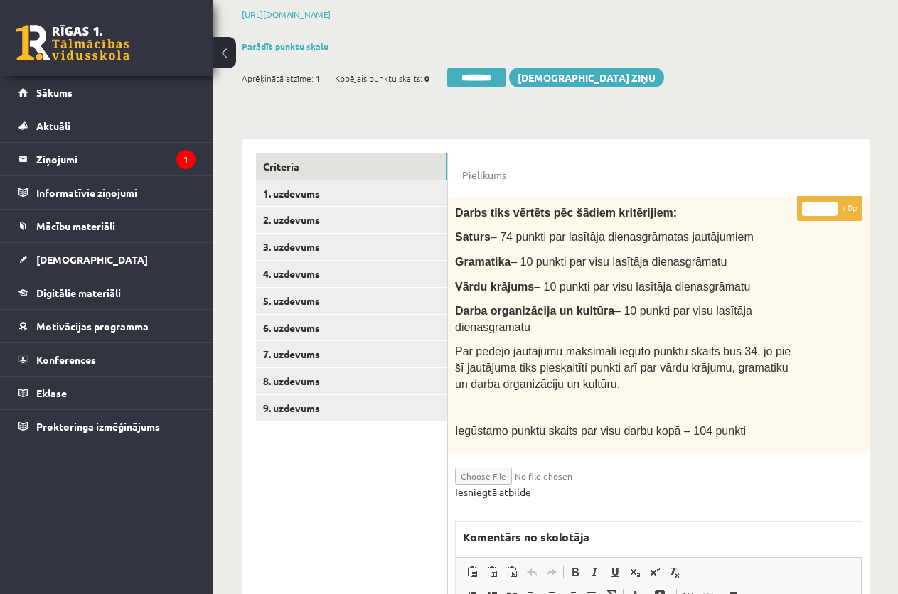
click at [509, 489] on link "Iesniegtā atbilde" at bounding box center [493, 492] width 76 height 15
click at [304, 190] on link "1. uzdevums" at bounding box center [351, 194] width 191 height 26
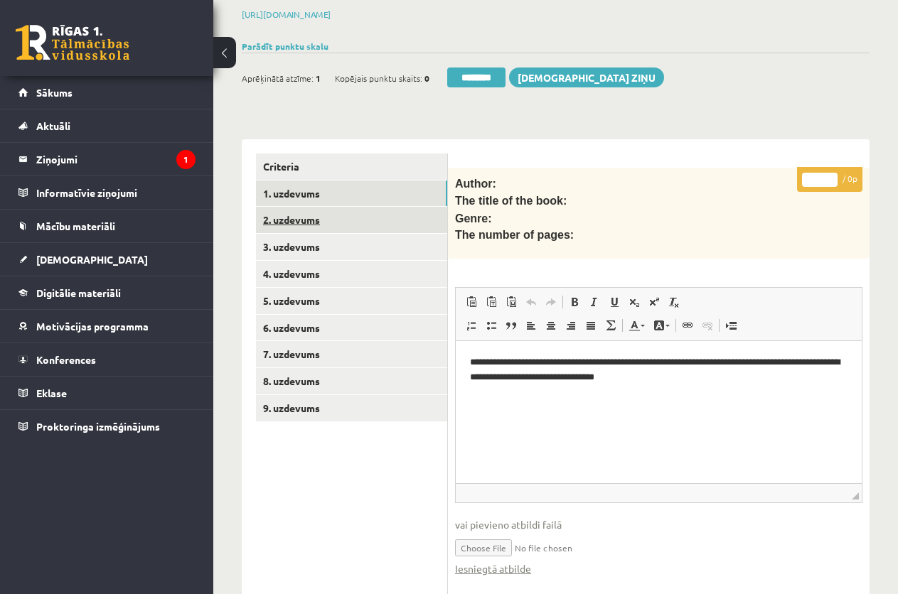
click at [291, 217] on link "2. uzdevums" at bounding box center [351, 220] width 191 height 26
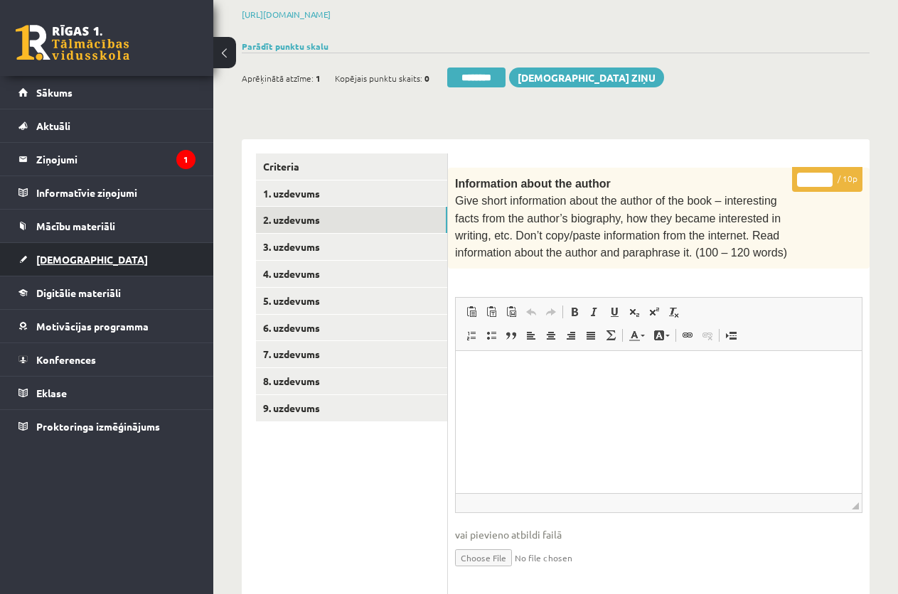
click at [52, 257] on span "[DEMOGRAPHIC_DATA]" at bounding box center [92, 259] width 112 height 13
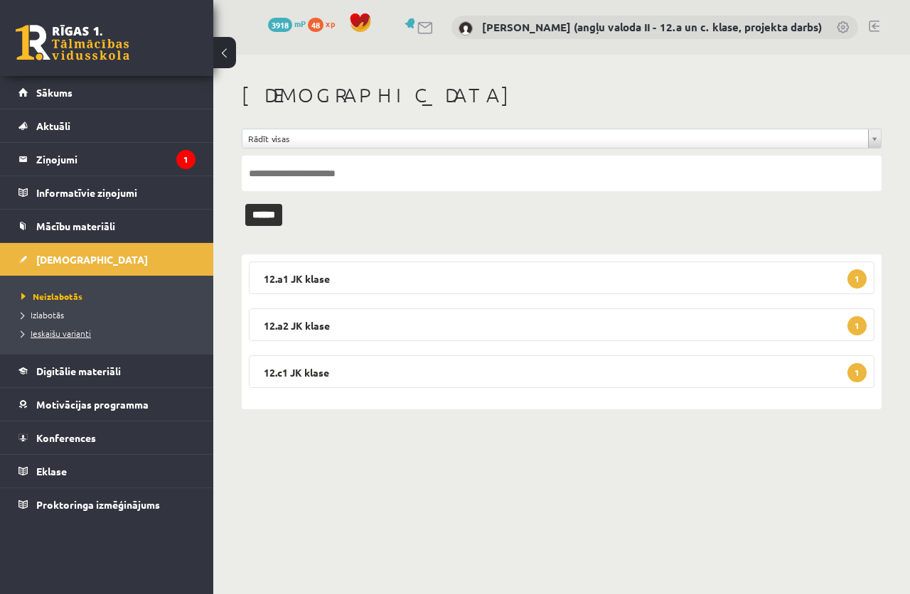
click at [61, 329] on span "Ieskaišu varianti" at bounding box center [56, 333] width 70 height 11
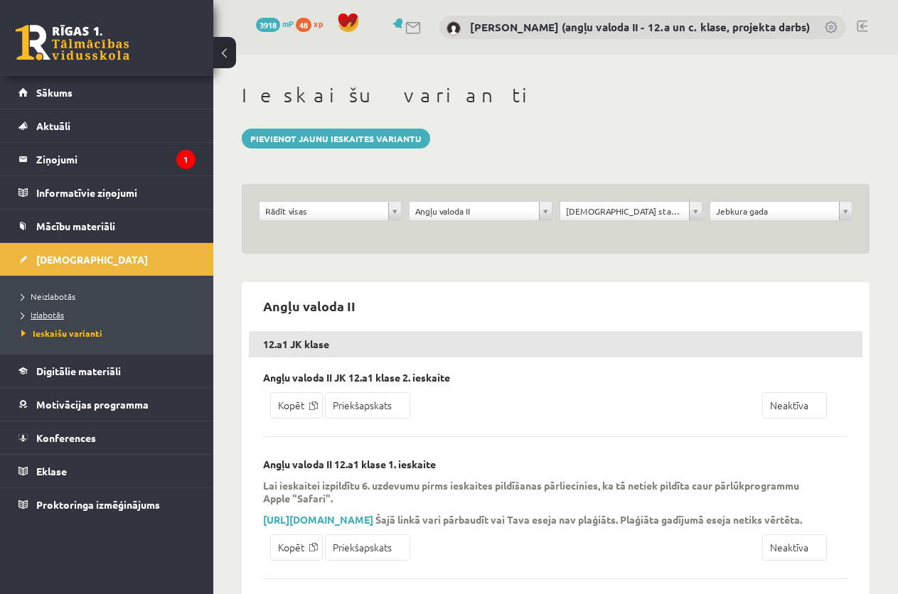
click at [47, 311] on span "Izlabotās" at bounding box center [42, 314] width 43 height 11
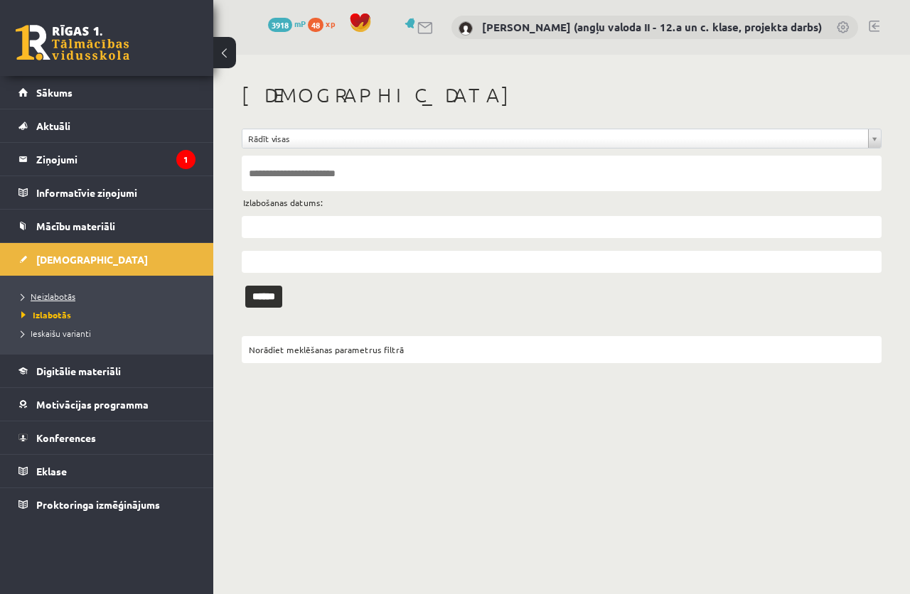
click at [50, 294] on span "Neizlabotās" at bounding box center [48, 296] width 54 height 11
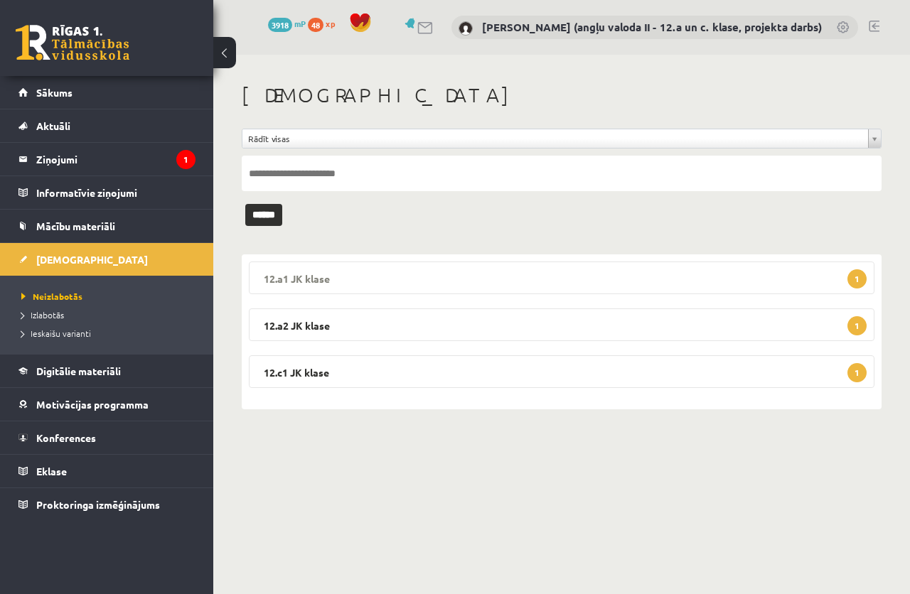
click at [363, 278] on legend "12.a1 JK klase 1" at bounding box center [562, 278] width 626 height 33
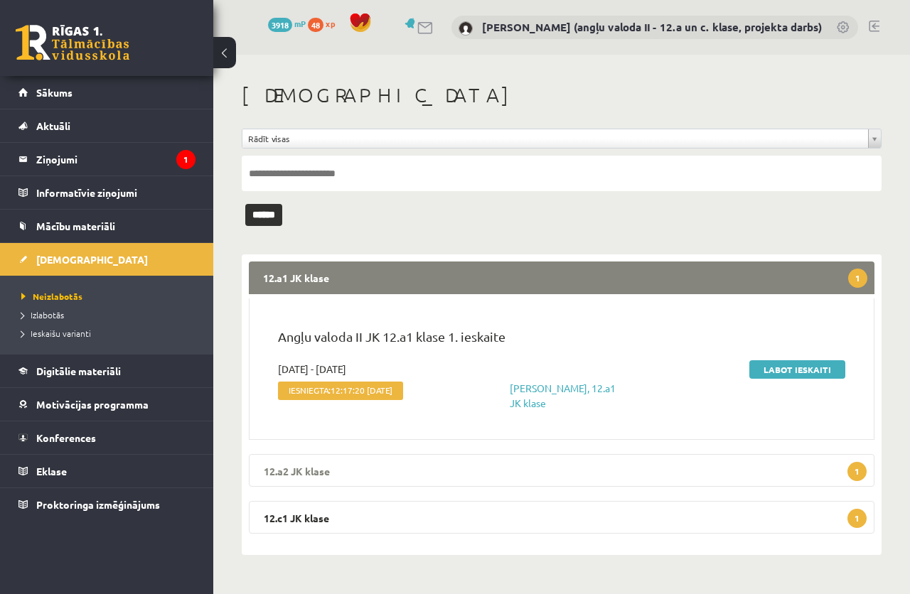
click at [380, 460] on legend "12.a2 JK klase 1" at bounding box center [562, 470] width 626 height 33
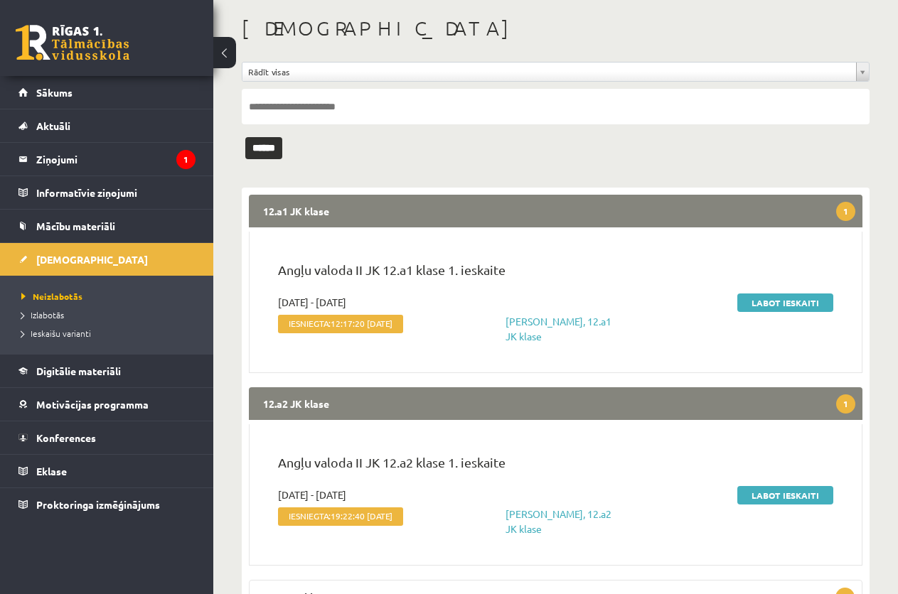
scroll to position [136, 0]
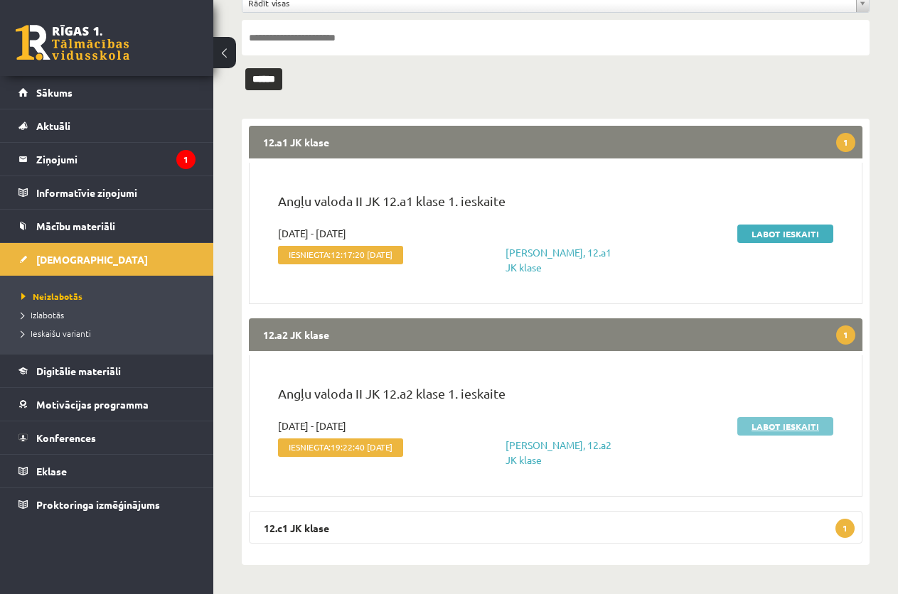
click at [776, 427] on link "Labot ieskaiti" at bounding box center [785, 426] width 96 height 18
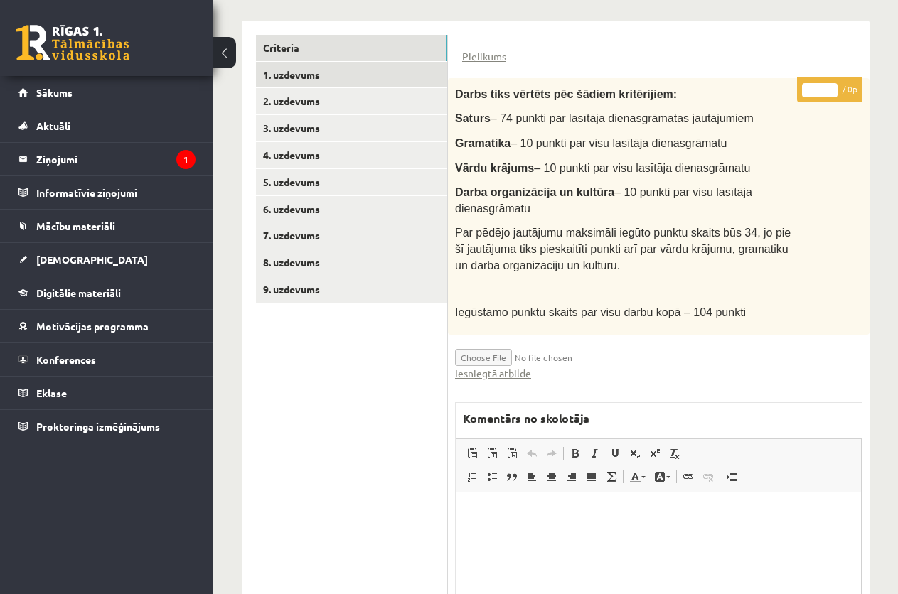
click at [309, 72] on link "1. uzdevums" at bounding box center [351, 75] width 191 height 26
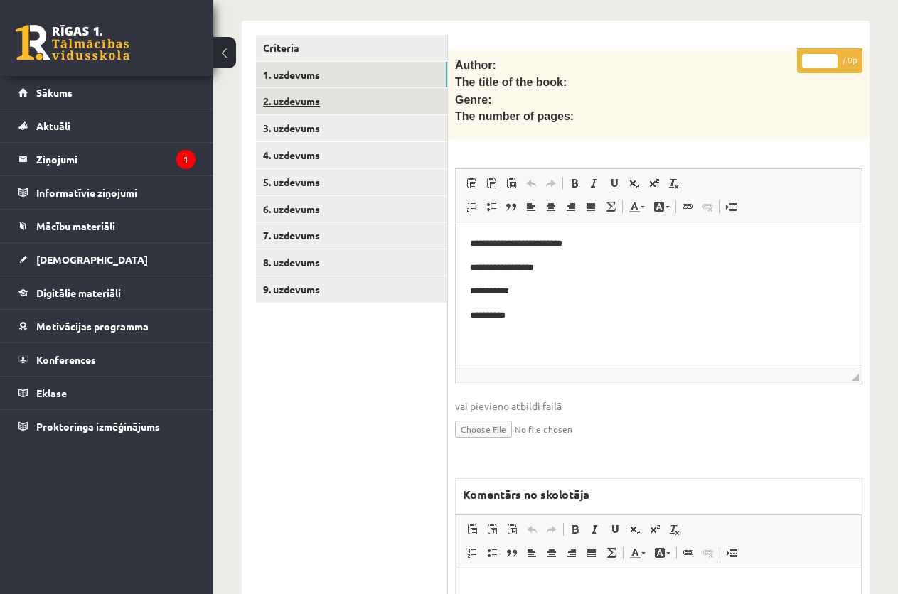
click at [295, 96] on link "2. uzdevums" at bounding box center [351, 101] width 191 height 26
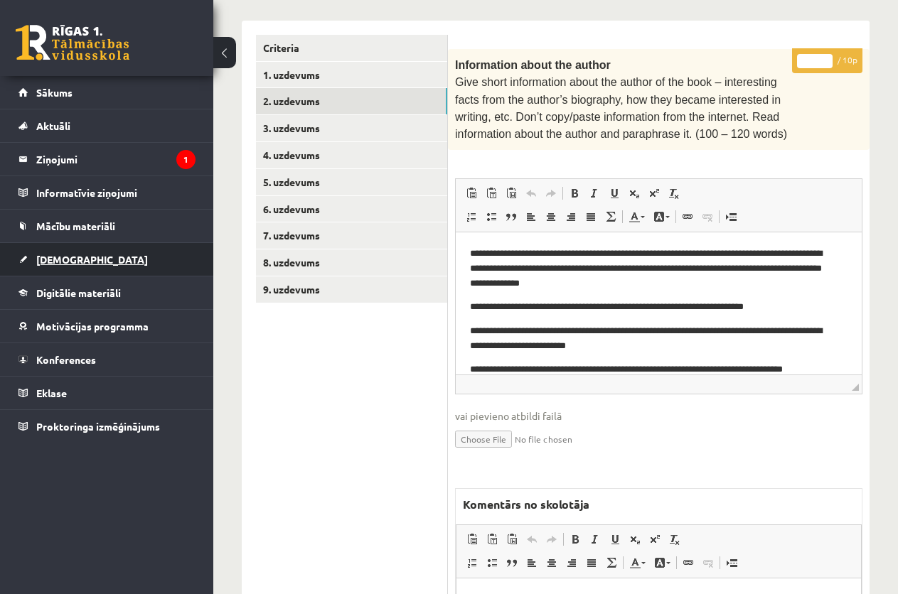
click at [57, 260] on span "[DEMOGRAPHIC_DATA]" at bounding box center [92, 259] width 112 height 13
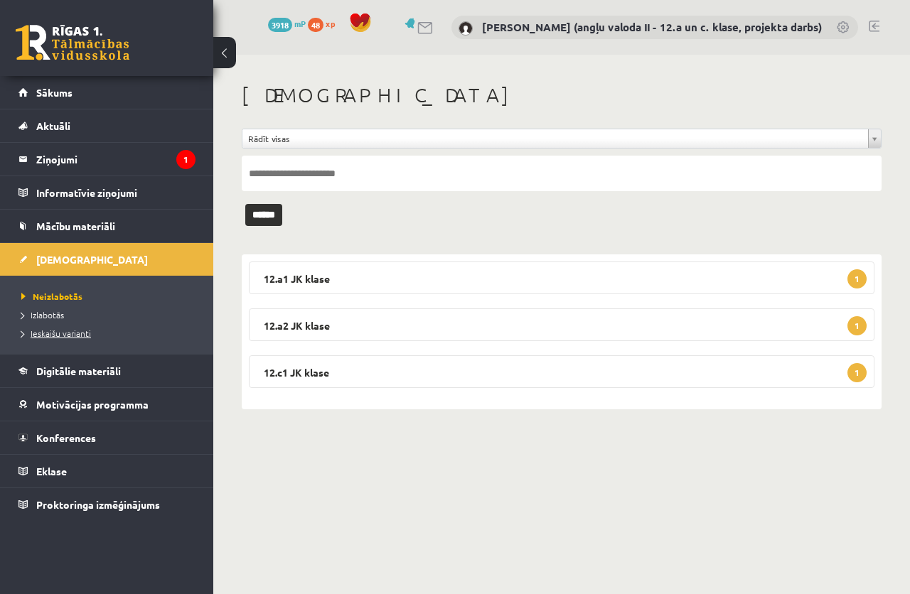
click at [51, 331] on span "Ieskaišu varianti" at bounding box center [56, 333] width 70 height 11
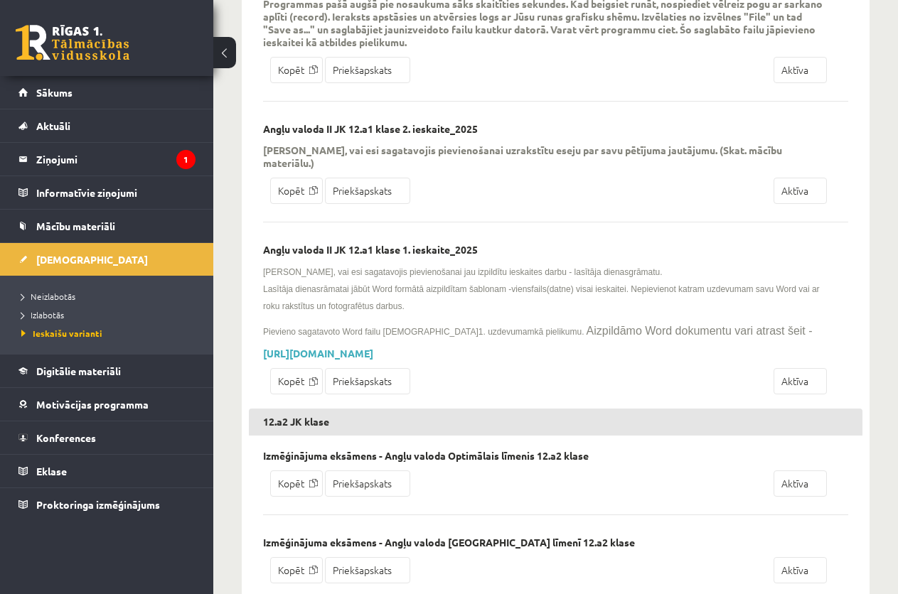
scroll to position [1422, 0]
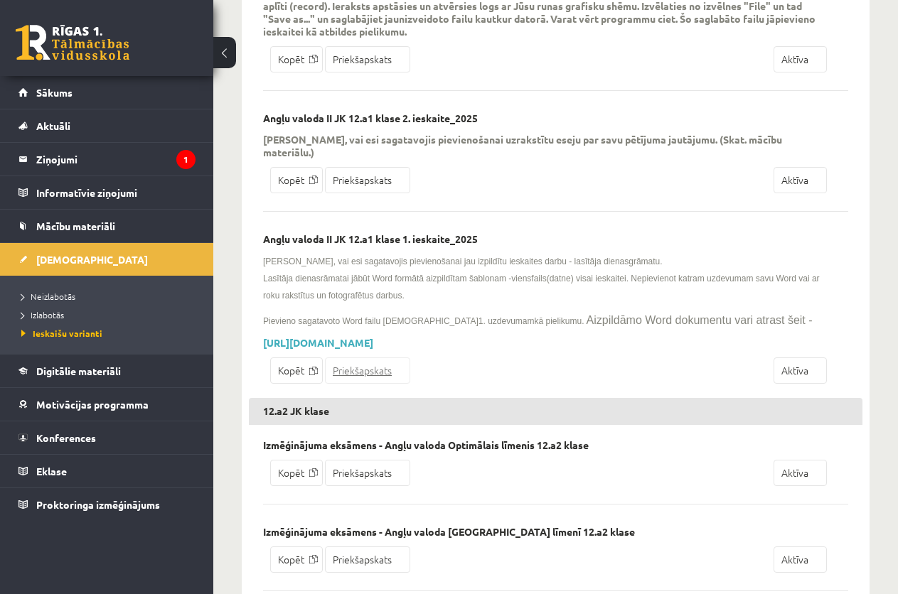
click at [364, 358] on link "Priekšapskats" at bounding box center [367, 371] width 85 height 26
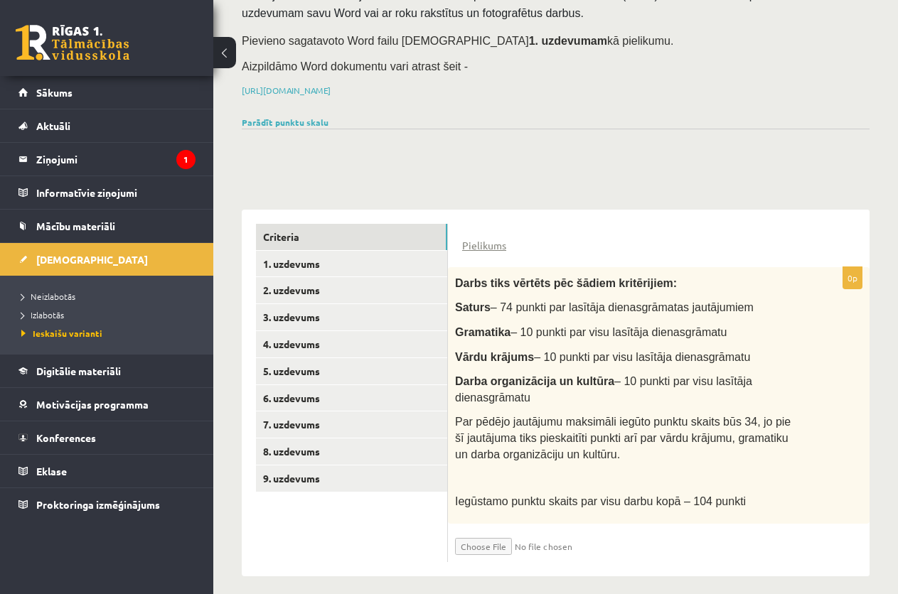
scroll to position [145, 0]
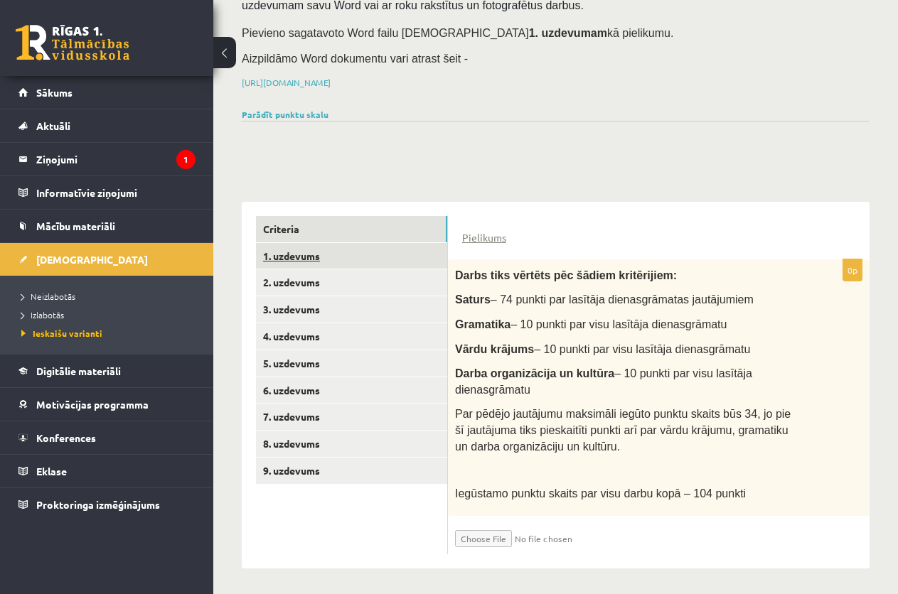
click at [301, 254] on link "1. uzdevums" at bounding box center [351, 256] width 191 height 26
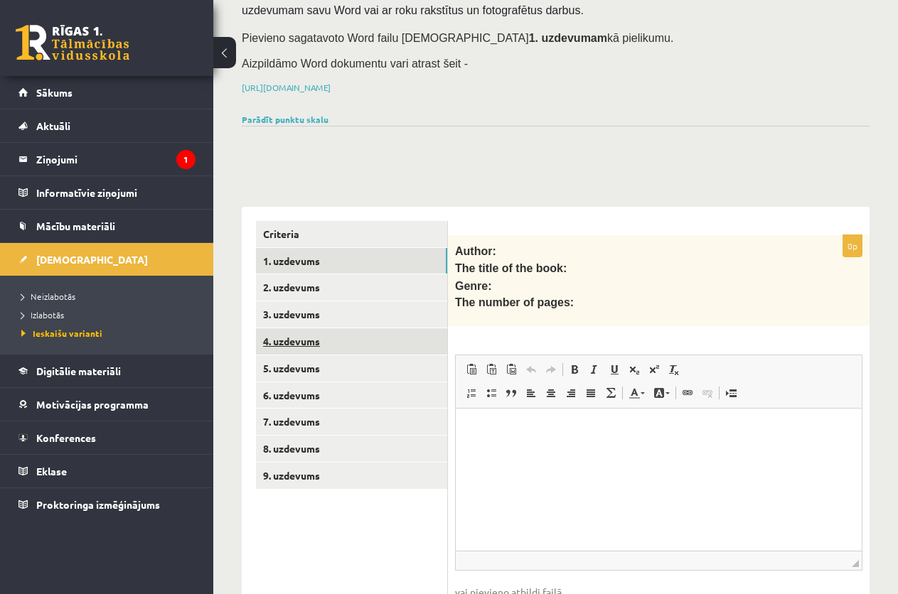
scroll to position [235, 0]
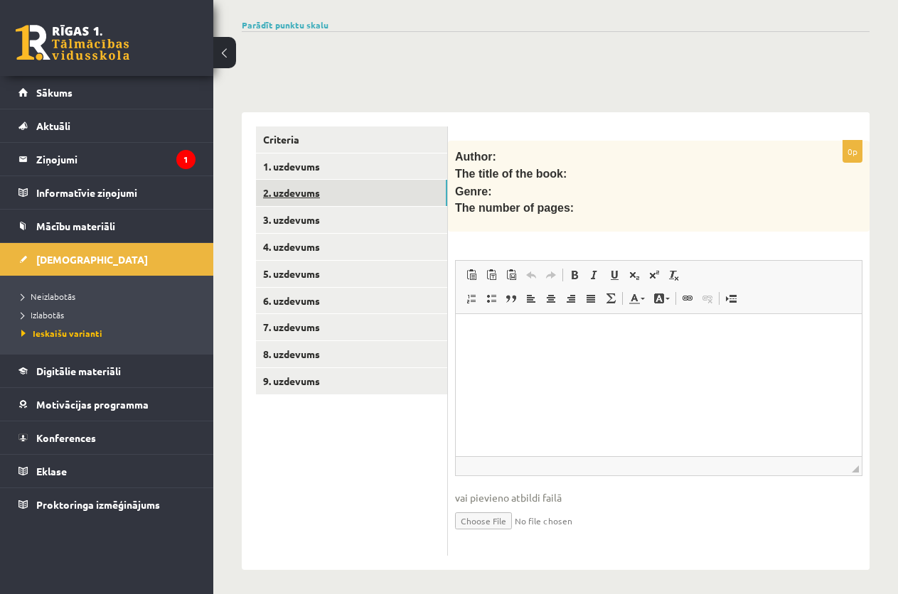
click at [311, 186] on link "2. uzdevums" at bounding box center [351, 193] width 191 height 26
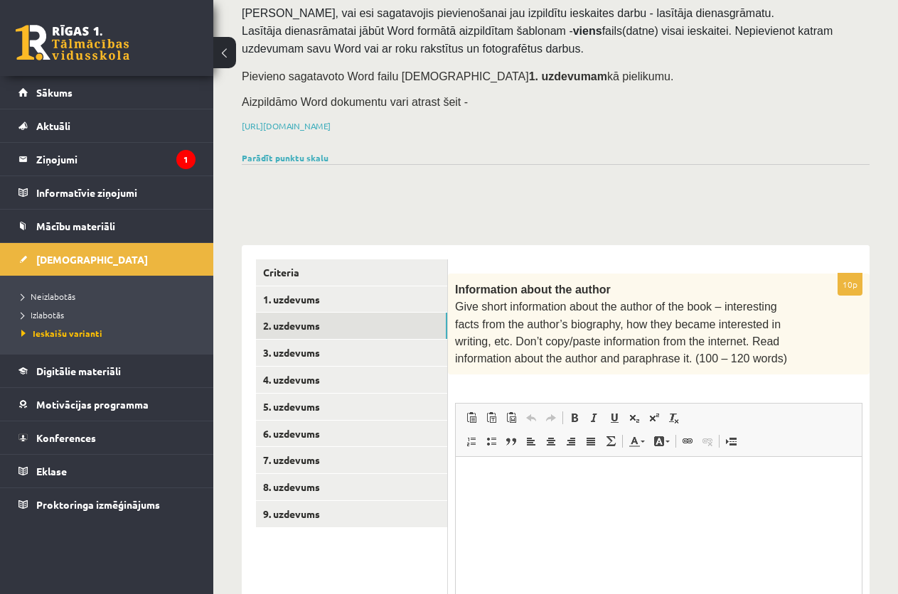
scroll to position [0, 0]
click at [297, 350] on link "3. uzdevums" at bounding box center [351, 353] width 191 height 26
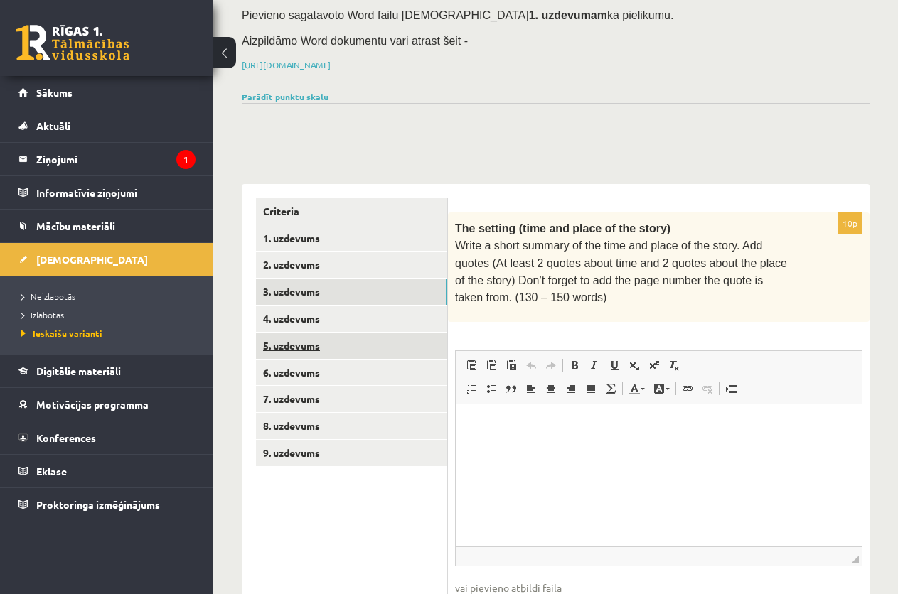
scroll to position [181, 0]
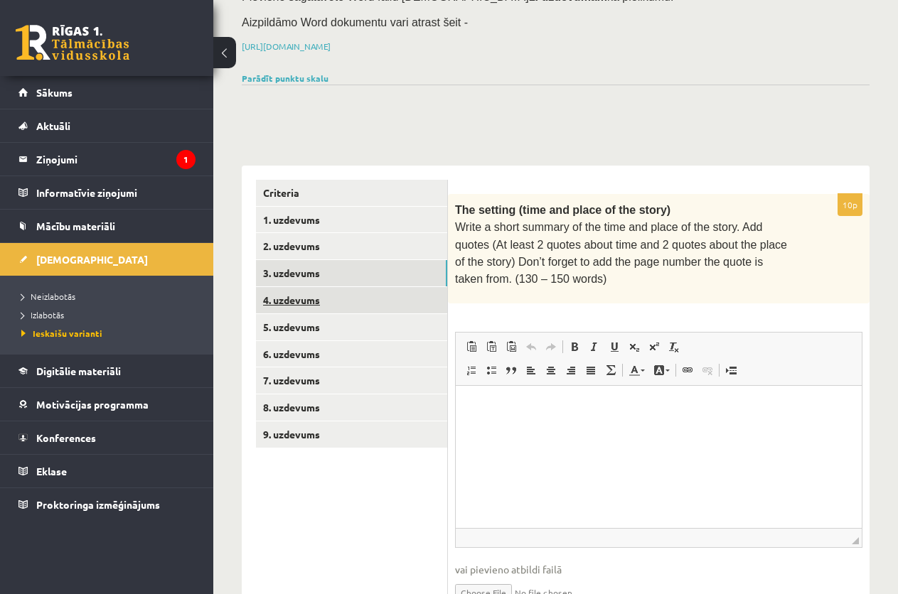
click at [297, 296] on link "4. uzdevums" at bounding box center [351, 300] width 191 height 26
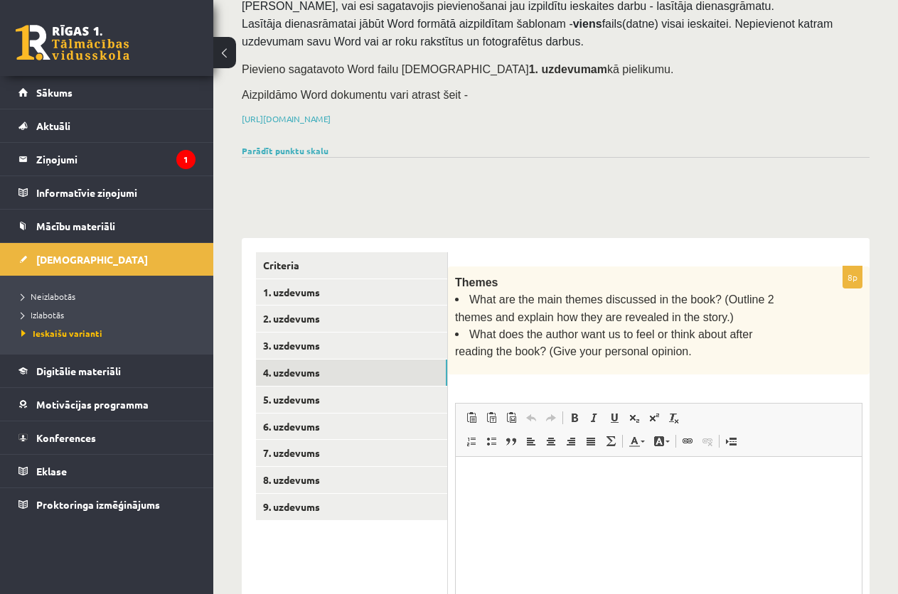
scroll to position [0, 0]
click at [312, 395] on link "5. uzdevums" at bounding box center [351, 400] width 191 height 26
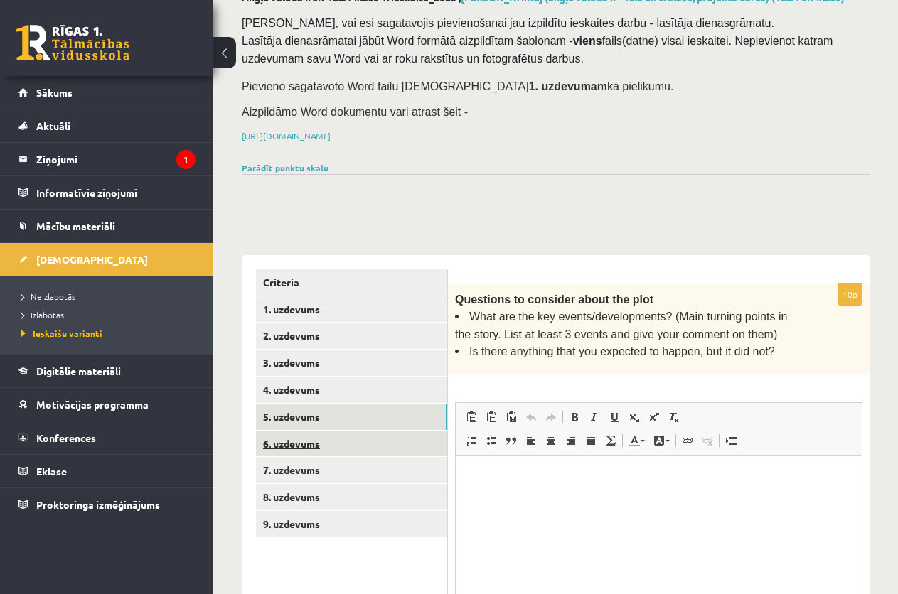
click at [293, 437] on link "6. uzdevums" at bounding box center [351, 444] width 191 height 26
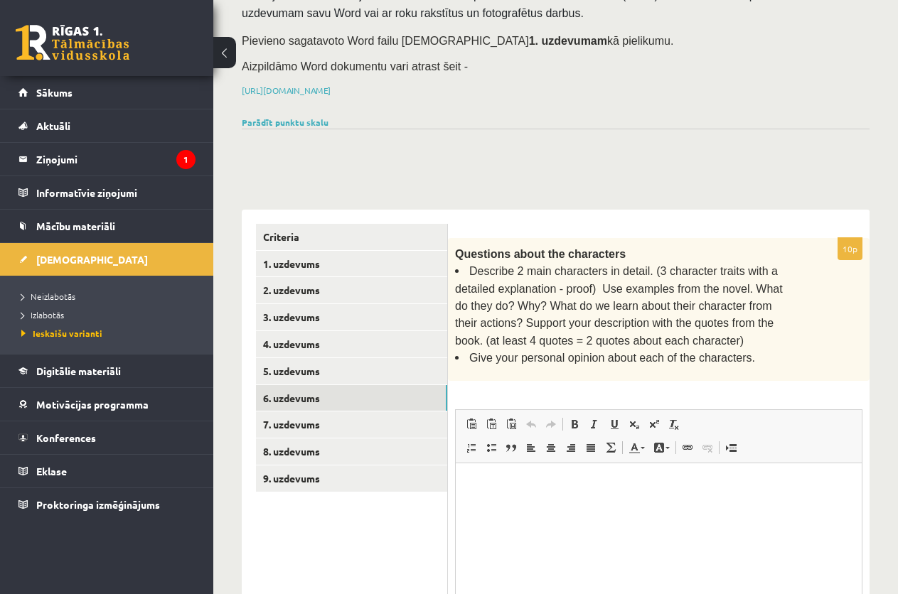
scroll to position [163, 0]
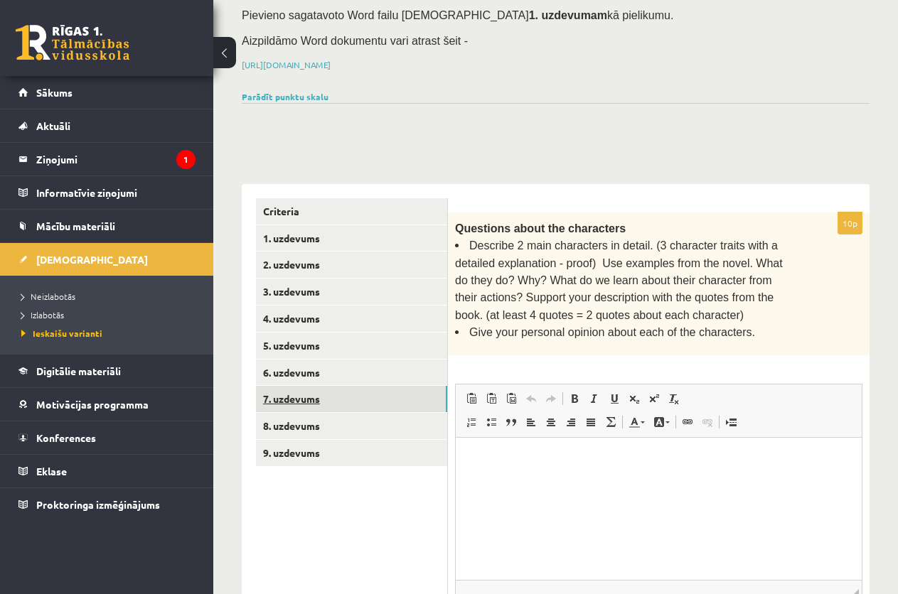
click at [327, 392] on link "7. uzdevums" at bounding box center [351, 399] width 191 height 26
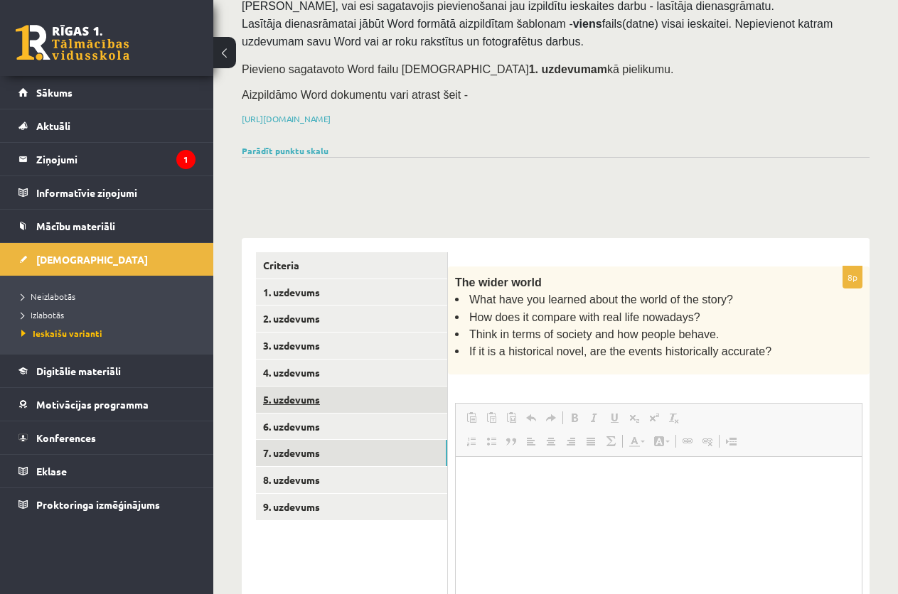
scroll to position [0, 0]
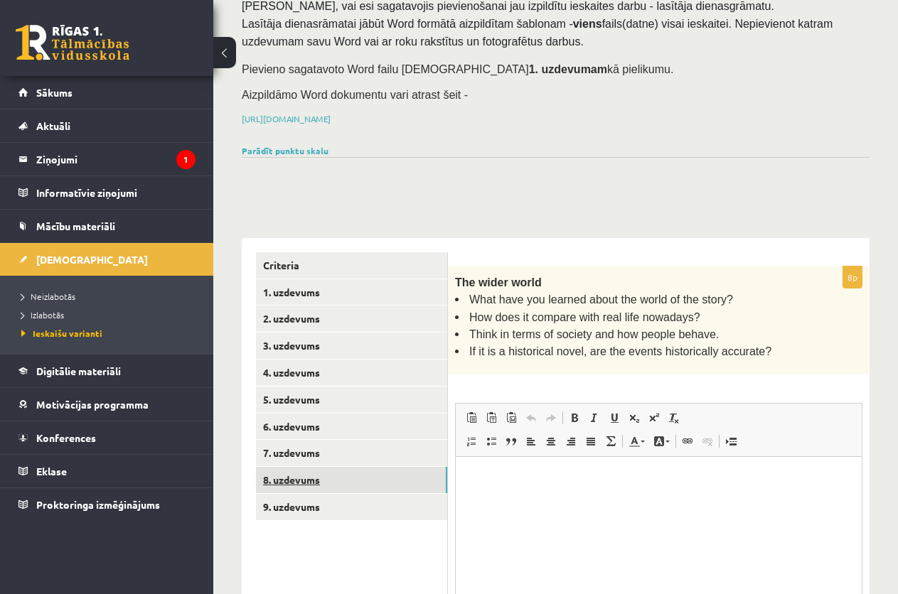
click at [322, 475] on link "8. uzdevums" at bounding box center [351, 480] width 191 height 26
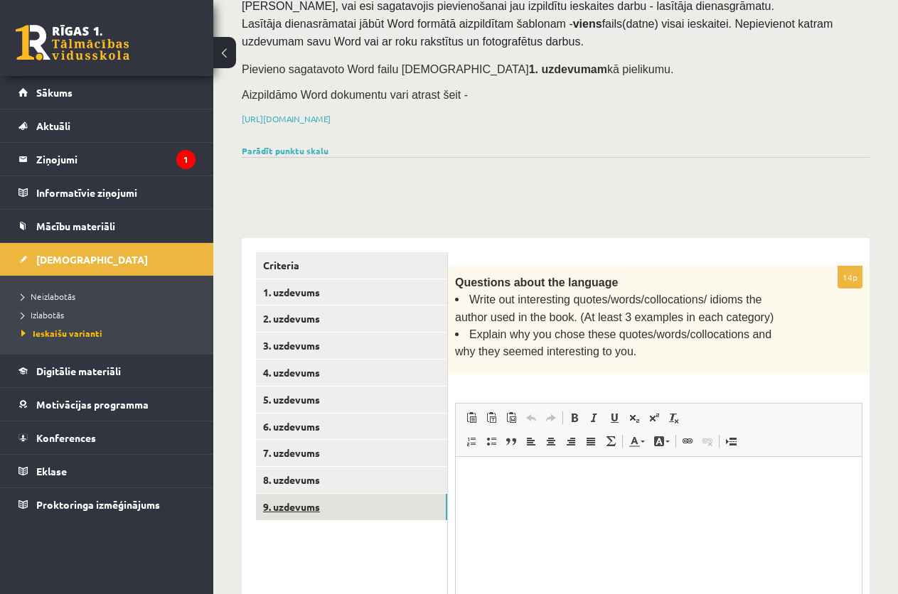
click at [279, 504] on link "9. uzdevums" at bounding box center [351, 507] width 191 height 26
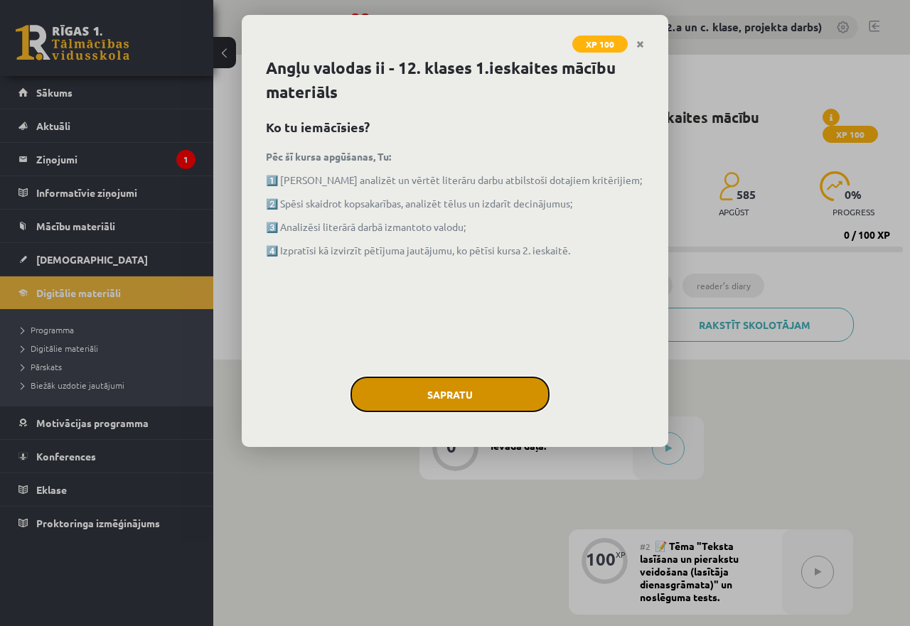
click at [459, 388] on button "Sapratu" at bounding box center [450, 395] width 199 height 36
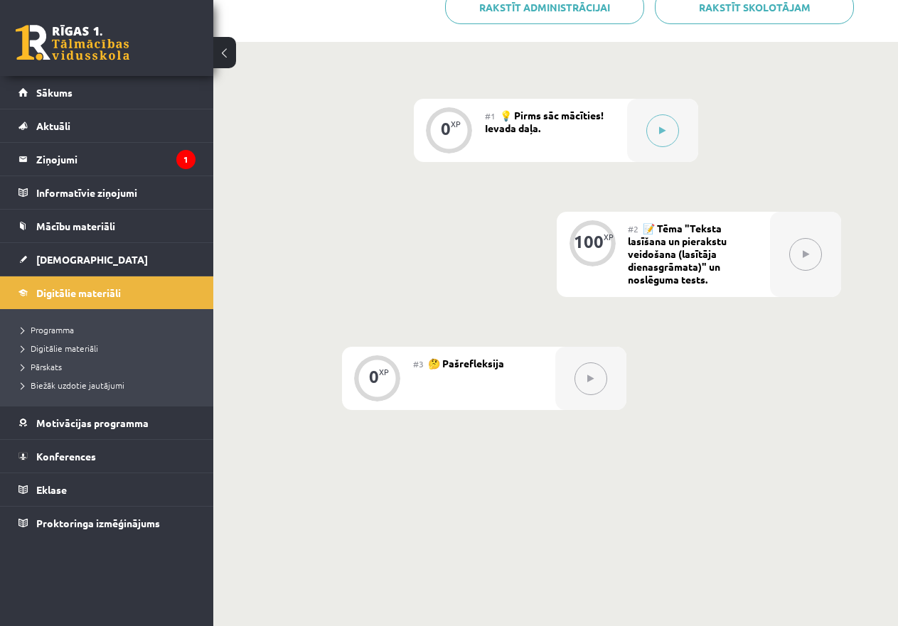
scroll to position [351, 0]
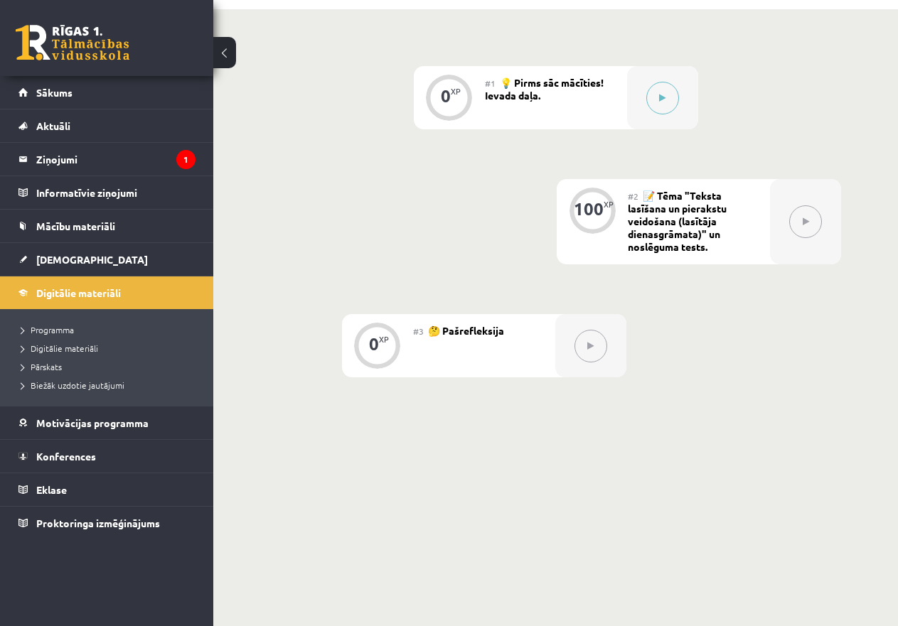
click at [804, 223] on icon at bounding box center [806, 222] width 6 height 9
drag, startPoint x: 671, startPoint y: 221, endPoint x: 804, endPoint y: 221, distance: 133.0
click at [672, 221] on span "📝 Tēma "Teksta lasīšana un pierakstu veidošana (lasītāja dienasgrāmata)" un nos…" at bounding box center [677, 221] width 99 height 64
click at [809, 220] on button at bounding box center [805, 222] width 33 height 33
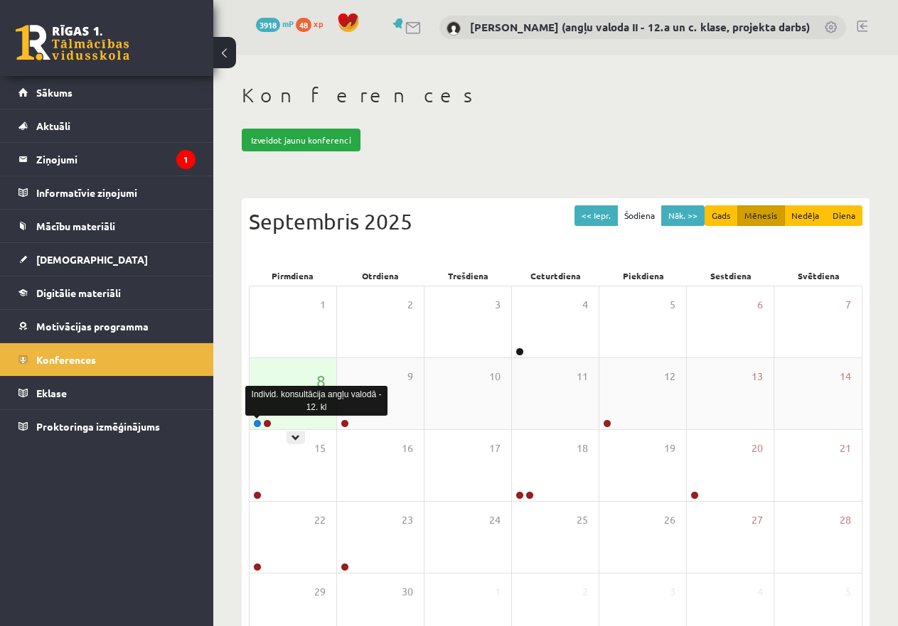
click at [257, 423] on link at bounding box center [257, 424] width 9 height 9
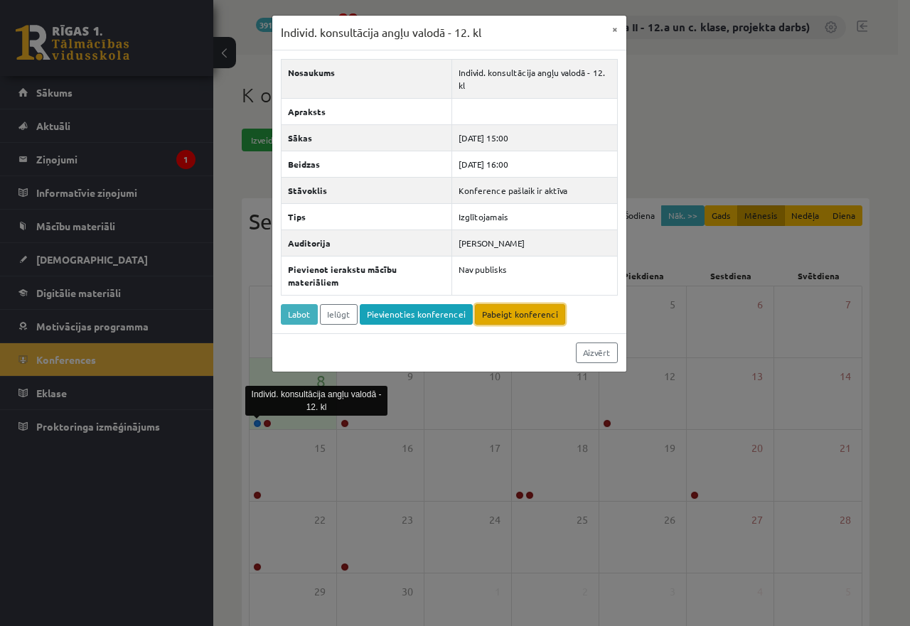
click at [526, 315] on link "Pabeigt konferenci" at bounding box center [520, 314] width 90 height 21
